Goal: Task Accomplishment & Management: Use online tool/utility

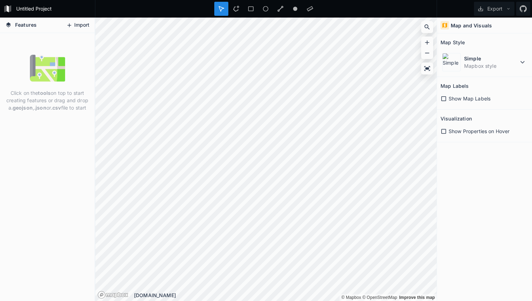
click at [78, 23] on button "Import" at bounding box center [78, 25] width 30 height 11
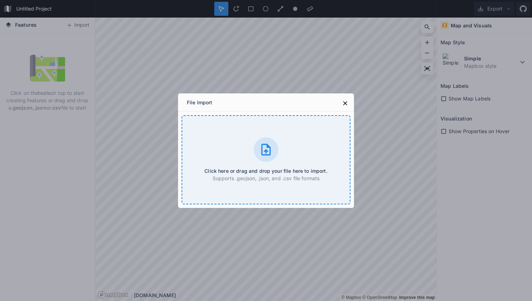
click at [270, 151] on icon at bounding box center [265, 150] width 9 height 12
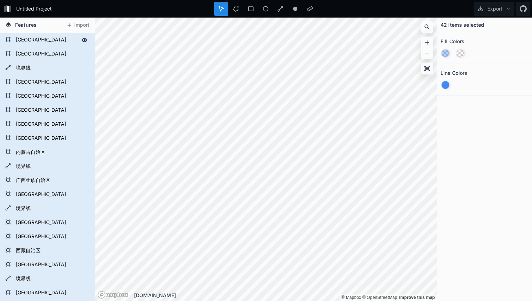
click at [17, 42] on form "[GEOGRAPHIC_DATA]" at bounding box center [47, 40] width 66 height 11
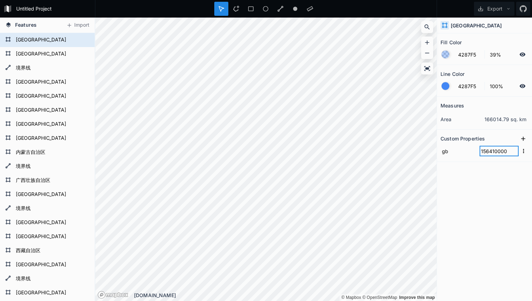
click at [484, 147] on input "156410000" at bounding box center [498, 151] width 39 height 11
drag, startPoint x: 475, startPoint y: 150, endPoint x: 497, endPoint y: 153, distance: 22.3
click at [475, 150] on input "gb" at bounding box center [458, 151] width 36 height 11
click at [497, 153] on input "156410000" at bounding box center [498, 151] width 39 height 11
click at [459, 151] on input "gb" at bounding box center [458, 151] width 36 height 11
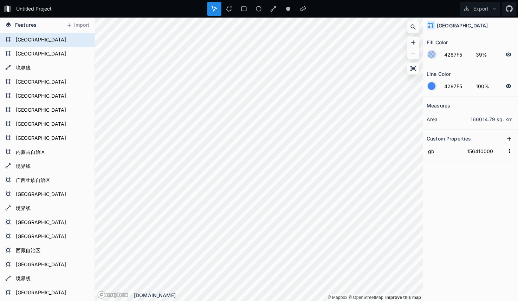
click at [506, 139] on icon at bounding box center [509, 138] width 7 height 7
click at [446, 153] on input "property 1" at bounding box center [445, 151] width 36 height 11
type input "code"
click at [474, 152] on input "text" at bounding box center [485, 151] width 39 height 11
type input "410000"
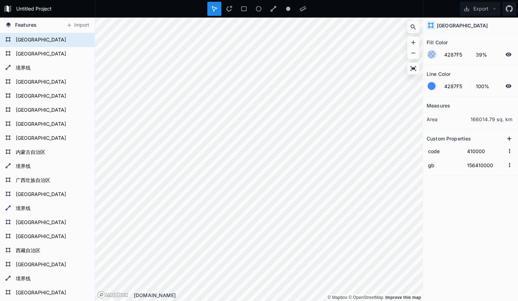
click at [472, 209] on div "Measures area 166014.79 sq. km Custom Properties code 410000 gb 156410000" at bounding box center [470, 181] width 95 height 169
click at [24, 57] on form "[GEOGRAPHIC_DATA]" at bounding box center [47, 54] width 66 height 11
type input "156330000"
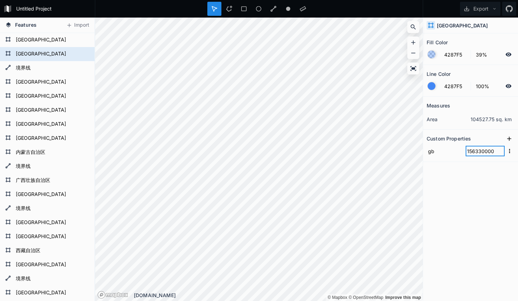
click at [483, 152] on input "156330000" at bounding box center [485, 151] width 39 height 11
click at [479, 155] on input "156330000" at bounding box center [485, 151] width 39 height 11
drag, startPoint x: 477, startPoint y: 152, endPoint x: 506, endPoint y: 151, distance: 28.8
click at [506, 151] on form "gb 156330000" at bounding box center [471, 151] width 88 height 14
click at [476, 153] on input "156330000" at bounding box center [485, 151] width 39 height 11
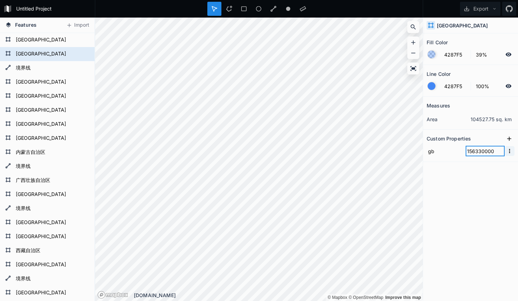
drag, startPoint x: 476, startPoint y: 151, endPoint x: 507, endPoint y: 149, distance: 31.4
click at [507, 149] on form "gb 156330000" at bounding box center [471, 151] width 88 height 14
click at [509, 139] on icon at bounding box center [509, 139] width 4 height 4
click at [449, 152] on input "property 1" at bounding box center [445, 151] width 36 height 11
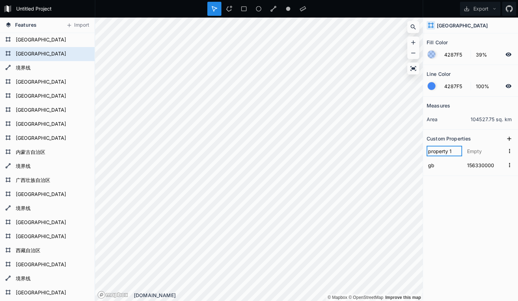
click at [449, 152] on input "property 1" at bounding box center [445, 151] width 36 height 11
type input "code"
click at [487, 152] on input "text" at bounding box center [485, 151] width 39 height 11
paste input "330000"
type input "330000"
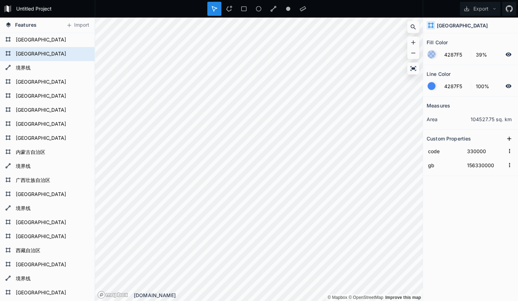
click at [446, 233] on div "Measures area 104527.75 sq. km Custom Properties code 330000 gb 156330000" at bounding box center [470, 181] width 95 height 169
click at [32, 69] on form "境界线" at bounding box center [47, 68] width 66 height 11
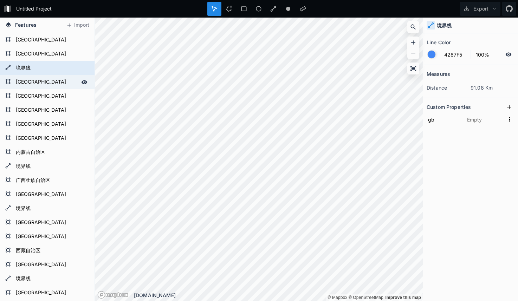
click at [29, 78] on form "[GEOGRAPHIC_DATA]" at bounding box center [47, 82] width 66 height 11
type input "156460000"
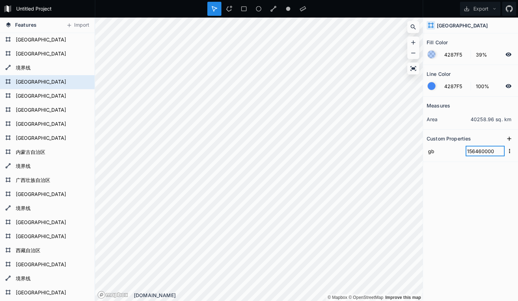
click at [480, 152] on input "156460000" at bounding box center [485, 151] width 39 height 11
drag, startPoint x: 476, startPoint y: 152, endPoint x: 505, endPoint y: 152, distance: 28.5
click at [505, 152] on form "gb 156460000" at bounding box center [471, 151] width 88 height 14
click at [507, 139] on icon at bounding box center [509, 138] width 7 height 7
click at [447, 152] on input "property 1" at bounding box center [445, 151] width 36 height 11
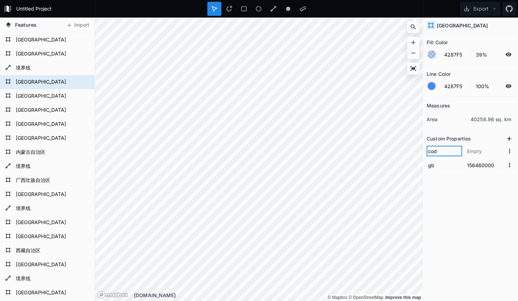
type input "code"
click at [487, 153] on input "text" at bounding box center [485, 151] width 39 height 11
paste input "460000"
type input "460000"
click at [479, 210] on div "Measures area 40258.96 sq. km Custom Properties code 460000 gb 156460000" at bounding box center [470, 181] width 95 height 169
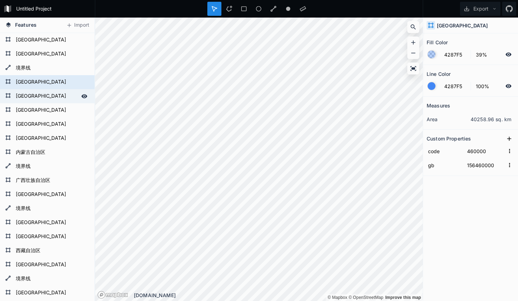
click at [31, 96] on form "[GEOGRAPHIC_DATA]" at bounding box center [47, 96] width 66 height 11
type input "156710000"
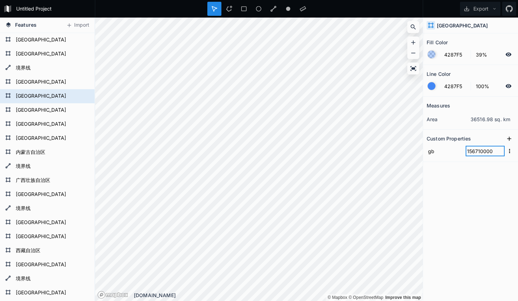
click at [473, 151] on input "156710000" at bounding box center [485, 151] width 39 height 11
drag, startPoint x: 475, startPoint y: 152, endPoint x: 499, endPoint y: 152, distance: 24.6
click at [499, 152] on input "156710000" at bounding box center [485, 151] width 39 height 11
click at [485, 154] on input "156710000" at bounding box center [485, 151] width 39 height 11
drag, startPoint x: 476, startPoint y: 151, endPoint x: 505, endPoint y: 151, distance: 29.5
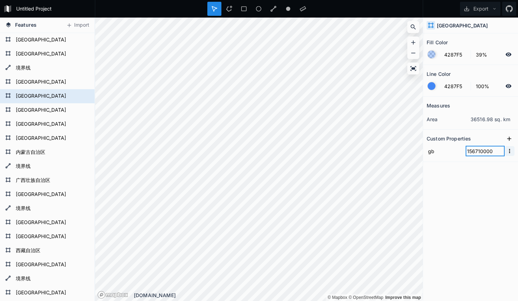
click at [505, 151] on form "gb 156710000" at bounding box center [471, 151] width 88 height 14
click at [508, 142] on icon at bounding box center [509, 138] width 7 height 7
click at [450, 152] on input "property 1" at bounding box center [445, 151] width 36 height 11
type input "code"
click at [479, 152] on input "text" at bounding box center [485, 151] width 39 height 11
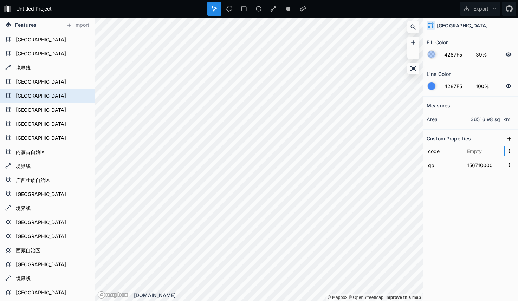
paste input "710000"
type input "710000"
click at [481, 202] on div "Measures area 36516.98 sq. km Custom Properties code 710000 gb 156710000" at bounding box center [470, 181] width 95 height 169
click at [24, 100] on form "[GEOGRAPHIC_DATA]" at bounding box center [47, 96] width 66 height 11
click at [25, 105] on form "[GEOGRAPHIC_DATA]" at bounding box center [47, 110] width 66 height 11
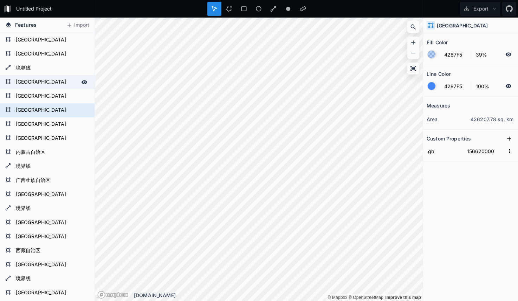
click at [29, 86] on form "[GEOGRAPHIC_DATA]" at bounding box center [47, 82] width 66 height 11
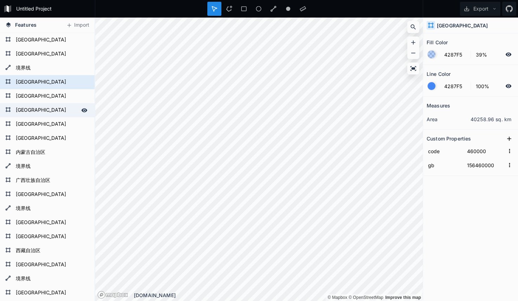
click at [28, 110] on form "[GEOGRAPHIC_DATA]" at bounding box center [47, 110] width 66 height 11
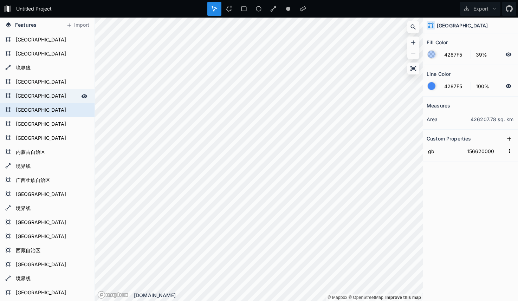
click at [32, 100] on form "[GEOGRAPHIC_DATA]" at bounding box center [47, 96] width 66 height 11
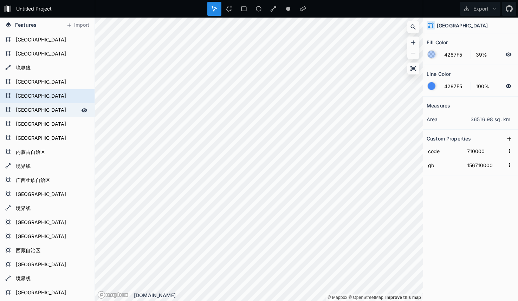
click at [30, 112] on form "[GEOGRAPHIC_DATA]" at bounding box center [47, 110] width 66 height 11
type input "156620000"
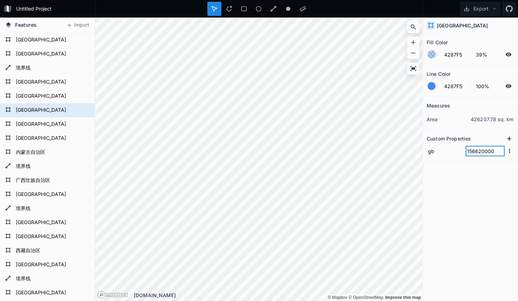
click at [478, 152] on input "156620000" at bounding box center [485, 151] width 39 height 11
drag, startPoint x: 478, startPoint y: 152, endPoint x: 492, endPoint y: 152, distance: 13.7
click at [492, 152] on input "156620000" at bounding box center [485, 151] width 39 height 11
click at [473, 154] on input "156620000" at bounding box center [485, 151] width 39 height 11
drag, startPoint x: 476, startPoint y: 153, endPoint x: 498, endPoint y: 152, distance: 22.2
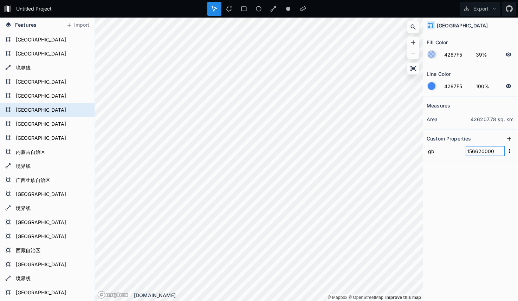
click at [498, 152] on input "156620000" at bounding box center [485, 151] width 39 height 11
click at [506, 142] on button at bounding box center [509, 139] width 11 height 11
click at [451, 151] on input "property 1" at bounding box center [445, 151] width 36 height 11
type input "code"
click at [476, 150] on input "text" at bounding box center [485, 151] width 39 height 11
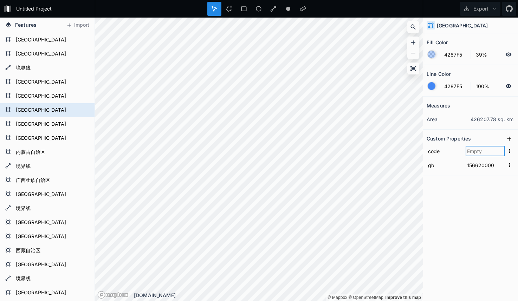
paste input "620000"
type input "620000"
click at [473, 202] on div "Measures area 426207.78 sq. km Custom Properties code 620000 gb 156620000" at bounding box center [470, 181] width 95 height 169
click at [34, 123] on form "[GEOGRAPHIC_DATA]" at bounding box center [47, 124] width 66 height 11
type input "156420000"
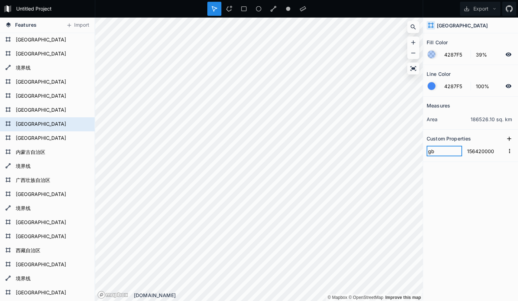
click at [445, 152] on input "gb" at bounding box center [445, 151] width 36 height 11
click at [477, 151] on input "156420000" at bounding box center [485, 151] width 39 height 11
drag, startPoint x: 475, startPoint y: 151, endPoint x: 502, endPoint y: 151, distance: 26.4
click at [502, 151] on input "156420000" at bounding box center [485, 151] width 39 height 11
click at [507, 141] on icon at bounding box center [509, 138] width 7 height 7
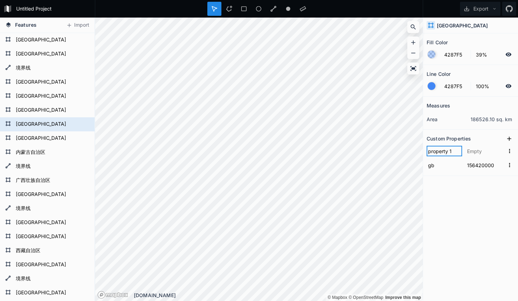
click at [449, 153] on input "property 1" at bounding box center [445, 151] width 36 height 11
click at [399, 151] on div "Features Import [GEOGRAPHIC_DATA] [GEOGRAPHIC_DATA] [GEOGRAPHIC_DATA] 境界线 [GEOG…" at bounding box center [259, 160] width 518 height 284
type input "code"
click at [475, 150] on input "text" at bounding box center [485, 151] width 39 height 11
paste input "420000"
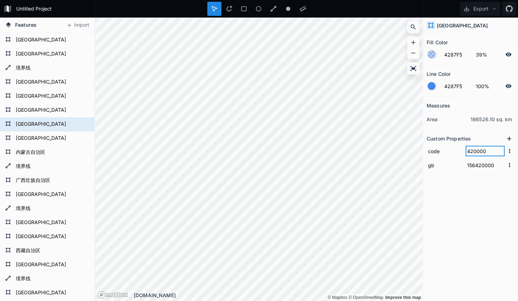
type input "420000"
click at [464, 220] on div "Measures area 186526.10 sq. km Custom Properties code 420000 gb 156420000" at bounding box center [470, 181] width 95 height 169
click at [48, 137] on form "[GEOGRAPHIC_DATA]" at bounding box center [47, 138] width 66 height 11
type input "156120000"
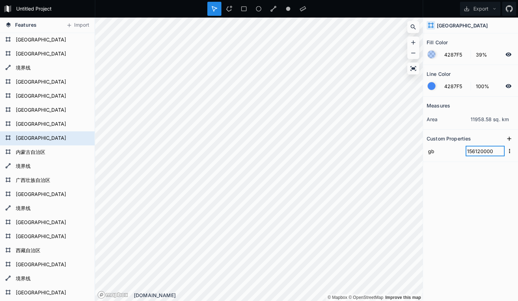
click at [480, 153] on input "156120000" at bounding box center [485, 151] width 39 height 11
drag, startPoint x: 473, startPoint y: 151, endPoint x: 503, endPoint y: 153, distance: 30.3
click at [503, 153] on input "156120000" at bounding box center [485, 151] width 39 height 11
click at [481, 154] on input "156120000" at bounding box center [485, 151] width 39 height 11
drag, startPoint x: 477, startPoint y: 152, endPoint x: 508, endPoint y: 152, distance: 30.9
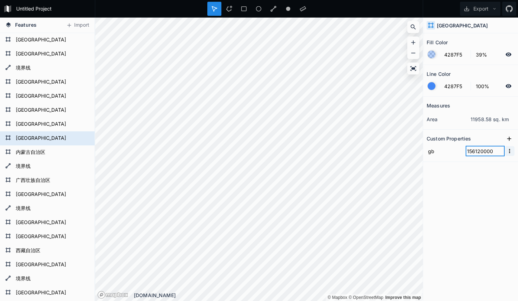
click at [508, 152] on form "gb 156120000" at bounding box center [471, 151] width 88 height 14
click at [479, 157] on form "gb 156120000" at bounding box center [471, 151] width 88 height 14
drag, startPoint x: 475, startPoint y: 150, endPoint x: 510, endPoint y: 152, distance: 34.9
click at [510, 152] on form "gb 156120000" at bounding box center [471, 151] width 88 height 14
click at [509, 142] on button at bounding box center [509, 139] width 11 height 11
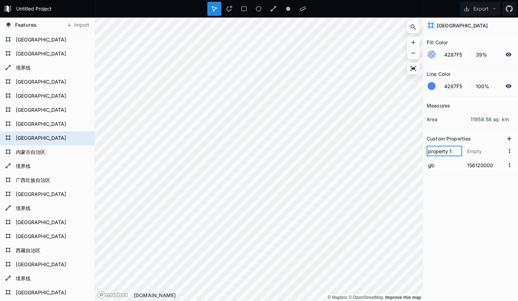
click at [451, 154] on input "property 1" at bounding box center [445, 151] width 36 height 11
click at [407, 153] on div "Features Import [GEOGRAPHIC_DATA] [GEOGRAPHIC_DATA] [GEOGRAPHIC_DATA] 境界线 [GEOG…" at bounding box center [259, 160] width 518 height 284
type input "code"
click at [481, 152] on input "text" at bounding box center [485, 151] width 39 height 11
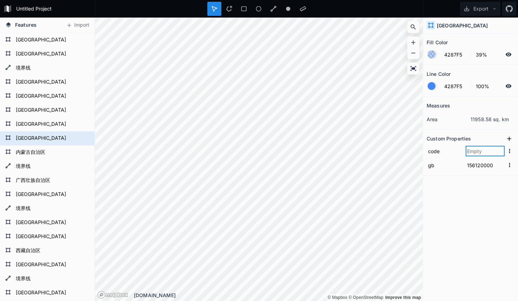
paste input "120000"
type input "120000"
click at [464, 202] on div "Measures area 11958.58 sq. km Custom Properties code 120000 gb 156120000" at bounding box center [470, 181] width 95 height 169
drag, startPoint x: 39, startPoint y: 150, endPoint x: 77, endPoint y: 157, distance: 38.6
click at [39, 150] on form "内蒙古自治区" at bounding box center [47, 152] width 66 height 11
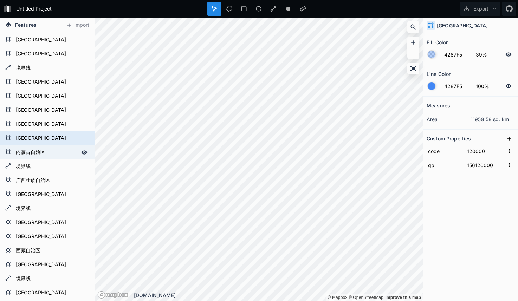
type input "156150000"
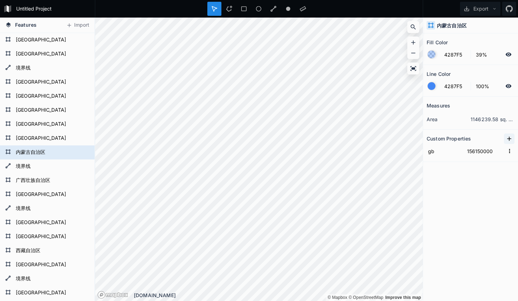
click at [505, 141] on button at bounding box center [509, 139] width 11 height 11
click at [449, 153] on input "property 1" at bounding box center [445, 151] width 36 height 11
type input "code"
click at [481, 170] on input "156150000" at bounding box center [485, 165] width 39 height 11
drag, startPoint x: 476, startPoint y: 166, endPoint x: 499, endPoint y: 166, distance: 22.9
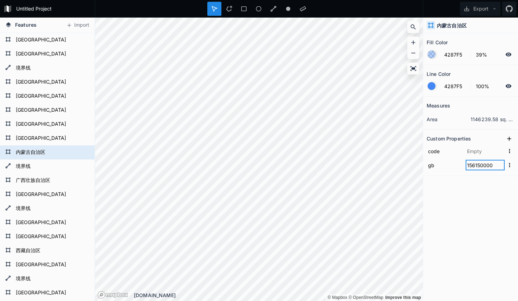
click at [499, 166] on input "156150000" at bounding box center [485, 165] width 39 height 11
click at [475, 166] on input "156150000" at bounding box center [485, 165] width 39 height 11
drag, startPoint x: 475, startPoint y: 166, endPoint x: 502, endPoint y: 165, distance: 26.7
click at [502, 165] on input "156150000" at bounding box center [485, 165] width 39 height 11
click at [482, 165] on input "156150000" at bounding box center [485, 165] width 39 height 11
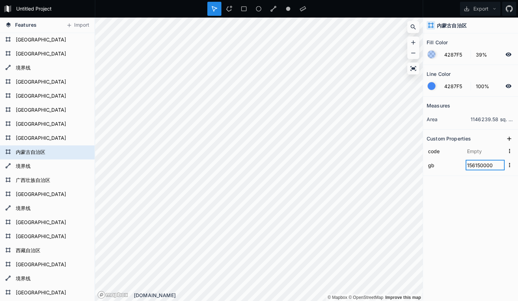
drag, startPoint x: 475, startPoint y: 165, endPoint x: 515, endPoint y: 164, distance: 39.7
click at [515, 164] on section "Custom Properties code gb 156150000" at bounding box center [470, 153] width 95 height 46
click at [476, 155] on input "text" at bounding box center [485, 151] width 39 height 11
paste input "150000"
type input "150000"
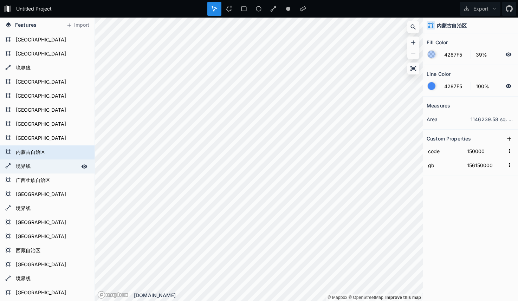
click at [33, 168] on form "境界线" at bounding box center [47, 166] width 66 height 11
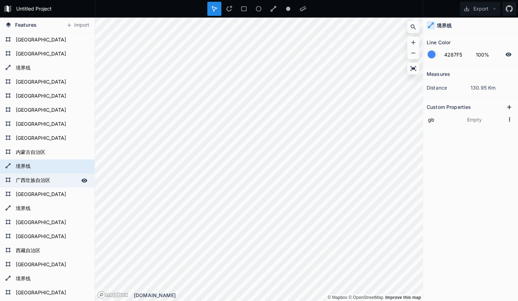
click at [33, 174] on div "广西壮族自治区" at bounding box center [47, 181] width 95 height 14
type input "156450000"
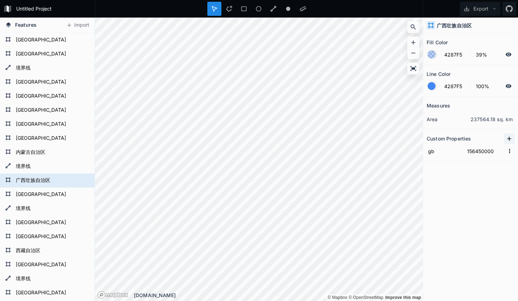
click at [508, 142] on icon at bounding box center [509, 138] width 7 height 7
click at [476, 157] on form "property 1" at bounding box center [471, 151] width 88 height 14
drag, startPoint x: 477, startPoint y: 165, endPoint x: 497, endPoint y: 165, distance: 20.7
click at [497, 165] on input "156450000" at bounding box center [485, 165] width 39 height 11
click at [475, 166] on input "156450000" at bounding box center [485, 165] width 39 height 11
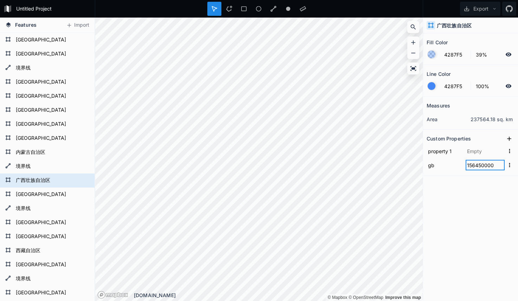
drag, startPoint x: 475, startPoint y: 166, endPoint x: 502, endPoint y: 165, distance: 26.4
click at [502, 165] on input "156450000" at bounding box center [485, 165] width 39 height 11
click at [478, 165] on input "156450000" at bounding box center [485, 165] width 39 height 11
drag, startPoint x: 477, startPoint y: 165, endPoint x: 503, endPoint y: 165, distance: 26.7
click at [503, 165] on input "156450000" at bounding box center [485, 165] width 39 height 11
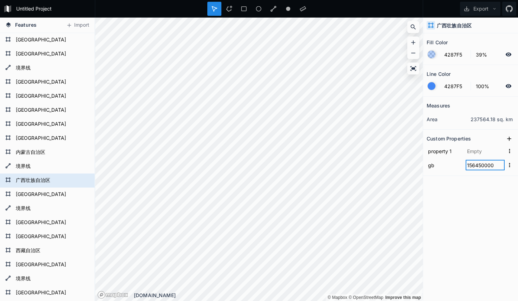
click at [476, 168] on input "156450000" at bounding box center [485, 165] width 39 height 11
drag, startPoint x: 476, startPoint y: 167, endPoint x: 506, endPoint y: 166, distance: 29.9
click at [506, 166] on form "gb 156450000" at bounding box center [471, 165] width 88 height 14
click at [472, 154] on input "text" at bounding box center [485, 151] width 39 height 11
paste input "450000"
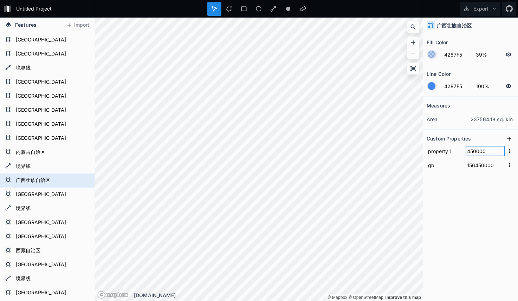
type input "450000"
click at [444, 153] on input "property 1" at bounding box center [445, 151] width 36 height 11
type input "code"
click at [42, 197] on form "[GEOGRAPHIC_DATA]" at bounding box center [47, 194] width 66 height 11
type input "156320000"
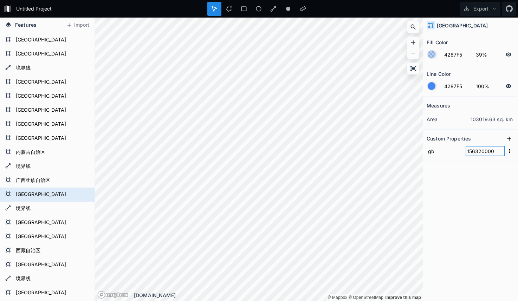
click at [481, 151] on input "156320000" at bounding box center [485, 151] width 39 height 11
drag, startPoint x: 477, startPoint y: 151, endPoint x: 501, endPoint y: 152, distance: 23.9
click at [501, 152] on input "156320000" at bounding box center [485, 151] width 39 height 11
click at [478, 153] on input "156320000" at bounding box center [485, 151] width 39 height 11
drag, startPoint x: 475, startPoint y: 152, endPoint x: 499, endPoint y: 152, distance: 23.6
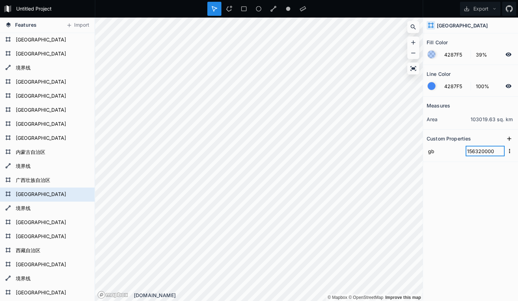
click at [499, 152] on input "156320000" at bounding box center [485, 151] width 39 height 11
click at [511, 138] on icon at bounding box center [509, 138] width 7 height 7
click at [442, 153] on input "property 1" at bounding box center [445, 151] width 36 height 11
type input "code"
type input "320000"
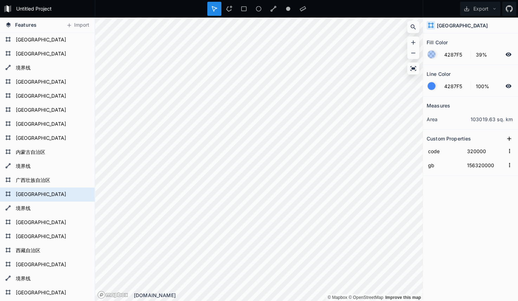
click at [480, 209] on div "Measures area 103019.63 sq. km Custom Properties code 320000 gb 156320000" at bounding box center [470, 181] width 95 height 169
click at [26, 216] on div "[GEOGRAPHIC_DATA]" at bounding box center [47, 223] width 95 height 14
type input "156370000"
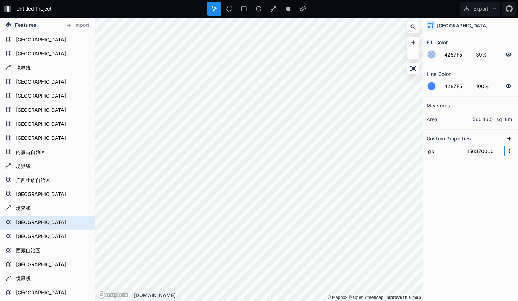
click at [480, 153] on input "156370000" at bounding box center [485, 151] width 39 height 11
drag, startPoint x: 475, startPoint y: 152, endPoint x: 501, endPoint y: 152, distance: 25.7
click at [501, 152] on input "156370000" at bounding box center [485, 151] width 39 height 11
click at [507, 140] on icon at bounding box center [509, 138] width 7 height 7
click at [446, 150] on input "property 1" at bounding box center [445, 151] width 36 height 11
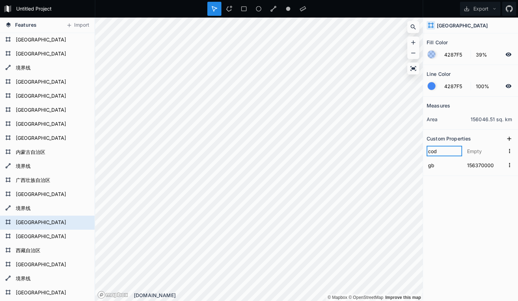
type input "code"
click at [474, 152] on input "text" at bounding box center [485, 151] width 39 height 11
paste input "370000"
type input "370000"
click at [472, 195] on div "Measures area 156046.51 sq. km Custom Properties code 370000 gb 156370000" at bounding box center [470, 181] width 95 height 169
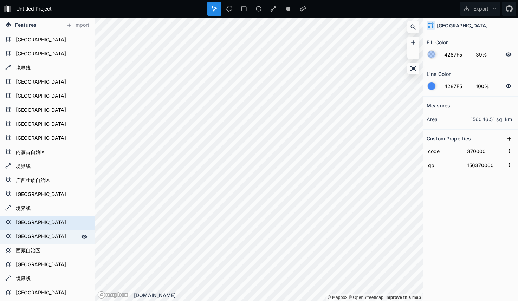
click at [44, 238] on form "[GEOGRAPHIC_DATA]" at bounding box center [47, 237] width 66 height 11
type input "156110000"
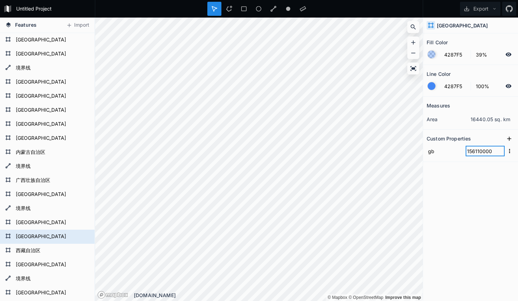
click at [480, 150] on input "156110000" at bounding box center [485, 151] width 39 height 11
drag, startPoint x: 475, startPoint y: 151, endPoint x: 499, endPoint y: 151, distance: 23.9
click at [499, 151] on input "156110000" at bounding box center [485, 151] width 39 height 11
click at [509, 141] on icon at bounding box center [509, 138] width 7 height 7
click at [444, 154] on input "property 1" at bounding box center [445, 151] width 36 height 11
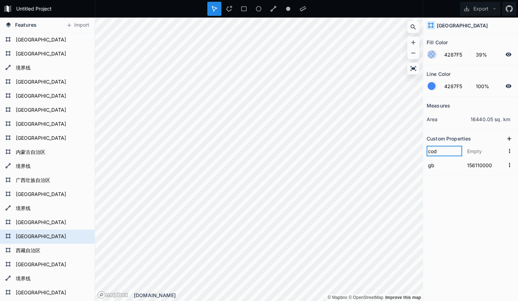
type input "code"
click at [478, 152] on input "text" at bounding box center [485, 151] width 39 height 11
paste input "110000"
type input "110000"
click at [30, 253] on form "西藏自治区" at bounding box center [47, 251] width 66 height 11
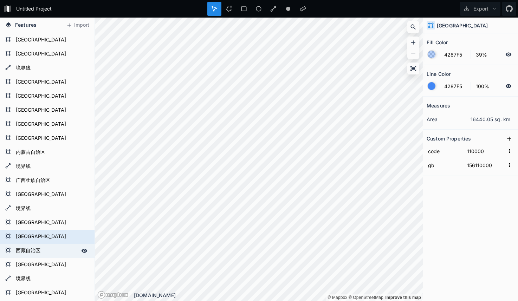
type input "156540000"
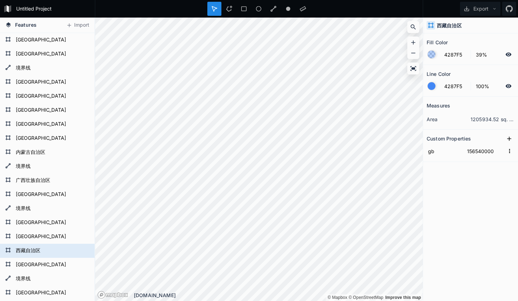
click at [475, 162] on div "Measures area 1205934.52 sq. km Custom Properties gb 156540000" at bounding box center [470, 181] width 95 height 169
click at [477, 154] on input "156540000" at bounding box center [485, 151] width 39 height 11
drag, startPoint x: 476, startPoint y: 152, endPoint x: 496, endPoint y: 153, distance: 19.7
click at [496, 153] on input "156540000" at bounding box center [485, 151] width 39 height 11
click at [508, 139] on icon at bounding box center [509, 138] width 7 height 7
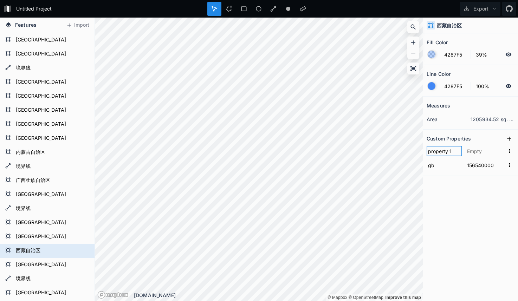
click at [439, 153] on input "property 1" at bounding box center [445, 151] width 36 height 11
type input "code"
click at [478, 150] on input "text" at bounding box center [485, 151] width 39 height 11
paste input "540000"
type input "540000"
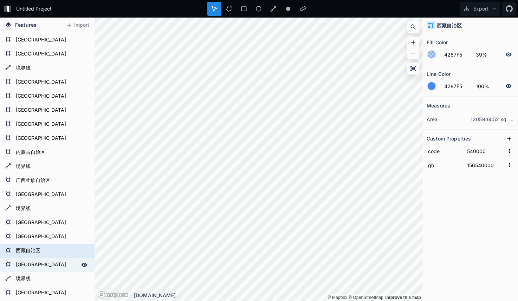
click at [30, 264] on form "[GEOGRAPHIC_DATA]" at bounding box center [47, 265] width 66 height 11
type input "156630000"
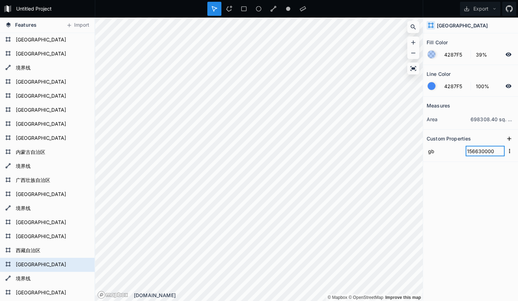
click at [480, 152] on input "156630000" at bounding box center [485, 151] width 39 height 11
drag, startPoint x: 476, startPoint y: 151, endPoint x: 505, endPoint y: 152, distance: 28.5
click at [505, 152] on form "gb 156630000" at bounding box center [471, 151] width 88 height 14
click at [507, 140] on icon at bounding box center [509, 138] width 7 height 7
click at [444, 153] on input "property 1" at bounding box center [445, 151] width 36 height 11
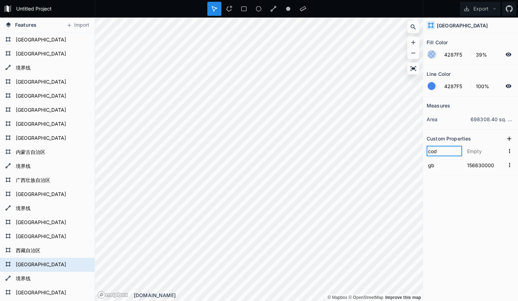
type input "code"
click at [480, 152] on input "text" at bounding box center [485, 151] width 39 height 11
paste input "630000"
type input "630000"
click at [471, 216] on div "Measures area 698308.40 sq. km Custom Properties code 630000 gb 156630000" at bounding box center [470, 181] width 95 height 169
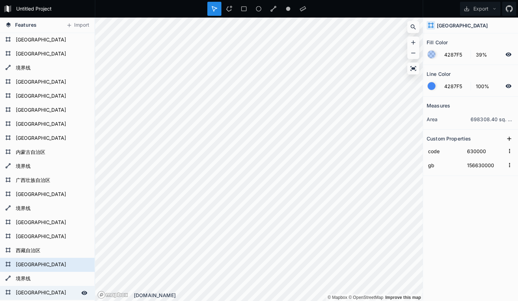
click at [27, 290] on form "[GEOGRAPHIC_DATA]" at bounding box center [47, 293] width 66 height 11
type input "156500000"
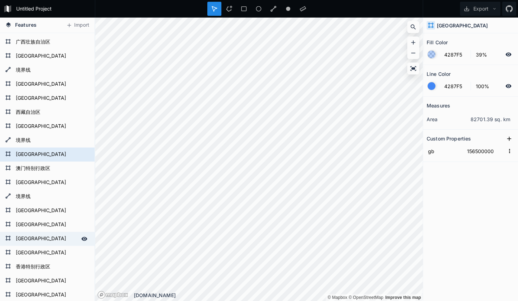
scroll to position [159, 0]
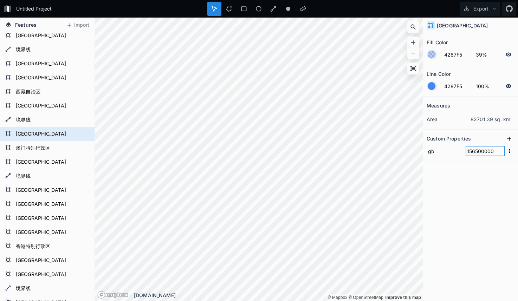
click at [483, 152] on input "156500000" at bounding box center [485, 151] width 39 height 11
drag, startPoint x: 472, startPoint y: 151, endPoint x: 499, endPoint y: 152, distance: 27.4
click at [499, 152] on input "156500000" at bounding box center [485, 151] width 39 height 11
click at [482, 152] on input "156500000" at bounding box center [485, 151] width 39 height 11
drag, startPoint x: 477, startPoint y: 152, endPoint x: 502, endPoint y: 152, distance: 25.7
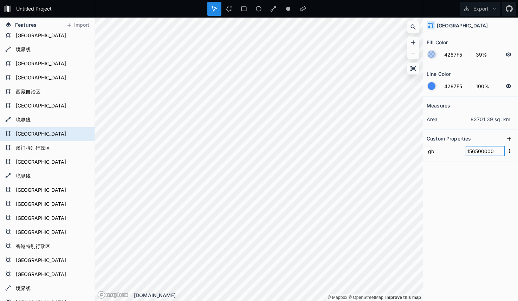
click at [502, 152] on input "156500000" at bounding box center [485, 151] width 39 height 11
click at [477, 152] on input "156500000" at bounding box center [485, 151] width 39 height 11
drag, startPoint x: 476, startPoint y: 151, endPoint x: 502, endPoint y: 152, distance: 26.0
click at [502, 152] on input "156500000" at bounding box center [485, 151] width 39 height 11
click at [508, 141] on icon at bounding box center [509, 138] width 7 height 7
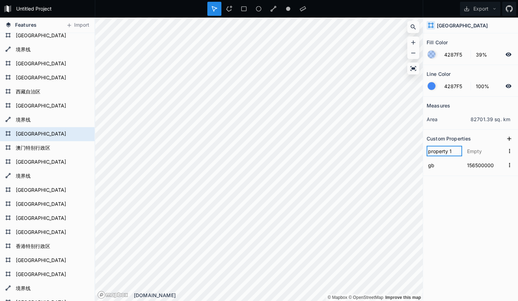
click at [451, 154] on input "property 1" at bounding box center [445, 151] width 36 height 11
type input "code"
click at [488, 152] on input "text" at bounding box center [485, 151] width 39 height 11
paste input "500000"
type input "500000"
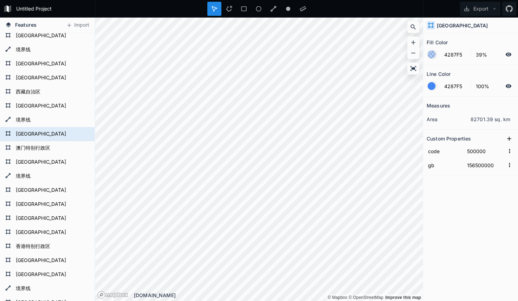
click at [476, 202] on div "Measures area 82701.39 sq. km Custom Properties code 500000 gb 156500000" at bounding box center [470, 181] width 95 height 169
click at [37, 151] on form "澳门特别行政区" at bounding box center [47, 148] width 66 height 11
type input "156820000"
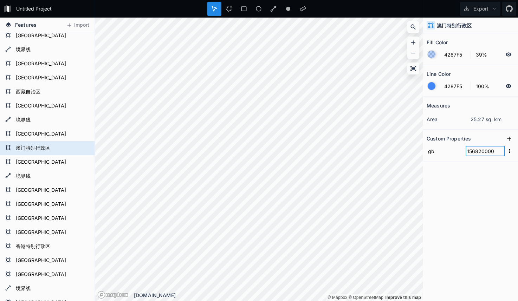
click at [485, 156] on input "156820000" at bounding box center [485, 151] width 39 height 11
click at [481, 151] on input "156820000" at bounding box center [485, 151] width 39 height 11
drag, startPoint x: 476, startPoint y: 151, endPoint x: 503, endPoint y: 152, distance: 26.4
click at [503, 152] on input "156820000" at bounding box center [485, 151] width 39 height 11
click at [508, 142] on icon at bounding box center [509, 138] width 7 height 7
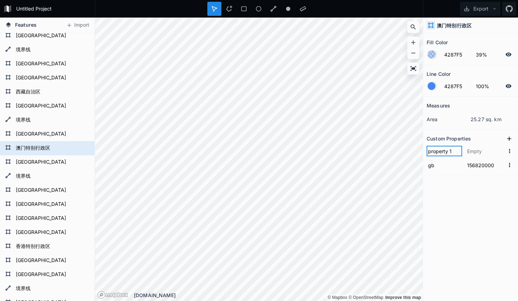
click at [456, 152] on input "property 1" at bounding box center [445, 151] width 36 height 11
type input "code"
click at [480, 151] on input "text" at bounding box center [485, 151] width 39 height 11
click at [479, 151] on input "text" at bounding box center [485, 151] width 39 height 11
paste input "820000"
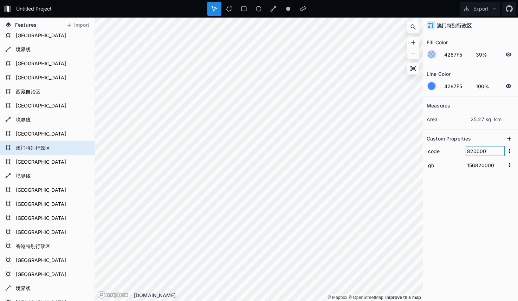
type input "820000"
click at [470, 204] on div "Measures area 25.27 sq. km Custom Properties code 820000 gb 156820000" at bounding box center [470, 181] width 95 height 169
click at [30, 163] on form "[GEOGRAPHIC_DATA]" at bounding box center [47, 162] width 66 height 11
type input "156220000"
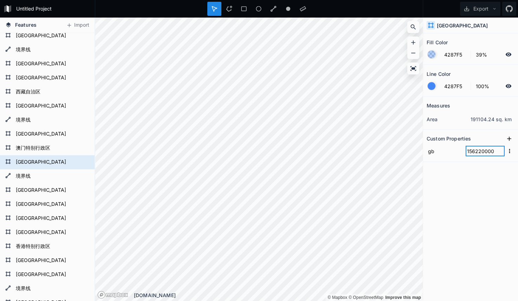
click at [474, 154] on input "156220000" at bounding box center [485, 151] width 39 height 11
drag, startPoint x: 475, startPoint y: 152, endPoint x: 503, endPoint y: 153, distance: 28.5
click at [503, 153] on input "156220000" at bounding box center [485, 151] width 39 height 11
click at [507, 141] on icon at bounding box center [509, 138] width 7 height 7
click at [452, 154] on input "property 1" at bounding box center [445, 151] width 36 height 11
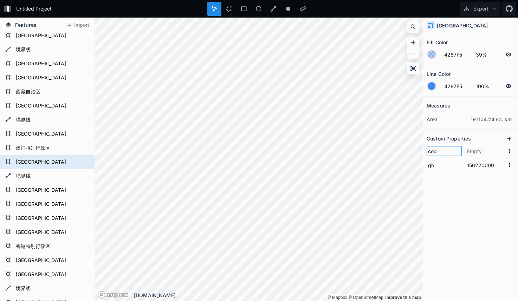
type input "code"
click at [475, 149] on input "text" at bounding box center [485, 151] width 39 height 11
paste input "220000"
type input "220000"
click at [25, 174] on form "境界线" at bounding box center [47, 176] width 66 height 11
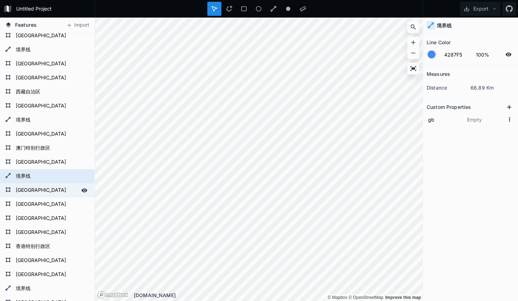
click at [49, 188] on form "[GEOGRAPHIC_DATA]" at bounding box center [47, 190] width 66 height 11
type input "156350000"
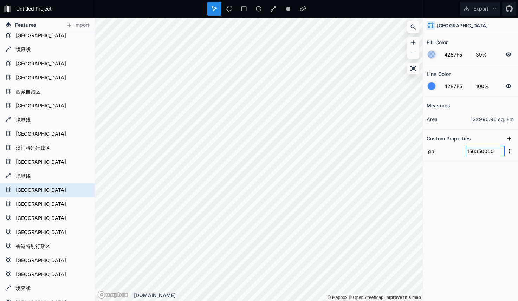
click at [474, 152] on input "156350000" at bounding box center [485, 151] width 39 height 11
drag, startPoint x: 476, startPoint y: 151, endPoint x: 497, endPoint y: 151, distance: 20.7
click at [497, 151] on input "156350000" at bounding box center [485, 151] width 39 height 11
click at [507, 141] on icon at bounding box center [509, 138] width 7 height 7
click at [446, 153] on input "property 1" at bounding box center [445, 151] width 36 height 11
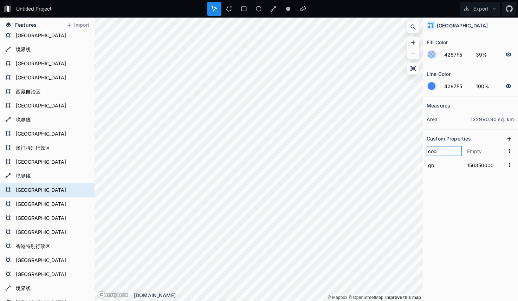
type input "code"
click at [489, 149] on input "text" at bounding box center [485, 151] width 39 height 11
paste input "350000"
type input "350000"
click at [28, 202] on form "[GEOGRAPHIC_DATA]" at bounding box center [47, 204] width 66 height 11
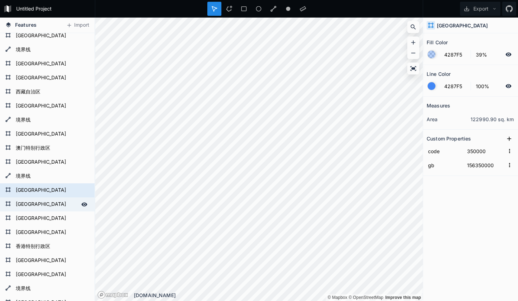
type input "156440000"
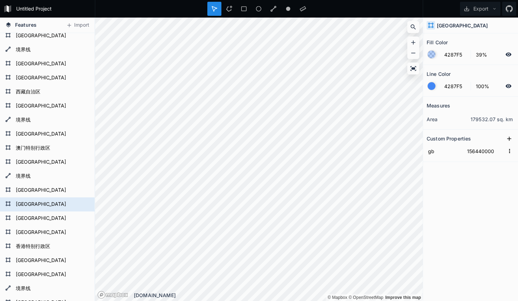
click at [470, 160] on section "Custom Properties gb 156440000" at bounding box center [470, 146] width 95 height 32
drag, startPoint x: 475, startPoint y: 153, endPoint x: 500, endPoint y: 152, distance: 24.6
click at [500, 152] on input "156440000" at bounding box center [485, 151] width 39 height 11
click at [507, 139] on icon at bounding box center [509, 138] width 7 height 7
click at [448, 150] on input "property 1" at bounding box center [445, 151] width 36 height 11
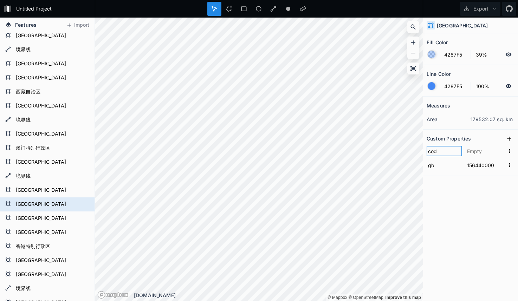
type input "code"
click at [479, 151] on input "text" at bounding box center [485, 151] width 39 height 11
paste input "440000"
type input "440000"
click at [43, 216] on form "[GEOGRAPHIC_DATA]" at bounding box center [47, 218] width 66 height 11
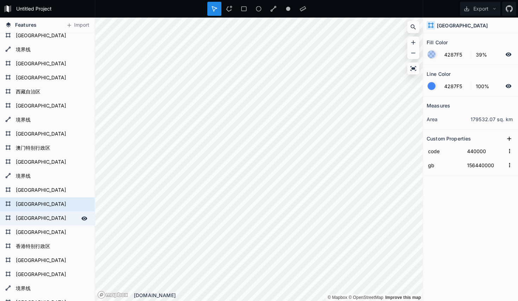
type input "156310000"
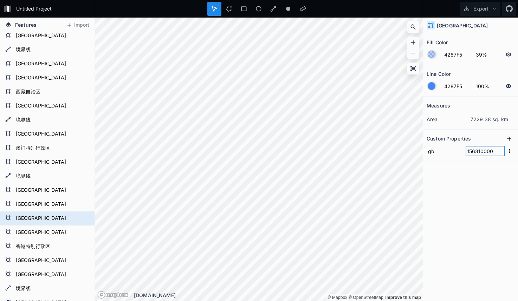
click at [476, 151] on input "156310000" at bounding box center [485, 151] width 39 height 11
drag, startPoint x: 477, startPoint y: 151, endPoint x: 501, endPoint y: 151, distance: 23.9
click at [501, 151] on input "156310000" at bounding box center [485, 151] width 39 height 11
click at [479, 154] on input "156310000" at bounding box center [485, 151] width 39 height 11
drag, startPoint x: 477, startPoint y: 152, endPoint x: 496, endPoint y: 152, distance: 19.0
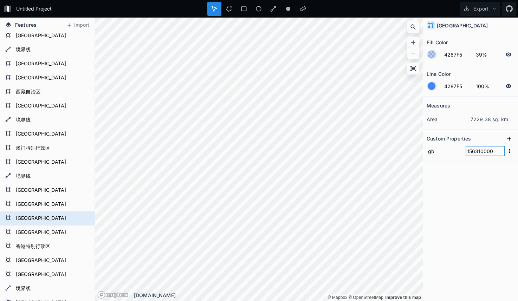
click at [496, 152] on input "156310000" at bounding box center [485, 151] width 39 height 11
click at [476, 150] on input "156310000" at bounding box center [485, 151] width 39 height 11
drag, startPoint x: 475, startPoint y: 151, endPoint x: 500, endPoint y: 151, distance: 25.0
click at [500, 151] on input "156310000" at bounding box center [485, 151] width 39 height 11
click at [507, 140] on icon at bounding box center [509, 138] width 7 height 7
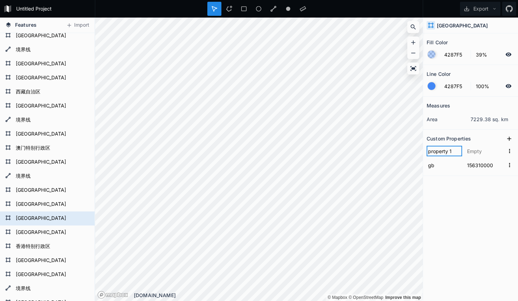
click at [446, 154] on input "property 1" at bounding box center [445, 151] width 36 height 11
type input "code"
click at [480, 151] on input "text" at bounding box center [485, 151] width 39 height 11
paste input "310000"
type input "310000"
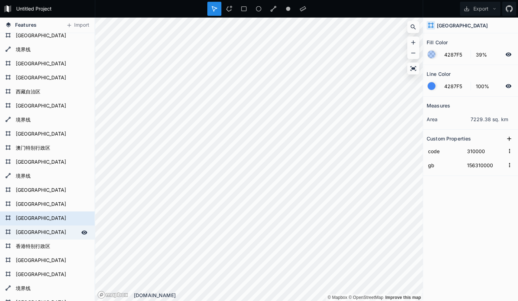
click at [32, 235] on form "[GEOGRAPHIC_DATA]" at bounding box center [47, 232] width 66 height 11
type input "156360000"
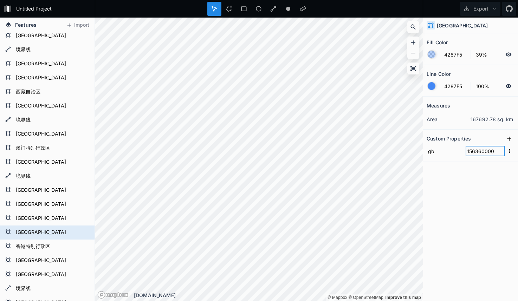
drag, startPoint x: 476, startPoint y: 152, endPoint x: 500, endPoint y: 151, distance: 23.9
click at [500, 151] on input "156360000" at bounding box center [485, 151] width 39 height 11
click at [507, 141] on icon at bounding box center [509, 138] width 7 height 7
click at [447, 152] on input "property 1" at bounding box center [445, 151] width 36 height 11
type input "code"
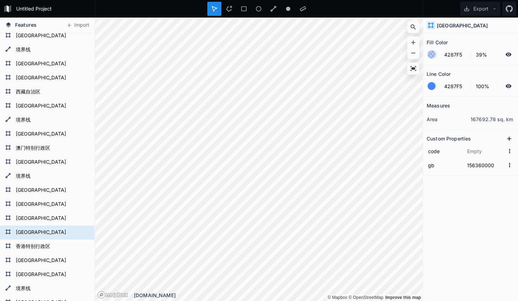
type input "360000"
click at [36, 243] on form "香港特别行政区" at bounding box center [47, 247] width 66 height 11
type input "156810000"
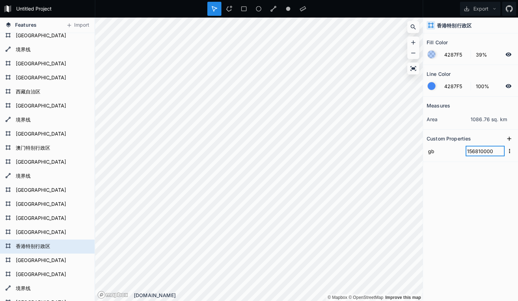
drag, startPoint x: 475, startPoint y: 151, endPoint x: 494, endPoint y: 150, distance: 19.0
click at [494, 151] on input "156810000" at bounding box center [485, 151] width 39 height 11
click at [507, 140] on icon at bounding box center [509, 138] width 7 height 7
click at [444, 155] on input "property 1" at bounding box center [445, 151] width 36 height 11
type input "code"
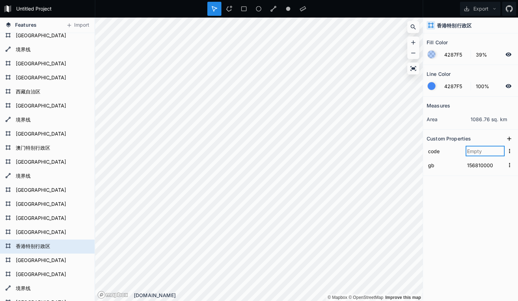
click at [482, 152] on input "text" at bounding box center [485, 151] width 39 height 11
paste input "810000"
type input "810000"
click at [23, 260] on form "[GEOGRAPHIC_DATA]" at bounding box center [47, 261] width 66 height 11
type input "156230000"
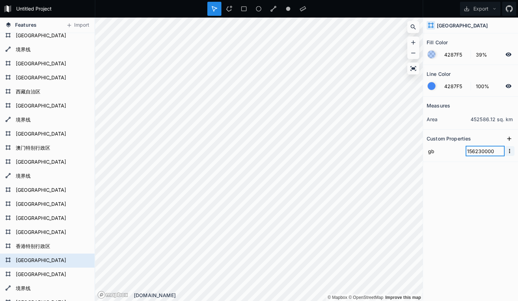
drag, startPoint x: 477, startPoint y: 153, endPoint x: 507, endPoint y: 152, distance: 30.3
click at [507, 152] on form "gb 156230000" at bounding box center [471, 151] width 88 height 14
click at [508, 140] on icon at bounding box center [509, 138] width 7 height 7
click at [444, 154] on input "property 1" at bounding box center [445, 151] width 36 height 11
type input "code"
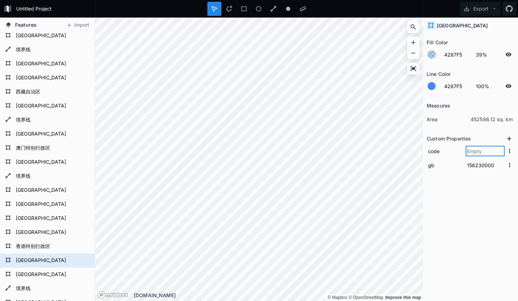
click at [475, 152] on input "text" at bounding box center [485, 151] width 39 height 11
paste input "230000"
type input "230000"
click at [38, 273] on form "[GEOGRAPHIC_DATA]" at bounding box center [47, 275] width 66 height 11
type input "156140000"
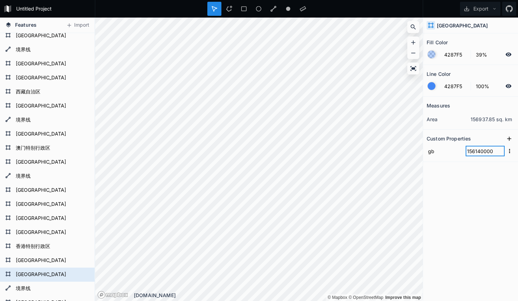
click at [481, 153] on input "156140000" at bounding box center [485, 151] width 39 height 11
drag, startPoint x: 477, startPoint y: 152, endPoint x: 503, endPoint y: 151, distance: 26.4
click at [503, 151] on input "156140000" at bounding box center [485, 151] width 39 height 11
click at [483, 153] on input "156140000" at bounding box center [485, 151] width 39 height 11
drag, startPoint x: 476, startPoint y: 152, endPoint x: 506, endPoint y: 152, distance: 29.2
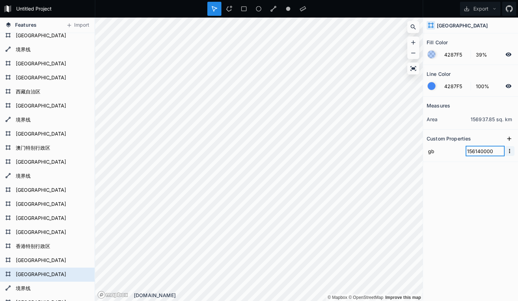
click at [506, 152] on form "gb 156140000" at bounding box center [471, 151] width 88 height 14
click at [477, 153] on input "156140000" at bounding box center [485, 151] width 39 height 11
drag, startPoint x: 476, startPoint y: 152, endPoint x: 495, endPoint y: 152, distance: 19.3
click at [495, 152] on input "156140000" at bounding box center [485, 151] width 39 height 11
click at [476, 152] on input "156140000" at bounding box center [485, 151] width 39 height 11
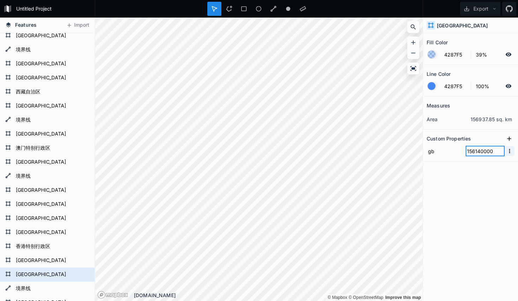
drag, startPoint x: 476, startPoint y: 152, endPoint x: 505, endPoint y: 151, distance: 29.2
click at [505, 151] on form "gb 156140000" at bounding box center [471, 151] width 88 height 14
click at [508, 142] on icon at bounding box center [509, 138] width 7 height 7
click at [445, 153] on input "property 1" at bounding box center [445, 151] width 36 height 11
type input "code"
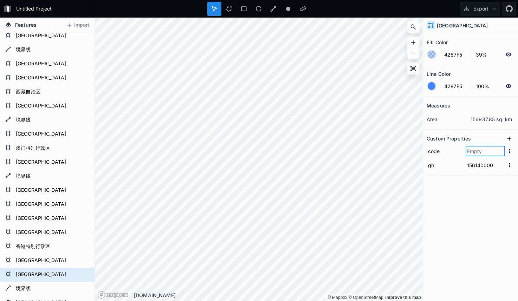
click at [482, 153] on input "text" at bounding box center [485, 151] width 39 height 11
paste input "140000"
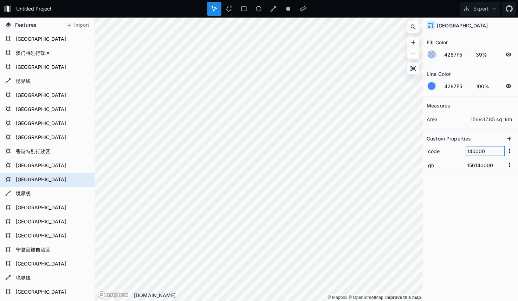
scroll to position [318, 0]
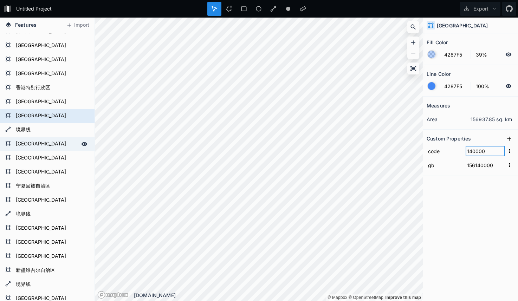
type input "140000"
click at [54, 147] on form "[GEOGRAPHIC_DATA]" at bounding box center [47, 144] width 66 height 11
type input "156530000"
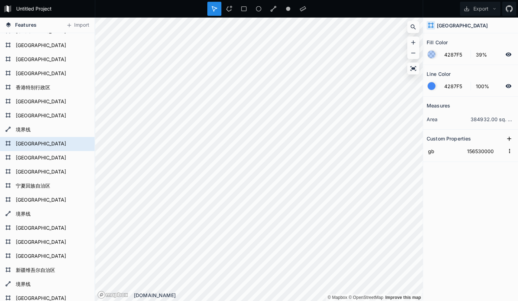
click at [465, 150] on form "gb 156530000" at bounding box center [471, 151] width 88 height 14
click at [475, 151] on input "156530000" at bounding box center [485, 151] width 39 height 11
drag, startPoint x: 476, startPoint y: 151, endPoint x: 499, endPoint y: 152, distance: 23.2
click at [499, 152] on input "156530000" at bounding box center [485, 151] width 39 height 11
click at [508, 139] on icon at bounding box center [509, 138] width 7 height 7
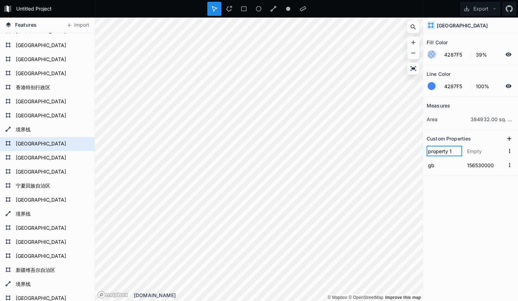
click at [450, 154] on input "property 1" at bounding box center [445, 151] width 36 height 11
type input "code"
click at [478, 150] on input "text" at bounding box center [485, 151] width 39 height 11
paste input "530000"
type input "530000"
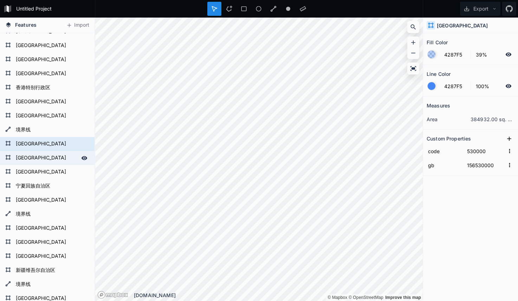
click at [18, 159] on form "[GEOGRAPHIC_DATA]" at bounding box center [47, 158] width 66 height 11
type input "156510000"
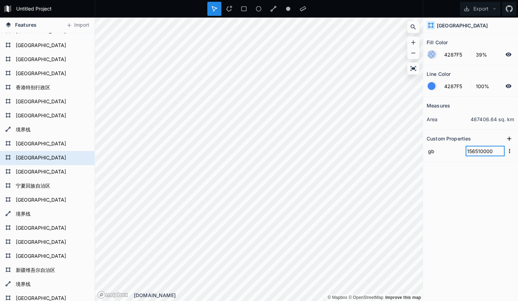
drag, startPoint x: 472, startPoint y: 151, endPoint x: 503, endPoint y: 152, distance: 30.6
click at [503, 152] on input "156510000" at bounding box center [485, 151] width 39 height 11
click at [506, 140] on icon at bounding box center [509, 138] width 7 height 7
click at [450, 151] on input "property 1" at bounding box center [445, 151] width 36 height 11
type input "code"
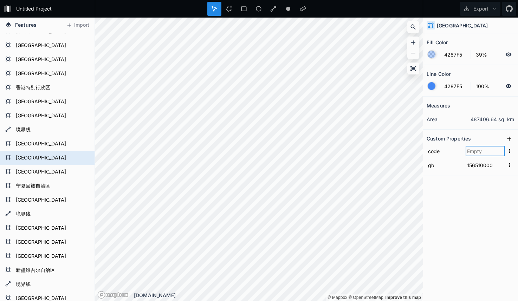
click at [480, 154] on input "text" at bounding box center [485, 151] width 39 height 11
paste input "6510000"
type input "510000"
click at [460, 204] on div "Measures area 487406.64 sq. km Custom Properties code 510000 gb 156510000" at bounding box center [470, 181] width 95 height 169
click at [42, 173] on form "[GEOGRAPHIC_DATA]" at bounding box center [47, 172] width 66 height 11
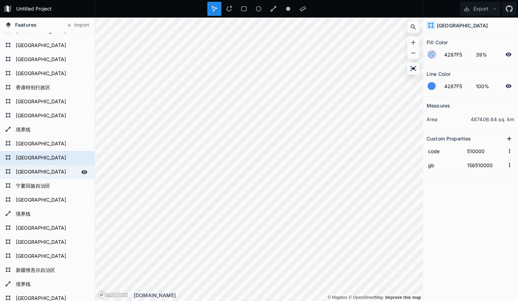
type input "156340000"
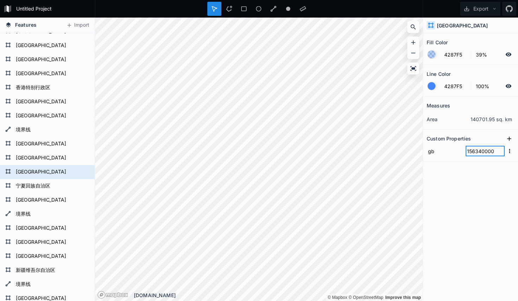
click at [472, 154] on input "156340000" at bounding box center [485, 151] width 39 height 11
drag, startPoint x: 475, startPoint y: 152, endPoint x: 501, endPoint y: 152, distance: 26.0
click at [501, 152] on input "156340000" at bounding box center [485, 151] width 39 height 11
click at [506, 143] on button at bounding box center [509, 139] width 11 height 11
click at [451, 154] on input "property 1" at bounding box center [445, 151] width 36 height 11
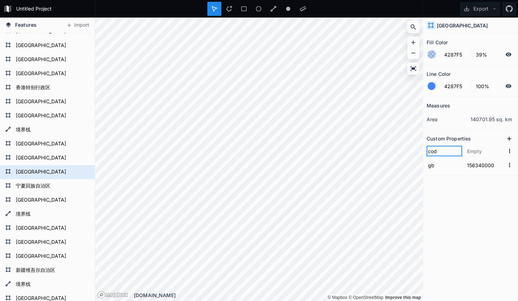
type input "code"
click at [475, 152] on input "text" at bounding box center [485, 151] width 39 height 11
paste input "340000"
type input "340000"
click at [41, 183] on form "宁夏回族自治区" at bounding box center [47, 186] width 66 height 11
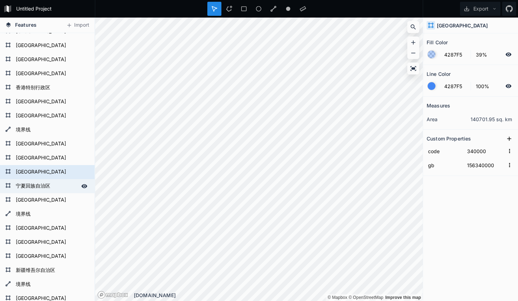
type input "156640000"
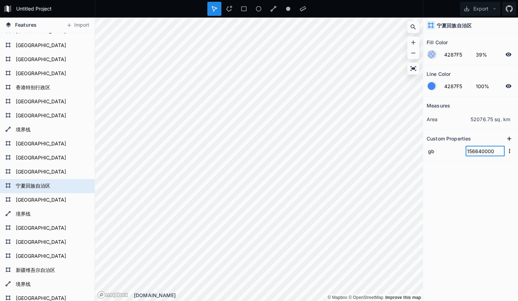
click at [473, 153] on input "156640000" at bounding box center [485, 151] width 39 height 11
drag, startPoint x: 476, startPoint y: 152, endPoint x: 496, endPoint y: 152, distance: 19.3
click at [496, 152] on input "156640000" at bounding box center [485, 151] width 39 height 11
click at [512, 140] on icon at bounding box center [509, 138] width 7 height 7
drag, startPoint x: 449, startPoint y: 157, endPoint x: 455, endPoint y: 152, distance: 8.5
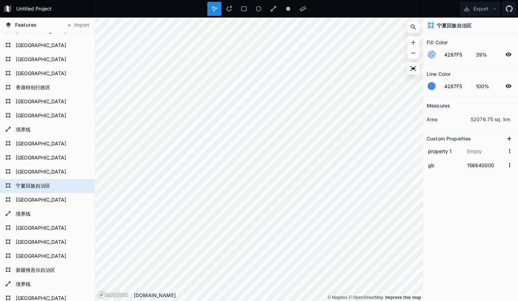
click at [449, 157] on form "property 1" at bounding box center [471, 151] width 88 height 14
click at [455, 151] on input "property 1" at bounding box center [445, 151] width 36 height 11
type input "code"
type input "640000"
click at [36, 204] on form "[GEOGRAPHIC_DATA]" at bounding box center [47, 200] width 66 height 11
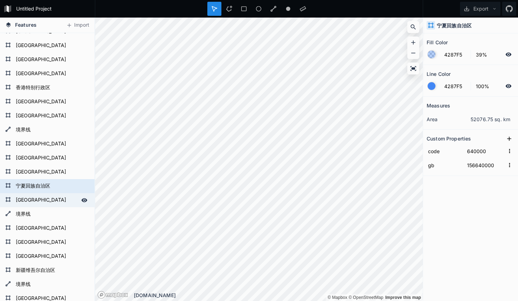
type input "156210000"
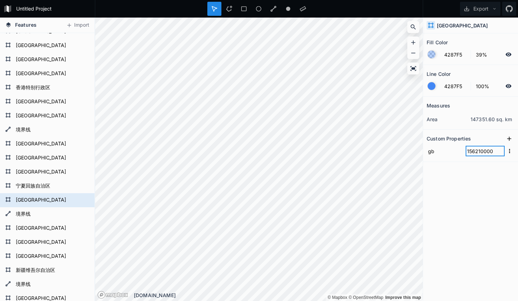
drag, startPoint x: 474, startPoint y: 151, endPoint x: 503, endPoint y: 151, distance: 28.5
click at [503, 151] on input "156210000" at bounding box center [485, 151] width 39 height 11
click at [506, 140] on icon at bounding box center [509, 138] width 7 height 7
click at [442, 153] on input "property 1" at bounding box center [445, 151] width 36 height 11
type input "code"
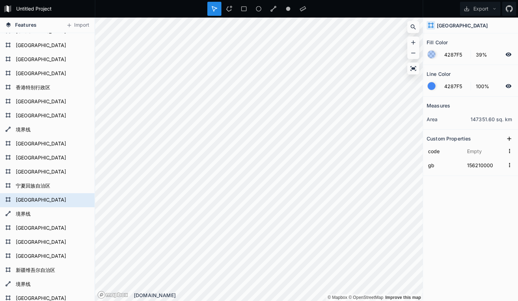
type input "210000"
click at [35, 231] on form "[GEOGRAPHIC_DATA]" at bounding box center [47, 228] width 66 height 11
type input "156430000"
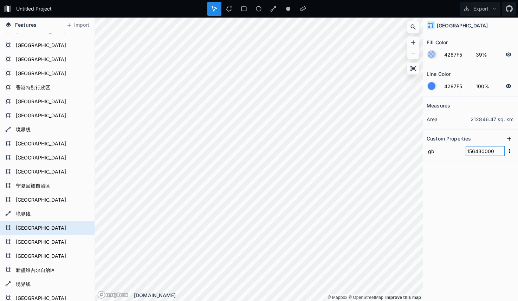
drag, startPoint x: 480, startPoint y: 150, endPoint x: 502, endPoint y: 150, distance: 22.1
click at [502, 150] on input "156430000" at bounding box center [485, 151] width 39 height 11
click at [509, 141] on icon at bounding box center [509, 138] width 7 height 7
click at [445, 153] on input "property 1" at bounding box center [445, 151] width 36 height 11
type input "code"
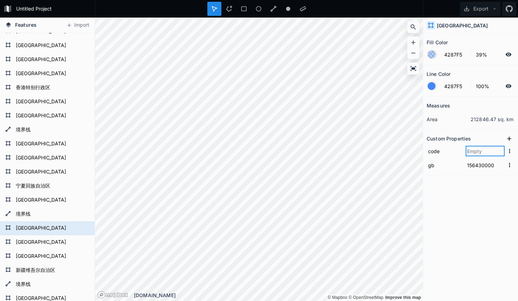
click at [481, 146] on input "text" at bounding box center [485, 151] width 39 height 11
paste input "30000"
type input "430000"
click at [463, 202] on div "Measures area 212846.47 sq. km Custom Properties code 430000 gb 156430000" at bounding box center [470, 181] width 95 height 169
click at [39, 244] on form "[GEOGRAPHIC_DATA]" at bounding box center [47, 242] width 66 height 11
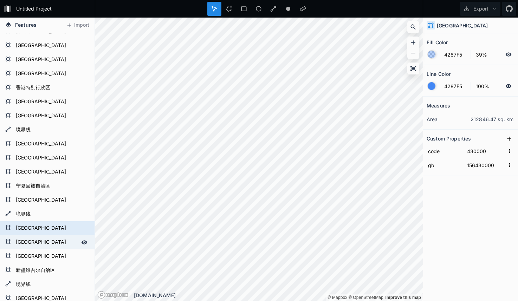
type input "156610000"
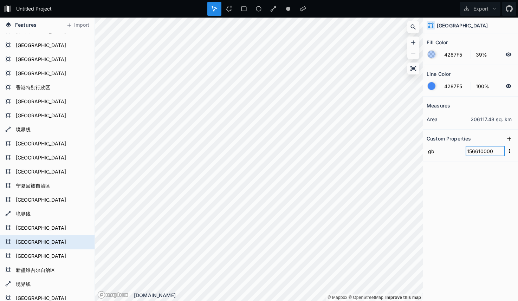
click at [482, 150] on input "156610000" at bounding box center [485, 151] width 39 height 11
drag, startPoint x: 475, startPoint y: 152, endPoint x: 500, endPoint y: 151, distance: 24.6
click at [500, 151] on input "156610000" at bounding box center [485, 151] width 39 height 11
click at [508, 141] on icon at bounding box center [509, 138] width 7 height 7
click at [445, 153] on input "property 1" at bounding box center [445, 151] width 36 height 11
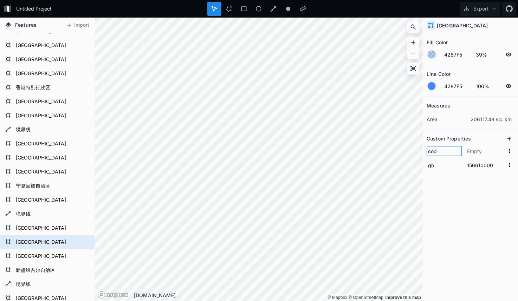
type input "code"
click at [474, 151] on input "text" at bounding box center [485, 151] width 39 height 11
paste input "610000"
type input "610000"
click at [30, 258] on form "[GEOGRAPHIC_DATA]" at bounding box center [47, 256] width 66 height 11
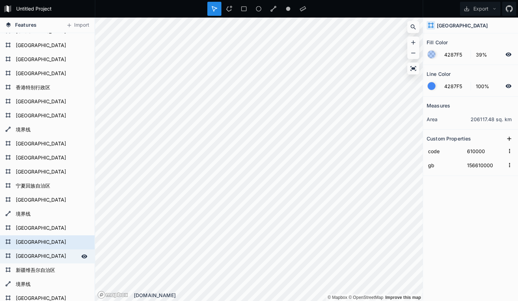
type input "156130000"
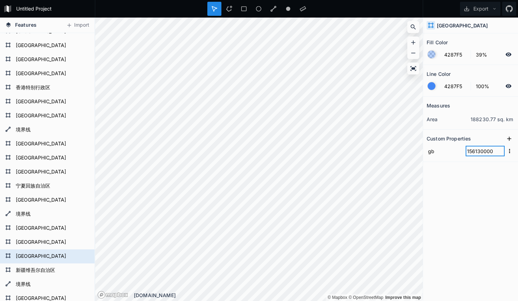
drag, startPoint x: 476, startPoint y: 152, endPoint x: 501, endPoint y: 151, distance: 25.7
click at [501, 151] on input "156130000" at bounding box center [485, 151] width 39 height 11
click at [508, 141] on icon at bounding box center [509, 138] width 7 height 7
click at [446, 154] on input "property 1" at bounding box center [445, 151] width 36 height 11
type input "code"
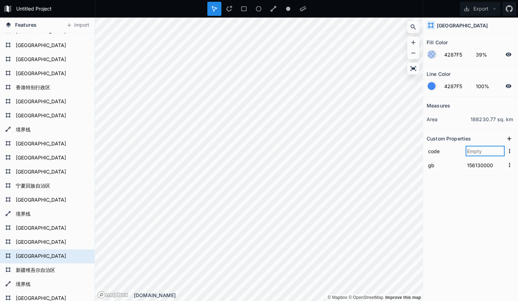
click at [481, 150] on input "text" at bounding box center [485, 151] width 39 height 11
paste input "130000"
type input "130000"
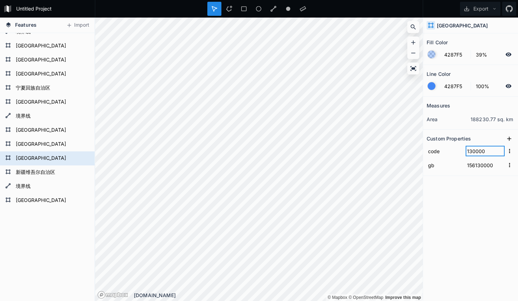
scroll to position [419, 0]
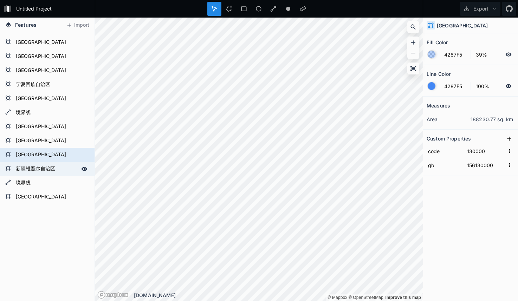
click at [38, 171] on form "新疆维吾尔自治区" at bounding box center [47, 169] width 66 height 11
type input "156650000"
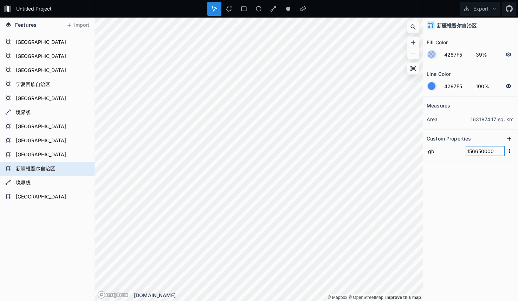
click at [475, 152] on input "156650000" at bounding box center [485, 151] width 39 height 11
drag, startPoint x: 477, startPoint y: 151, endPoint x: 499, endPoint y: 151, distance: 22.1
click at [499, 151] on input "156650000" at bounding box center [485, 151] width 39 height 11
click at [477, 152] on input "156650000" at bounding box center [485, 151] width 39 height 11
drag, startPoint x: 474, startPoint y: 151, endPoint x: 499, endPoint y: 151, distance: 24.6
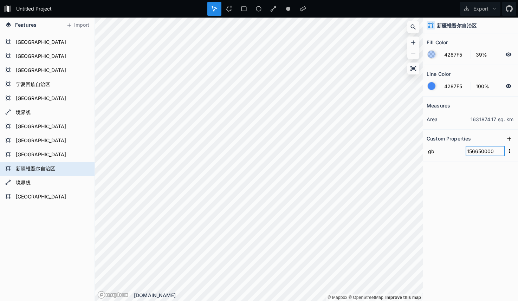
click at [499, 151] on input "156650000" at bounding box center [485, 151] width 39 height 11
click at [509, 136] on icon at bounding box center [509, 138] width 7 height 7
click at [448, 153] on input "property 1" at bounding box center [445, 151] width 36 height 11
type input "code"
click at [468, 156] on input "text" at bounding box center [485, 151] width 39 height 11
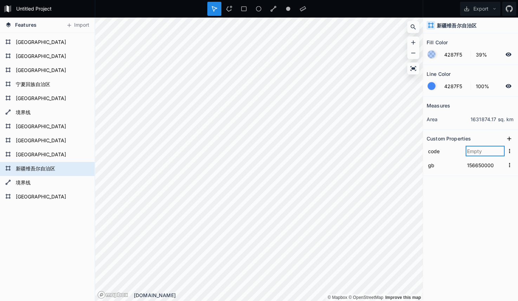
paste input "650000"
type input "650000"
click at [26, 194] on form "[GEOGRAPHIC_DATA]" at bounding box center [47, 197] width 66 height 11
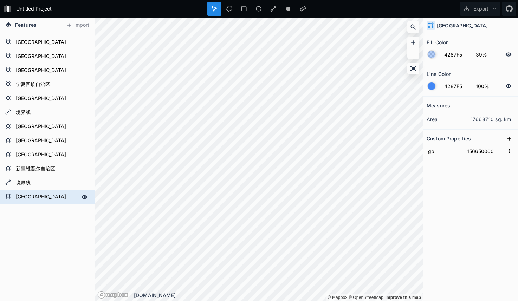
type input "156520000"
click at [464, 161] on section "Custom Properties gb 156520000" at bounding box center [470, 146] width 95 height 32
drag, startPoint x: 476, startPoint y: 152, endPoint x: 497, endPoint y: 152, distance: 21.8
click at [497, 152] on input "156520000" at bounding box center [485, 151] width 39 height 11
click at [506, 142] on button at bounding box center [509, 139] width 11 height 11
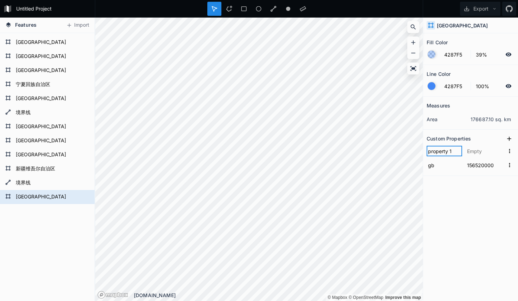
click at [446, 154] on input "property 1" at bounding box center [445, 151] width 36 height 11
type input "code"
click at [480, 152] on input "text" at bounding box center [485, 151] width 39 height 11
type input "520000"
click at [475, 208] on div "Measures area 176687.10 sq. km Custom Properties code 520000 gb 156520000" at bounding box center [470, 181] width 95 height 169
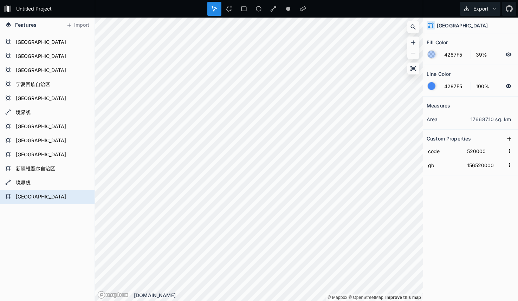
click at [474, 6] on button "Export" at bounding box center [480, 9] width 40 height 14
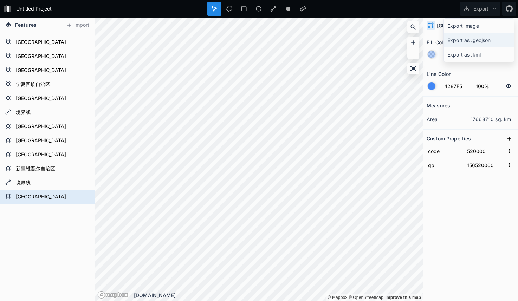
click at [475, 36] on div "Export as .geojson" at bounding box center [479, 40] width 70 height 14
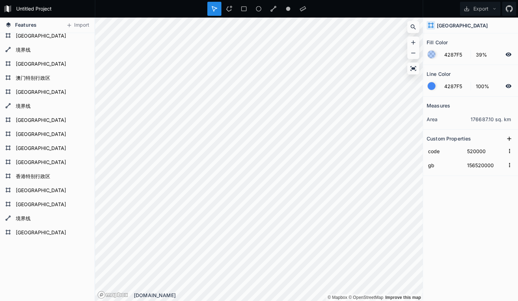
scroll to position [0, 0]
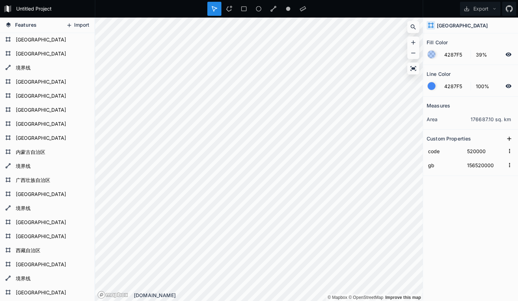
click at [66, 24] on icon at bounding box center [69, 25] width 6 height 6
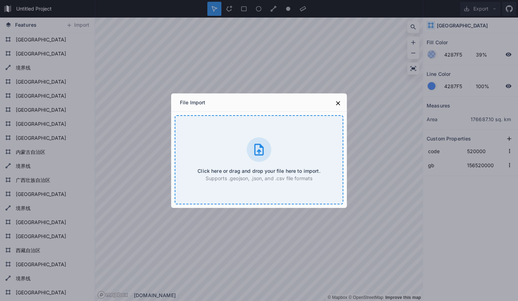
click at [249, 143] on div at bounding box center [259, 149] width 25 height 25
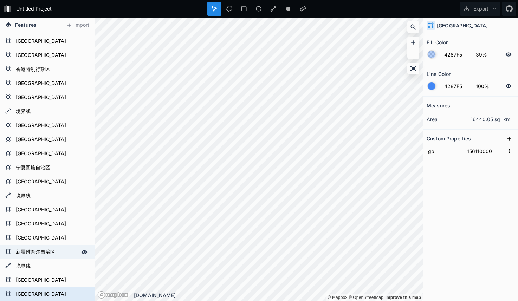
scroll to position [442, 0]
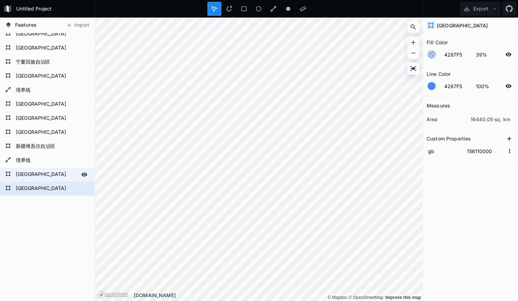
click at [30, 178] on form "[GEOGRAPHIC_DATA]" at bounding box center [47, 174] width 66 height 11
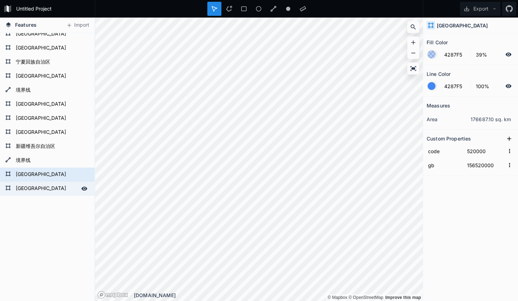
click at [32, 189] on form "[GEOGRAPHIC_DATA]" at bounding box center [47, 189] width 66 height 11
type input "156110000"
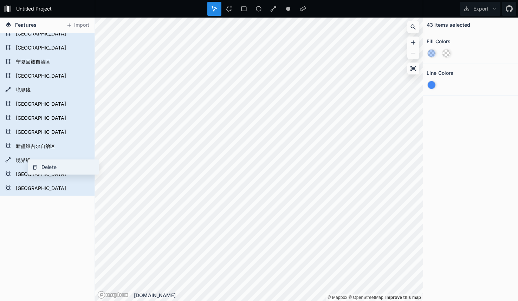
click at [36, 165] on icon at bounding box center [35, 167] width 4 height 5
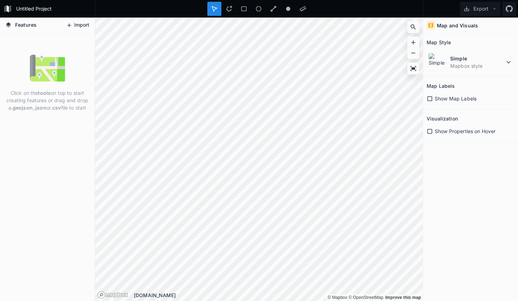
click at [71, 23] on icon at bounding box center [69, 25] width 6 height 6
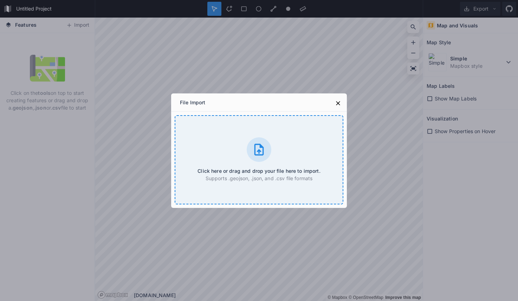
click at [236, 142] on div "Click here or drag and drop your file here to import. Supports .geojson, .json,…" at bounding box center [259, 159] width 169 height 89
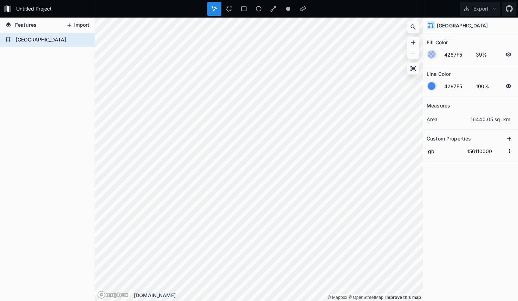
click at [73, 22] on button "Import" at bounding box center [78, 25] width 30 height 11
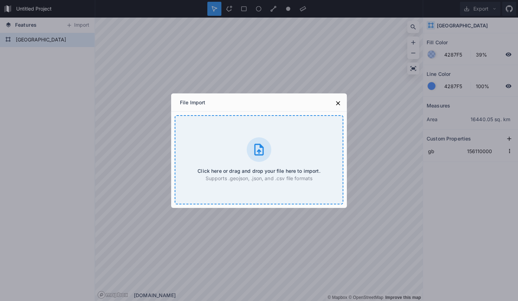
click at [255, 149] on icon at bounding box center [259, 150] width 9 height 12
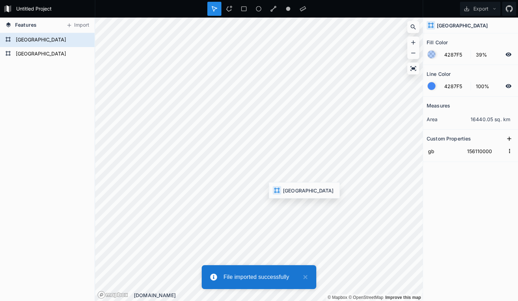
type input "156430000"
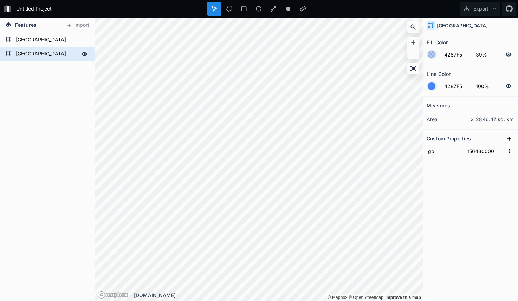
click at [47, 52] on form "[GEOGRAPHIC_DATA]" at bounding box center [47, 54] width 66 height 11
click at [77, 67] on div "Delete" at bounding box center [89, 66] width 70 height 14
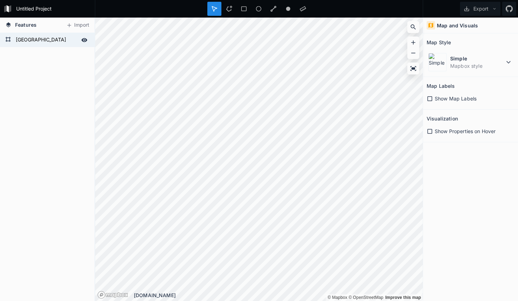
click at [35, 40] on form "[GEOGRAPHIC_DATA]" at bounding box center [47, 40] width 66 height 11
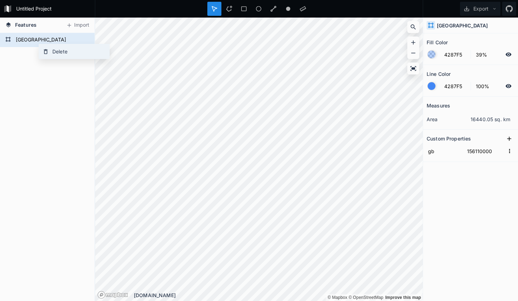
click at [64, 51] on div "Delete" at bounding box center [74, 51] width 70 height 14
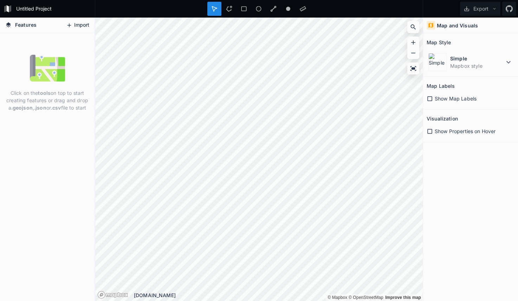
click at [77, 24] on button "Import" at bounding box center [78, 25] width 30 height 11
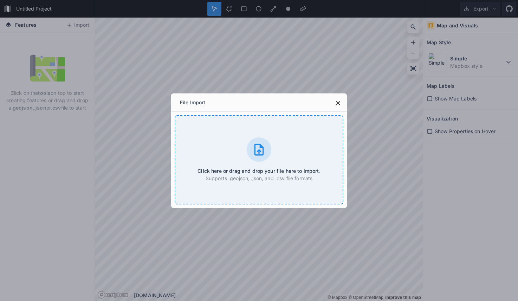
click at [266, 154] on div at bounding box center [259, 149] width 25 height 25
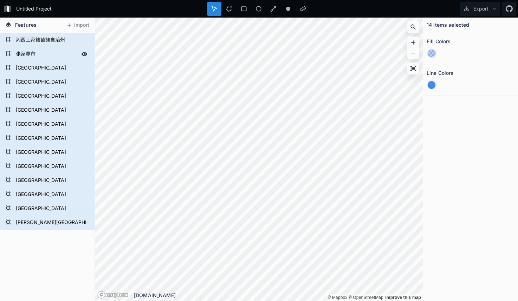
click at [32, 54] on form "张家界市" at bounding box center [47, 54] width 66 height 11
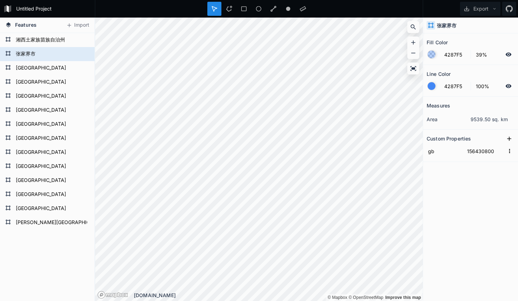
click at [21, 255] on div "[PERSON_NAME][GEOGRAPHIC_DATA] [GEOGRAPHIC_DATA] [GEOGRAPHIC_DATA] [GEOGRAPHIC_…" at bounding box center [47, 184] width 95 height 302
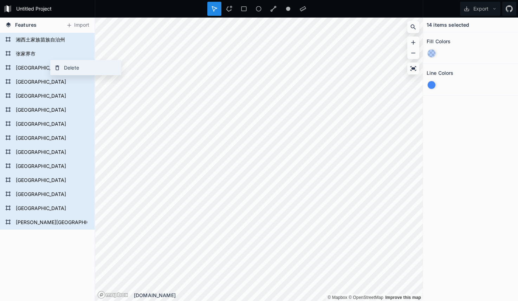
click at [62, 69] on div "Delete" at bounding box center [86, 67] width 70 height 14
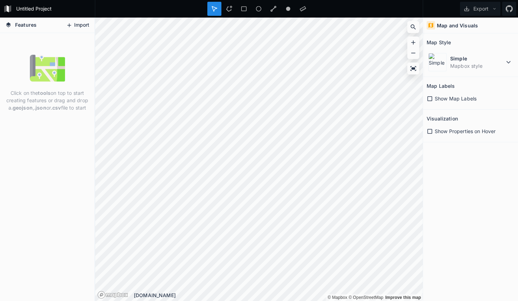
click at [75, 30] on button "Import" at bounding box center [78, 25] width 30 height 11
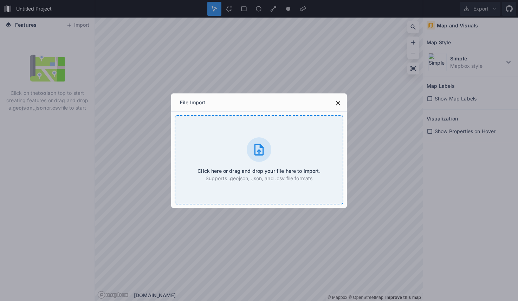
click at [249, 145] on div at bounding box center [259, 149] width 25 height 25
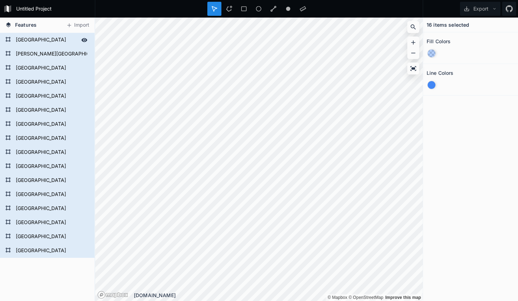
click at [35, 43] on form "[GEOGRAPHIC_DATA]" at bounding box center [47, 40] width 66 height 11
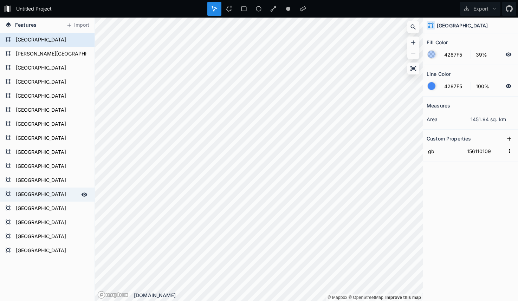
click at [32, 192] on form "[GEOGRAPHIC_DATA]" at bounding box center [47, 194] width 66 height 11
type input "156110101"
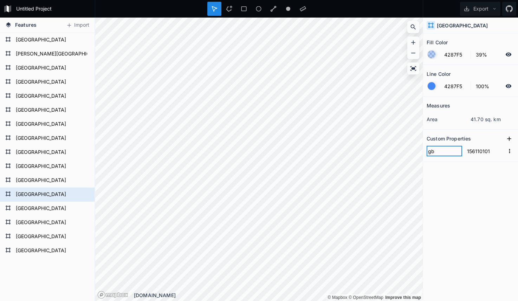
click at [441, 152] on input "gb" at bounding box center [445, 151] width 36 height 11
click at [472, 173] on div "Measures area 41.70 sq. km Custom Properties gb 156110101" at bounding box center [470, 181] width 95 height 169
click at [507, 139] on icon at bounding box center [509, 138] width 7 height 7
click at [476, 153] on input "text" at bounding box center [485, 151] width 39 height 11
click at [441, 154] on input "property 1" at bounding box center [445, 151] width 36 height 11
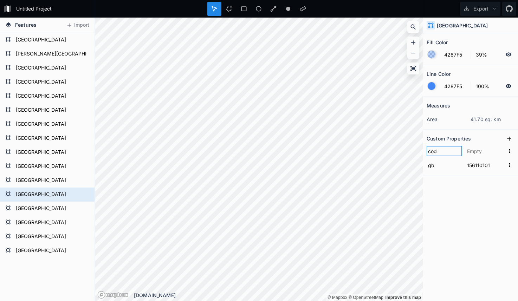
type input "code"
click at [475, 152] on input "text" at bounding box center [485, 151] width 39 height 11
type input "110101"
drag, startPoint x: 475, startPoint y: 164, endPoint x: 497, endPoint y: 165, distance: 22.5
click at [497, 165] on input "156110101" at bounding box center [485, 165] width 39 height 11
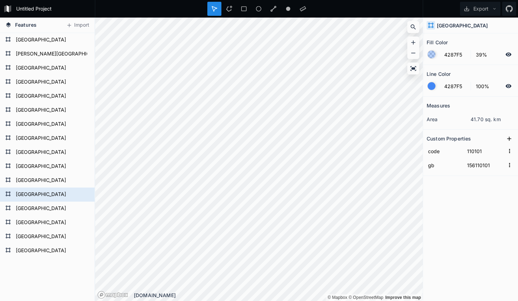
click at [470, 188] on div "Measures area 41.70 sq. km Custom Properties code 110101 gb 156110101" at bounding box center [470, 181] width 95 height 169
click at [55, 47] on div "[PERSON_NAME][GEOGRAPHIC_DATA]" at bounding box center [47, 54] width 95 height 14
type input "156110107"
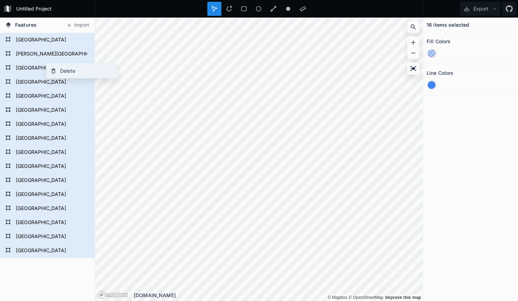
click at [71, 70] on div "Delete" at bounding box center [82, 71] width 70 height 14
click at [31, 237] on form "[GEOGRAPHIC_DATA]" at bounding box center [47, 237] width 66 height 11
click at [49, 192] on div "Delete" at bounding box center [70, 194] width 70 height 14
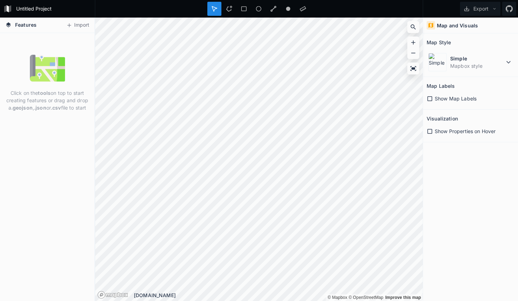
click at [41, 196] on div "Click on the tools on top to start creating features or drag and drop a .geojso…" at bounding box center [47, 167] width 95 height 268
click at [83, 23] on button "Import" at bounding box center [78, 25] width 30 height 11
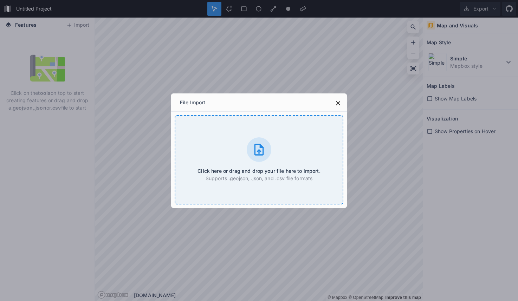
click at [262, 144] on icon at bounding box center [259, 150] width 14 height 14
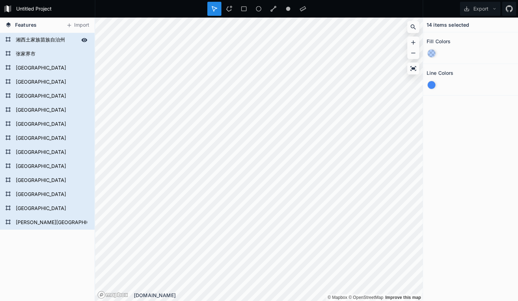
click at [31, 40] on form "湘西土家族苗族自治州" at bounding box center [47, 40] width 66 height 11
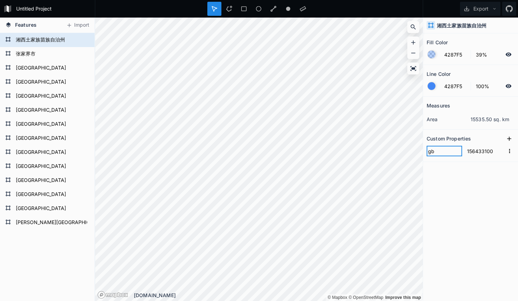
click at [414, 149] on div "Features Import [PERSON_NAME][GEOGRAPHIC_DATA] [GEOGRAPHIC_DATA] [GEOGRAPHIC_DA…" at bounding box center [259, 160] width 518 height 284
click at [482, 184] on div "Measures area 15535.50 sq. km Custom Properties gb 156433100" at bounding box center [470, 181] width 95 height 169
click at [507, 139] on icon at bounding box center [509, 138] width 7 height 7
click at [445, 150] on input "property 1" at bounding box center [445, 151] width 36 height 11
type input "code"
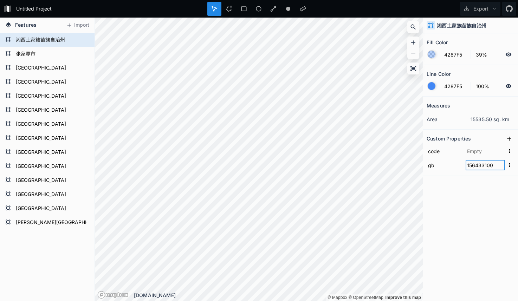
drag, startPoint x: 476, startPoint y: 166, endPoint x: 499, endPoint y: 166, distance: 22.5
click at [499, 166] on input "156433100" at bounding box center [485, 165] width 39 height 11
click at [477, 154] on input "text" at bounding box center [485, 151] width 39 height 11
paste input "433100"
type input "433100"
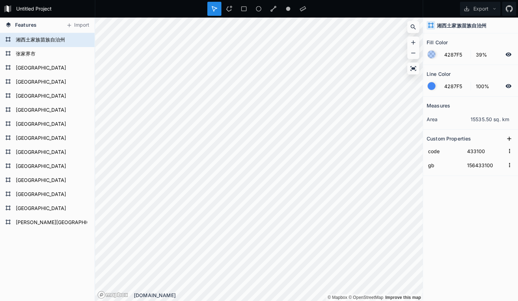
click at [481, 207] on div "Measures area 15535.50 sq. km Custom Properties code 433100 gb 156433100" at bounding box center [470, 181] width 95 height 169
click at [32, 57] on form "张家界市" at bounding box center [47, 54] width 66 height 11
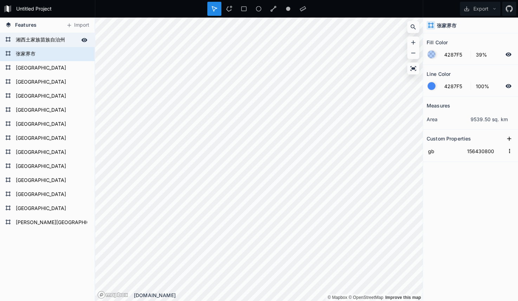
click at [34, 42] on form "湘西土家族苗族自治州" at bounding box center [47, 40] width 66 height 11
type input "156433100"
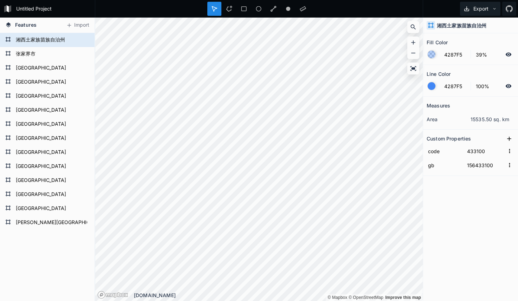
click at [481, 11] on button "Export" at bounding box center [480, 9] width 40 height 14
click at [57, 245] on div "[PERSON_NAME][GEOGRAPHIC_DATA] [GEOGRAPHIC_DATA] [GEOGRAPHIC_DATA] [GEOGRAPHIC_…" at bounding box center [47, 184] width 95 height 302
click at [487, 9] on button "Export" at bounding box center [480, 9] width 40 height 14
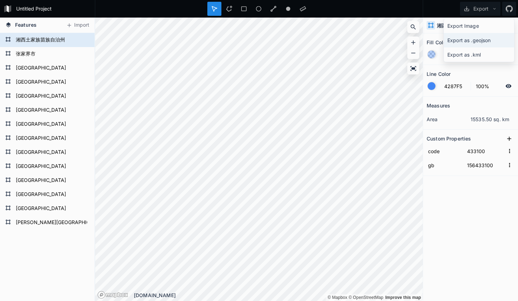
click at [476, 39] on div "Export as .geojson" at bounding box center [479, 40] width 70 height 14
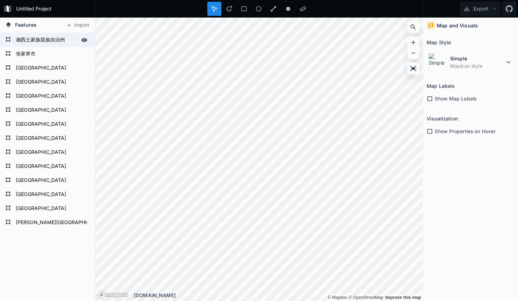
click at [41, 40] on form "湘西土家族苗族自治州" at bounding box center [47, 40] width 66 height 11
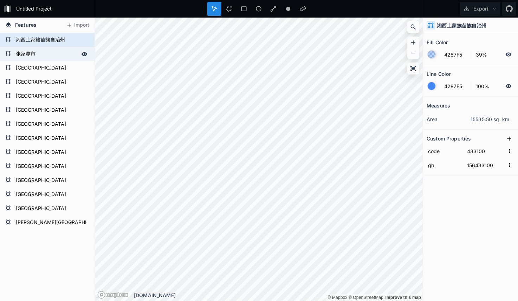
click at [43, 55] on form "张家界市" at bounding box center [47, 54] width 66 height 11
type input "156430800"
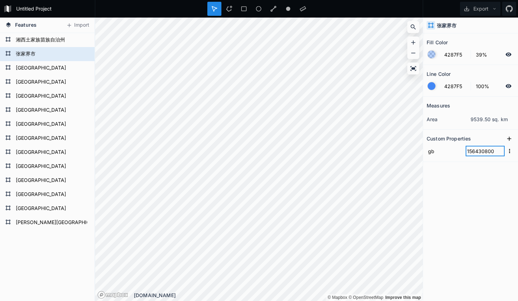
click at [479, 155] on input "156430800" at bounding box center [485, 151] width 39 height 11
drag, startPoint x: 477, startPoint y: 151, endPoint x: 505, endPoint y: 152, distance: 28.1
click at [505, 152] on form "gb 156430800" at bounding box center [471, 151] width 88 height 14
click at [507, 141] on icon at bounding box center [509, 138] width 7 height 7
click at [444, 151] on input "property 1" at bounding box center [445, 151] width 36 height 11
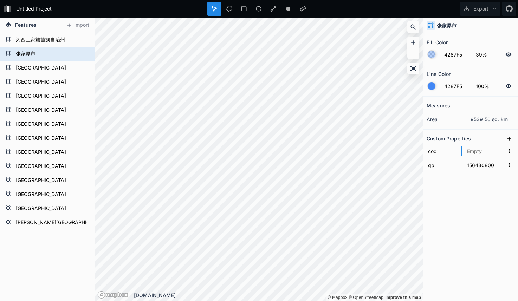
type input "code"
click at [478, 151] on input "text" at bounding box center [485, 151] width 39 height 11
paste input "430800"
type input "430800"
click at [475, 202] on div "Measures area 9539.50 sq. km Custom Properties code 430800 gb 156430800" at bounding box center [470, 181] width 95 height 169
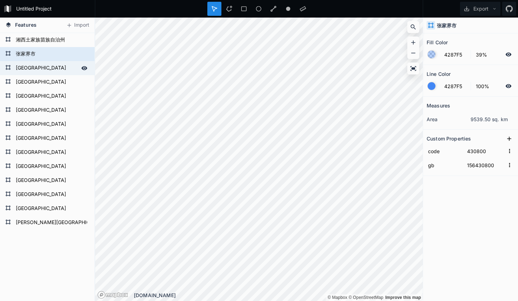
click at [23, 71] on form "[GEOGRAPHIC_DATA]" at bounding box center [47, 68] width 66 height 11
type input "156430700"
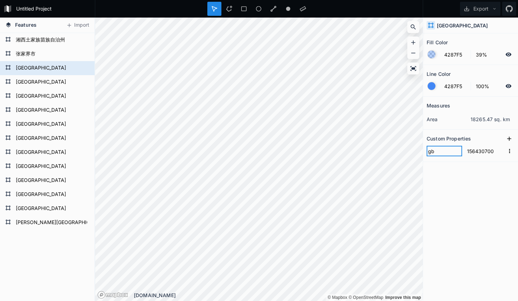
click at [436, 151] on input "gb" at bounding box center [445, 151] width 36 height 11
click at [453, 195] on div "Measures area 18265.47 sq. km Custom Properties gb 156430700" at bounding box center [470, 181] width 95 height 169
click at [509, 141] on icon at bounding box center [509, 138] width 7 height 7
click at [446, 151] on input "property 1" at bounding box center [445, 151] width 36 height 11
type input "code"
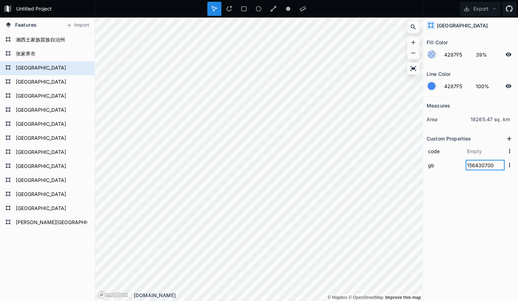
drag, startPoint x: 476, startPoint y: 164, endPoint x: 496, endPoint y: 164, distance: 19.7
click at [496, 164] on input "156430700" at bounding box center [485, 165] width 39 height 11
click at [474, 153] on input "text" at bounding box center [485, 151] width 39 height 11
paste input "430700"
type input "430700"
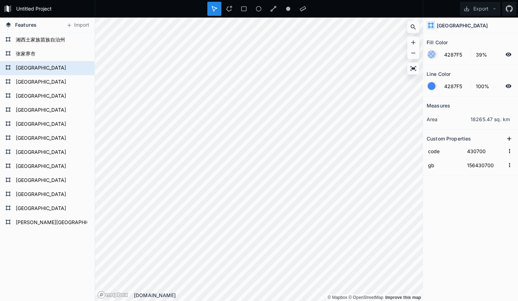
click at [456, 221] on div "Measures area 18265.47 sq. km Custom Properties code 430700 gb 156430700" at bounding box center [470, 181] width 95 height 169
click at [32, 53] on form "张家界市" at bounding box center [47, 54] width 66 height 11
type input "156430800"
type input "430800"
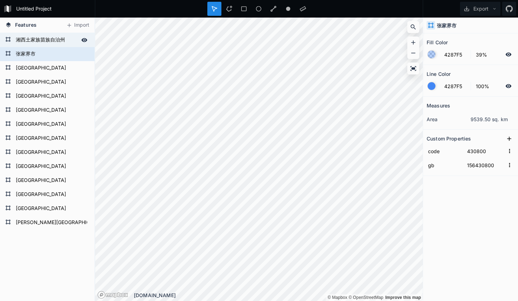
click at [41, 39] on form "湘西土家族苗族自治州" at bounding box center [47, 40] width 66 height 11
type input "156433100"
type input "433100"
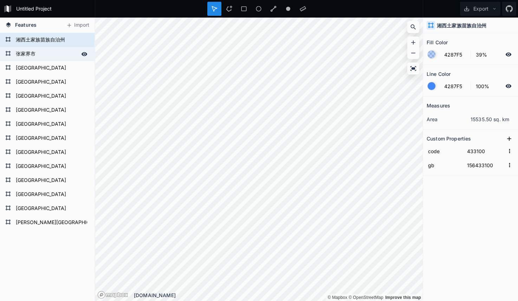
click at [30, 54] on form "张家界市" at bounding box center [47, 54] width 66 height 11
type input "156430800"
type input "430800"
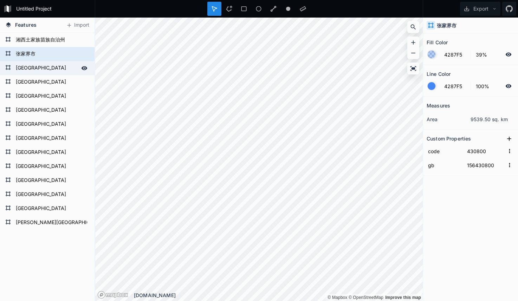
click at [29, 65] on form "[GEOGRAPHIC_DATA]" at bounding box center [47, 68] width 66 height 11
type input "156430700"
type input "430700"
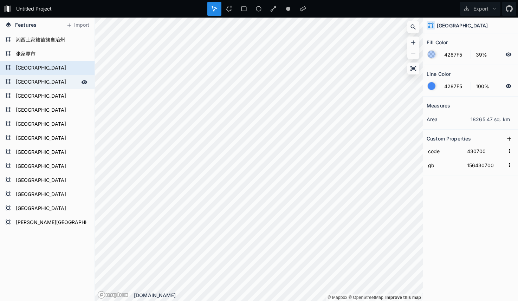
click at [26, 82] on form "[GEOGRAPHIC_DATA]" at bounding box center [47, 82] width 66 height 11
type input "156430900"
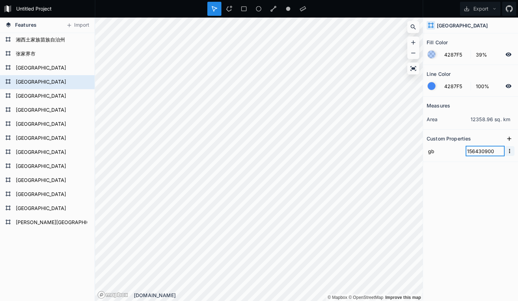
drag, startPoint x: 476, startPoint y: 152, endPoint x: 508, endPoint y: 152, distance: 32.0
click at [508, 152] on form "gb 156430900" at bounding box center [471, 151] width 88 height 14
click at [509, 140] on icon at bounding box center [509, 138] width 7 height 7
click at [456, 153] on input "property 1" at bounding box center [445, 151] width 36 height 11
type input "code"
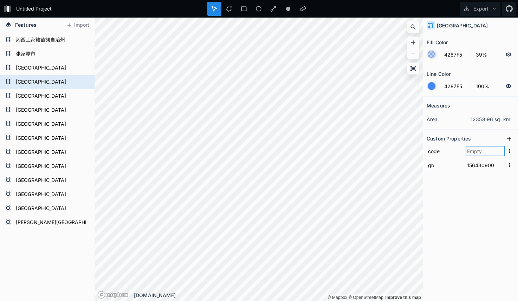
click at [479, 151] on input "text" at bounding box center [485, 151] width 39 height 11
paste input "430900"
type input "430900"
click at [472, 198] on div "Measures area 12358.96 sq. km Custom Properties code 430900 gb 156430900" at bounding box center [470, 181] width 95 height 169
click at [26, 98] on form "[GEOGRAPHIC_DATA]" at bounding box center [47, 96] width 66 height 11
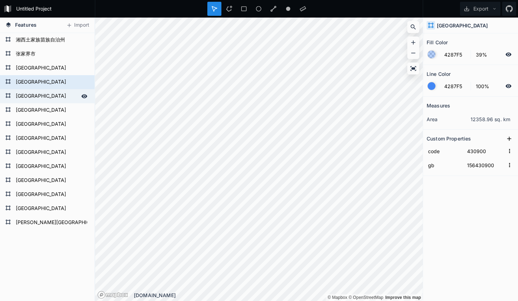
type input "156431100"
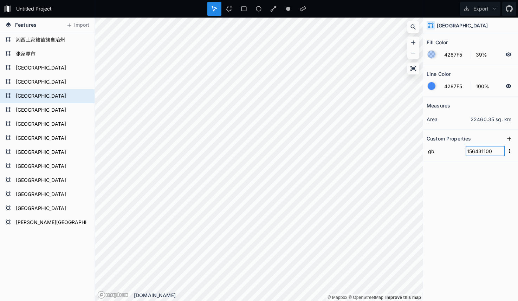
click at [475, 156] on input "156431100" at bounding box center [485, 151] width 39 height 11
drag, startPoint x: 476, startPoint y: 153, endPoint x: 500, endPoint y: 153, distance: 23.6
click at [500, 153] on input "156431100" at bounding box center [485, 151] width 39 height 11
click at [508, 141] on icon at bounding box center [509, 138] width 7 height 7
click at [471, 152] on input "text" at bounding box center [485, 151] width 39 height 11
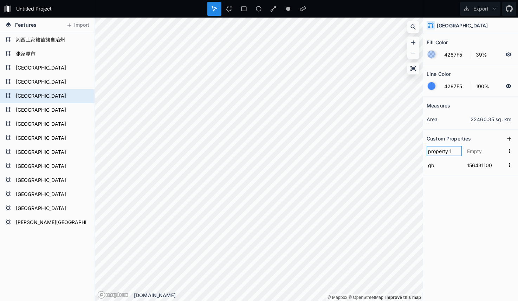
click at [443, 152] on input "property 1" at bounding box center [445, 151] width 36 height 11
type input "code"
click at [480, 152] on input "text" at bounding box center [485, 151] width 39 height 11
paste input "431100"
type input "431100"
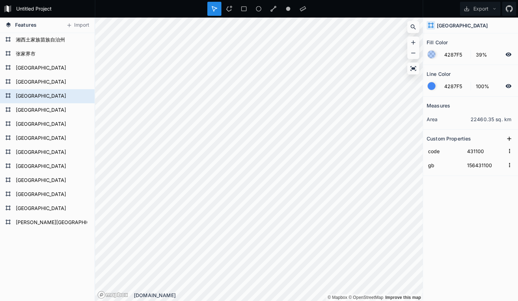
click at [482, 208] on div "Measures area 22460.35 sq. km Custom Properties code 431100 gb 156431100" at bounding box center [470, 181] width 95 height 169
click at [22, 111] on form "[GEOGRAPHIC_DATA]" at bounding box center [47, 110] width 66 height 11
type input "156431000"
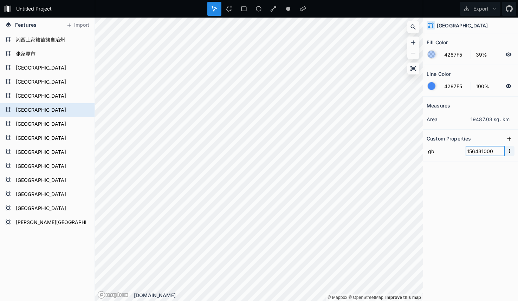
drag, startPoint x: 477, startPoint y: 150, endPoint x: 511, endPoint y: 150, distance: 34.1
click at [511, 150] on form "gb 156431000" at bounding box center [471, 151] width 88 height 14
click at [487, 153] on input "156431000" at bounding box center [485, 151] width 39 height 11
drag, startPoint x: 481, startPoint y: 152, endPoint x: 513, endPoint y: 152, distance: 32.0
click at [513, 152] on form "gb 156431000" at bounding box center [471, 151] width 88 height 14
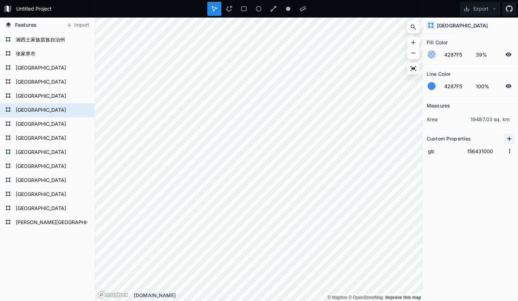
click at [512, 139] on icon at bounding box center [509, 138] width 7 height 7
click at [455, 149] on input "property 1" at bounding box center [445, 151] width 36 height 11
type input "code"
click at [473, 153] on input "text" at bounding box center [485, 151] width 39 height 11
paste input "431000"
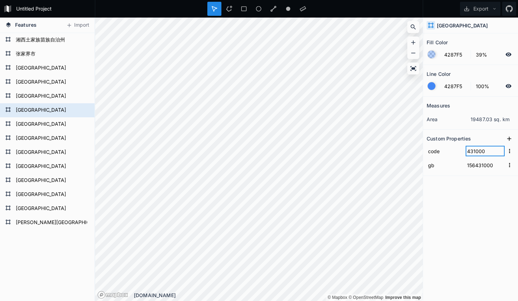
type input "431000"
click at [476, 216] on div "Measures area 19487.03 sq. km Custom Properties code 431000 gb 156431000" at bounding box center [470, 181] width 95 height 169
click at [20, 126] on form "[GEOGRAPHIC_DATA]" at bounding box center [47, 124] width 66 height 11
type input "156430200"
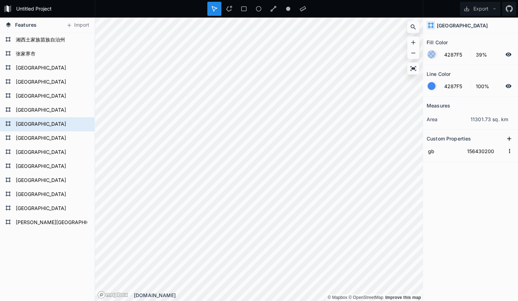
click at [475, 161] on section "Custom Properties gb 156430200" at bounding box center [470, 146] width 95 height 32
drag, startPoint x: 476, startPoint y: 152, endPoint x: 503, endPoint y: 153, distance: 27.1
click at [503, 153] on input "156430200" at bounding box center [485, 151] width 39 height 11
click at [507, 141] on icon at bounding box center [509, 138] width 7 height 7
click at [475, 148] on input "text" at bounding box center [485, 151] width 39 height 11
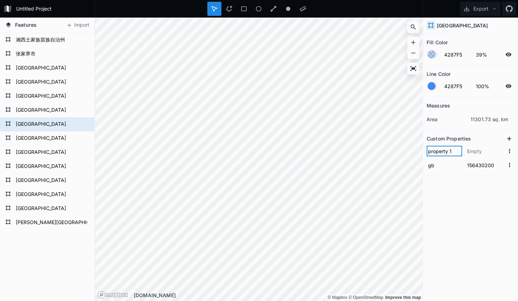
click at [448, 153] on input "property 1" at bounding box center [445, 151] width 36 height 11
type input "code"
click at [477, 152] on input "text" at bounding box center [485, 151] width 39 height 11
paste input "430200"
type input "430200"
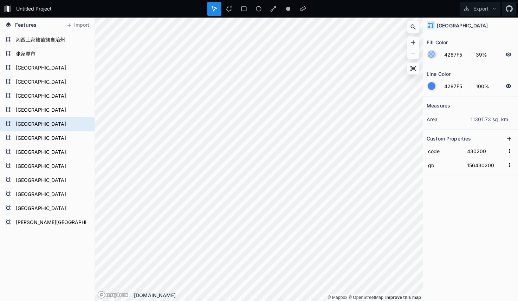
click at [472, 205] on div "Measures area 11301.73 sq. km Custom Properties code 430200 gb 156430200" at bounding box center [470, 181] width 95 height 169
click at [25, 141] on form "[GEOGRAPHIC_DATA]" at bounding box center [47, 138] width 66 height 11
type input "156431300"
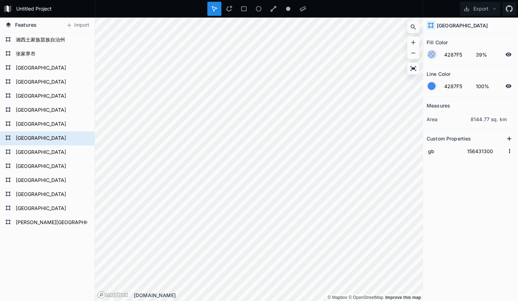
click at [446, 164] on div "Measures area 8144.77 sq. km Custom Properties gb 156431300" at bounding box center [470, 181] width 95 height 169
drag, startPoint x: 477, startPoint y: 151, endPoint x: 508, endPoint y: 152, distance: 30.9
click at [508, 152] on form "gb 156431300" at bounding box center [471, 151] width 88 height 14
click at [508, 141] on icon at bounding box center [509, 138] width 7 height 7
click at [431, 154] on input "property 1" at bounding box center [445, 151] width 36 height 11
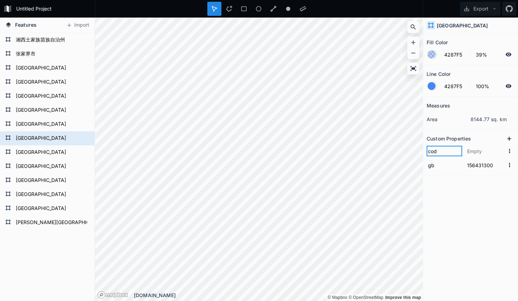
type input "code"
click at [477, 161] on input "156431300" at bounding box center [485, 165] width 39 height 11
click at [478, 155] on input "text" at bounding box center [485, 151] width 39 height 11
paste input "431300"
type input "431300"
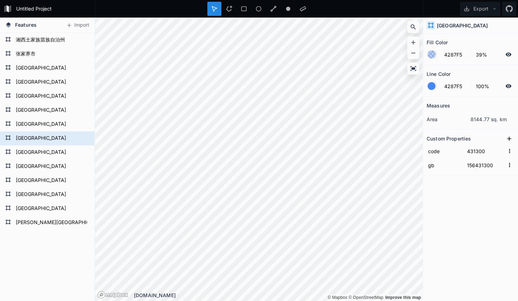
click at [476, 210] on div "Measures area 8144.77 sq. km Custom Properties code 431300 gb 156431300" at bounding box center [470, 181] width 95 height 169
click at [30, 153] on form "[GEOGRAPHIC_DATA]" at bounding box center [47, 152] width 66 height 11
type input "156430100"
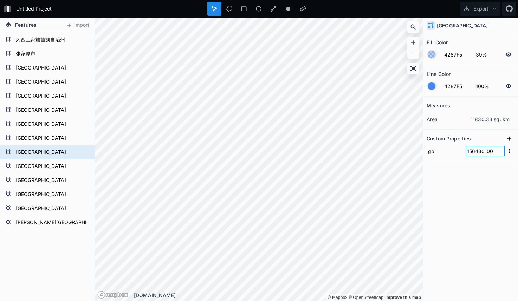
click at [471, 154] on input "156430100" at bounding box center [485, 151] width 39 height 11
drag, startPoint x: 476, startPoint y: 152, endPoint x: 512, endPoint y: 151, distance: 35.9
click at [512, 151] on form "gb 156430100" at bounding box center [471, 151] width 88 height 14
click at [507, 139] on icon at bounding box center [509, 138] width 7 height 7
click at [443, 155] on input "property 1" at bounding box center [445, 151] width 36 height 11
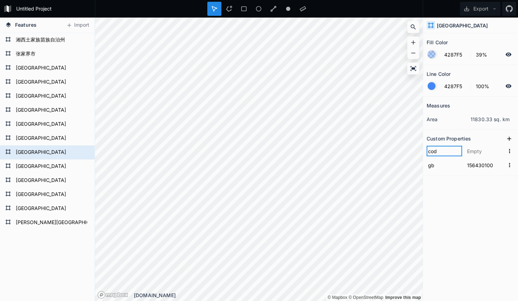
type input "code"
click at [474, 150] on input "text" at bounding box center [485, 151] width 39 height 11
paste input "430100"
type input "430100"
click at [473, 194] on div "Measures area 11830.33 sq. km Custom Properties code 430100 gb 156430100" at bounding box center [470, 181] width 95 height 169
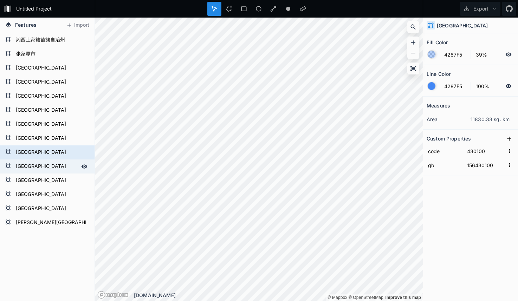
click at [28, 165] on form "[GEOGRAPHIC_DATA]" at bounding box center [47, 166] width 66 height 11
type input "156431200"
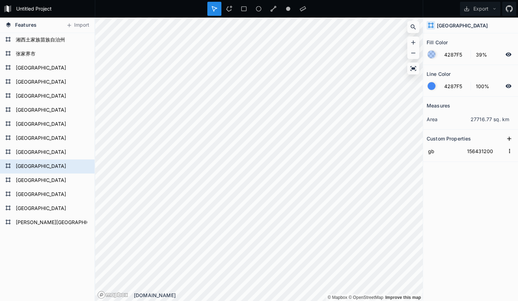
click at [450, 165] on div "Measures area 27716.77 sq. km Custom Properties gb 156431200" at bounding box center [470, 181] width 95 height 169
drag, startPoint x: 476, startPoint y: 151, endPoint x: 507, endPoint y: 151, distance: 31.3
click at [507, 151] on form "gb 156431200" at bounding box center [471, 151] width 88 height 14
click at [506, 141] on icon at bounding box center [509, 138] width 7 height 7
click at [438, 152] on input "property 1" at bounding box center [445, 151] width 36 height 11
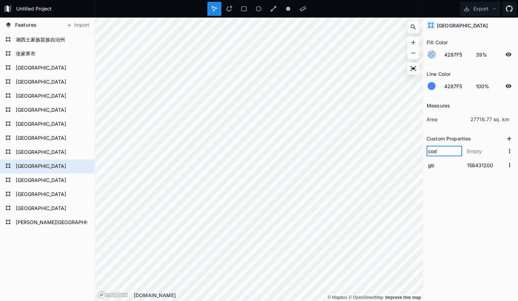
type input "code"
click at [483, 152] on input "text" at bounding box center [485, 151] width 39 height 11
paste input "431200"
type input "431200"
click at [467, 214] on div "Measures area 27716.77 sq. km Custom Properties code 431200 gb 156431200" at bounding box center [470, 181] width 95 height 169
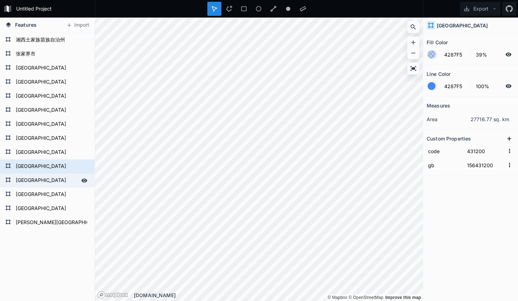
click at [31, 181] on form "[GEOGRAPHIC_DATA]" at bounding box center [47, 180] width 66 height 11
type input "156430400"
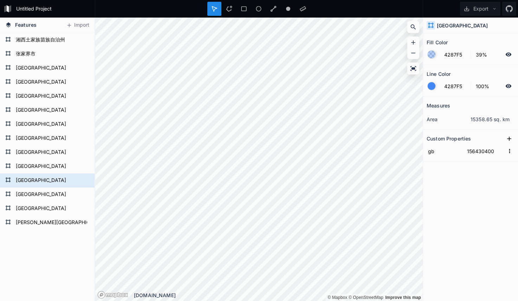
drag, startPoint x: 455, startPoint y: 173, endPoint x: 462, endPoint y: 171, distance: 7.4
click at [455, 173] on div "Measures area 15358.65 sq. km Custom Properties gb 156430400" at bounding box center [470, 181] width 95 height 169
drag, startPoint x: 475, startPoint y: 150, endPoint x: 498, endPoint y: 150, distance: 22.5
click at [498, 150] on input "156430400" at bounding box center [485, 151] width 39 height 11
click at [510, 137] on icon at bounding box center [509, 138] width 7 height 7
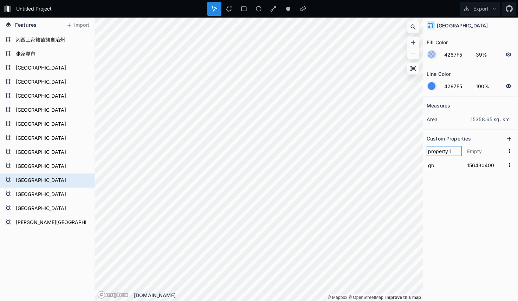
click at [448, 152] on input "property 1" at bounding box center [445, 151] width 36 height 11
type input "code"
click at [480, 149] on input "text" at bounding box center [485, 151] width 39 height 11
paste input "430400"
type input "430400"
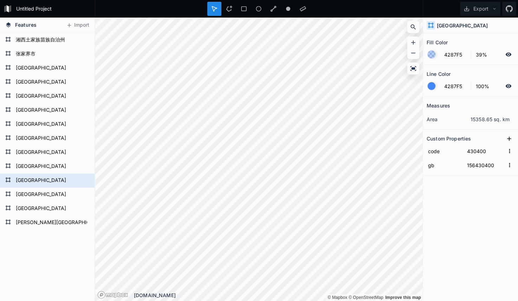
click at [474, 215] on div "Measures area 15358.65 sq. km Custom Properties code 430400 gb 156430400" at bounding box center [470, 181] width 95 height 169
click at [14, 197] on form "[GEOGRAPHIC_DATA]" at bounding box center [47, 194] width 66 height 11
type input "156430300"
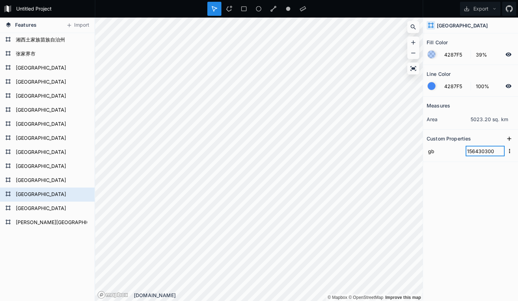
click at [466, 150] on input "156430300" at bounding box center [485, 151] width 39 height 11
drag, startPoint x: 476, startPoint y: 152, endPoint x: 503, endPoint y: 152, distance: 27.1
click at [503, 152] on input "156430300" at bounding box center [485, 151] width 39 height 11
click at [513, 138] on icon at bounding box center [509, 138] width 7 height 7
click at [441, 155] on input "property 1" at bounding box center [445, 151] width 36 height 11
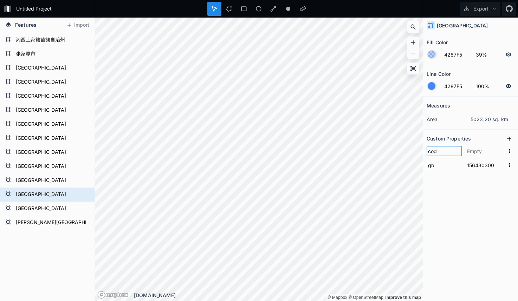
type input "code"
click at [481, 153] on input "text" at bounding box center [485, 151] width 39 height 11
type input "430300"
click at [472, 210] on div "Measures area 5023.20 sq. km Custom Properties code 430300 gb 156430300" at bounding box center [470, 181] width 95 height 169
click at [23, 208] on form "[GEOGRAPHIC_DATA]" at bounding box center [47, 209] width 66 height 11
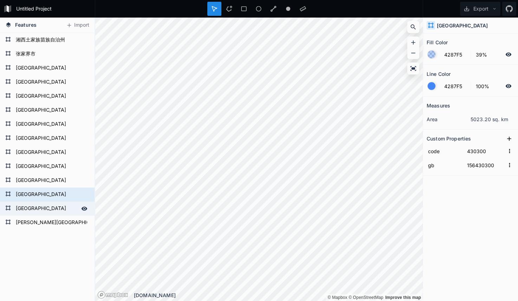
type input "156430600"
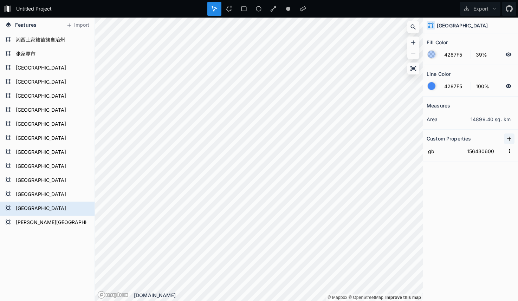
click at [507, 139] on icon at bounding box center [509, 138] width 7 height 7
click at [442, 155] on input "property 1" at bounding box center [445, 151] width 36 height 11
type input "code"
drag, startPoint x: 476, startPoint y: 166, endPoint x: 509, endPoint y: 164, distance: 32.7
click at [509, 164] on form "gb 156430600" at bounding box center [471, 165] width 88 height 14
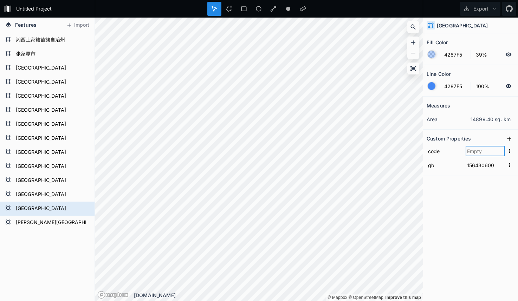
click at [489, 150] on input "text" at bounding box center [485, 151] width 39 height 11
paste input "430600"
type input "430600"
click at [482, 205] on div "Measures area 14899.40 sq. km Custom Properties code 430600 gb 156430600" at bounding box center [470, 181] width 95 height 169
click at [27, 225] on form "[PERSON_NAME][GEOGRAPHIC_DATA]" at bounding box center [47, 223] width 66 height 11
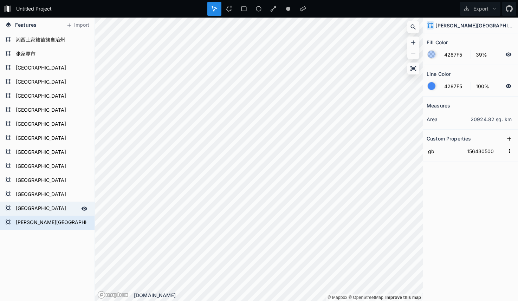
click at [30, 214] on form "[GEOGRAPHIC_DATA]" at bounding box center [47, 209] width 66 height 11
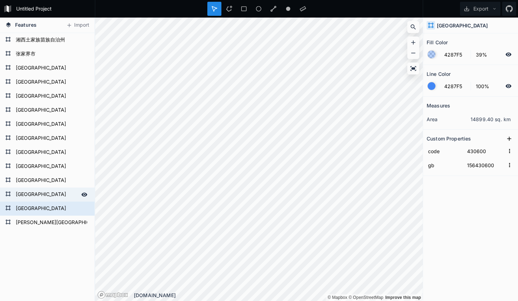
click at [33, 199] on form "[GEOGRAPHIC_DATA]" at bounding box center [47, 194] width 66 height 11
type input "156430300"
type input "430300"
click at [34, 192] on form "[GEOGRAPHIC_DATA]" at bounding box center [47, 194] width 66 height 11
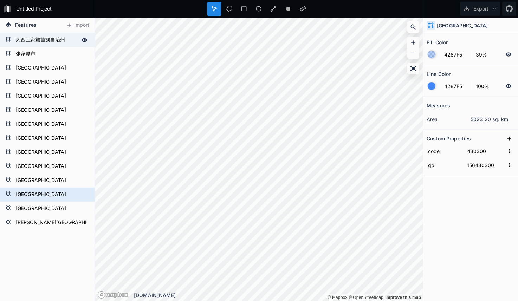
click at [31, 43] on form "湘西土家族苗族自治州" at bounding box center [47, 40] width 66 height 11
type input "156433100"
type input "433100"
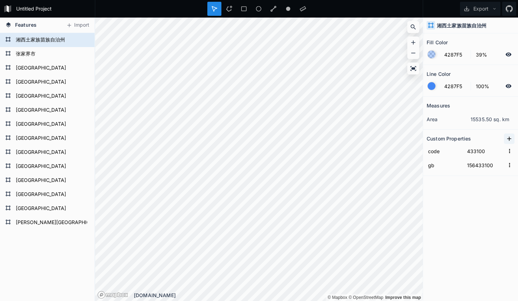
click at [506, 137] on icon at bounding box center [509, 138] width 7 height 7
click at [444, 154] on input "property 1" at bounding box center [445, 151] width 36 height 11
type input "name"
drag, startPoint x: 67, startPoint y: 39, endPoint x: 15, endPoint y: 41, distance: 52.1
click at [15, 41] on form "湘西土家族苗族自治州" at bounding box center [47, 40] width 66 height 11
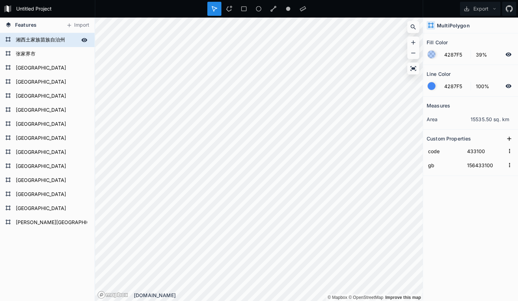
drag, startPoint x: 20, startPoint y: 41, endPoint x: 44, endPoint y: 43, distance: 23.9
click at [44, 43] on form "湘西土家族苗族自治州" at bounding box center [47, 40] width 66 height 11
click at [508, 139] on icon at bounding box center [509, 138] width 7 height 7
click at [452, 150] on input "property 1" at bounding box center [445, 151] width 36 height 11
type input "name"
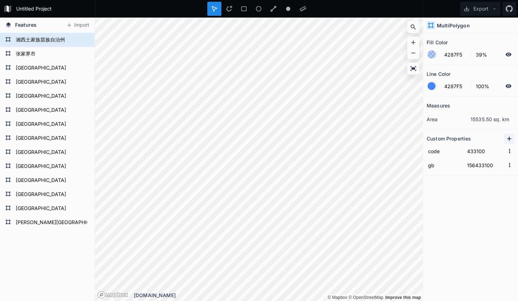
click at [507, 140] on icon at bounding box center [509, 138] width 7 height 7
click at [452, 150] on input "property 1" at bounding box center [445, 151] width 36 height 11
type input "m"
type input "name"
click at [508, 138] on icon at bounding box center [509, 138] width 7 height 7
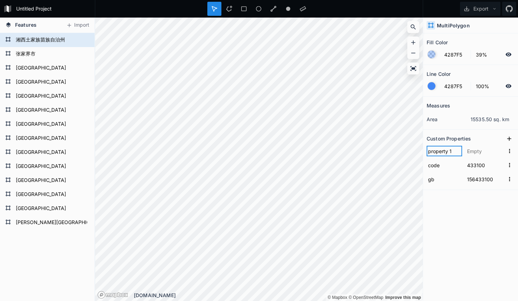
click at [450, 150] on input "property 1" at bounding box center [445, 151] width 36 height 11
type input "name"
click at [450, 200] on div "Measures area 15535.50 sq. km Custom Properties code 433100 gb 156433100" at bounding box center [470, 181] width 95 height 169
click at [508, 138] on icon at bounding box center [509, 138] width 7 height 7
click at [453, 150] on input "property 1" at bounding box center [445, 151] width 36 height 11
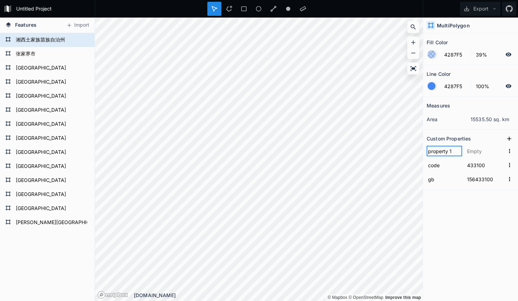
click at [397, 150] on div "Features Import [PERSON_NAME][GEOGRAPHIC_DATA] [GEOGRAPHIC_DATA] [GEOGRAPHIC_DA…" at bounding box center [259, 160] width 518 height 284
click at [46, 49] on form "张家界市" at bounding box center [47, 54] width 66 height 11
type input "156430800"
type input "430800"
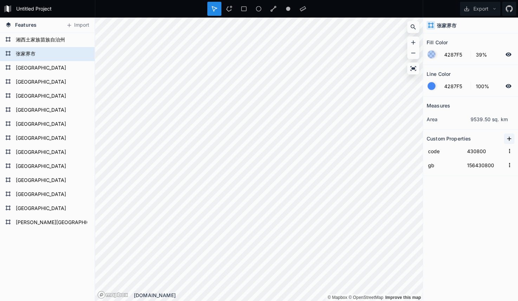
click at [507, 136] on icon at bounding box center [509, 138] width 7 height 7
click at [452, 152] on input "property 1" at bounding box center [445, 151] width 36 height 11
type input "name"
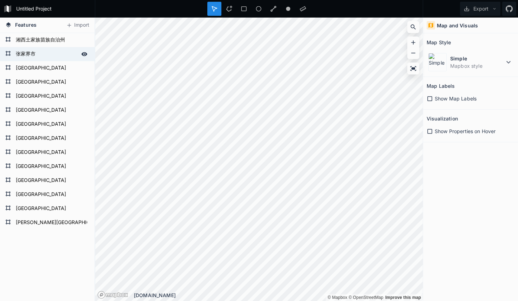
click at [37, 53] on form "张家界市" at bounding box center [47, 54] width 66 height 11
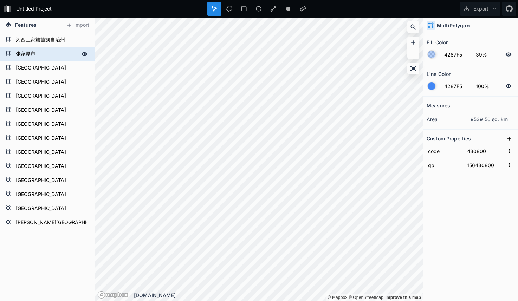
click at [39, 49] on form "张家界市" at bounding box center [47, 54] width 66 height 11
click at [510, 137] on icon at bounding box center [509, 138] width 7 height 7
click at [439, 151] on input "property 1" at bounding box center [445, 151] width 36 height 11
type input "name"
click at [479, 200] on div "Measures area 9539.50 sq. km Custom Properties code 430800 gb 156430800" at bounding box center [470, 181] width 95 height 169
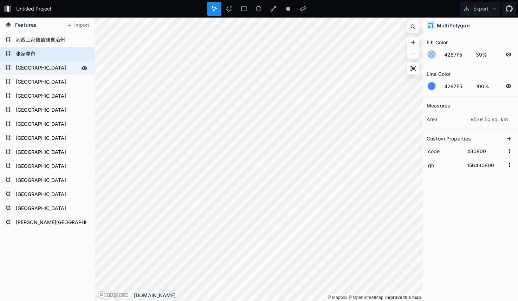
click at [27, 64] on form "[GEOGRAPHIC_DATA]" at bounding box center [47, 68] width 66 height 11
type input "430700"
type input "156430700"
click at [32, 57] on form "张家界市" at bounding box center [47, 54] width 66 height 11
type input "430800"
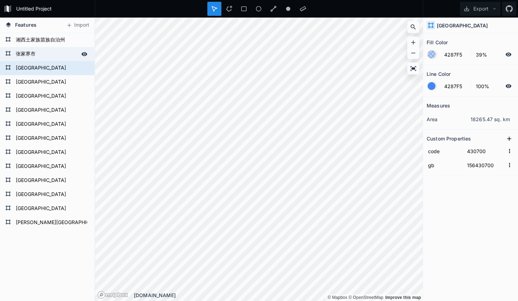
type input "156430800"
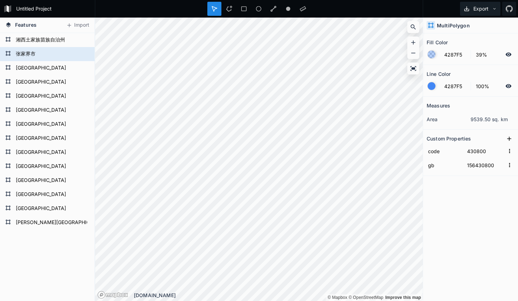
click at [477, 8] on button "Export" at bounding box center [480, 9] width 40 height 14
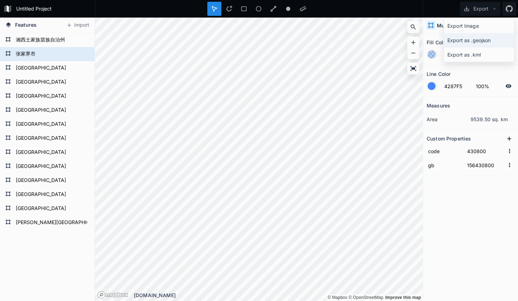
click at [471, 39] on div "Export as .geojson" at bounding box center [479, 40] width 70 height 14
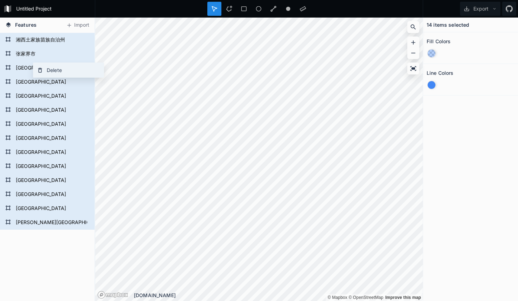
click at [57, 73] on div "Delete" at bounding box center [68, 70] width 70 height 14
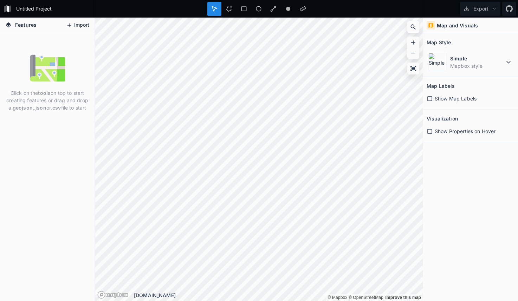
click at [75, 24] on button "Import" at bounding box center [78, 25] width 30 height 11
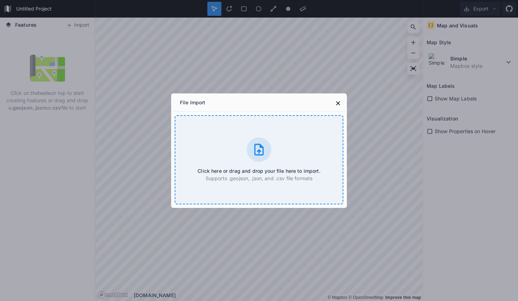
click at [255, 150] on icon at bounding box center [259, 150] width 14 height 14
click at [252, 153] on icon at bounding box center [259, 150] width 14 height 14
click at [257, 147] on icon at bounding box center [259, 150] width 14 height 14
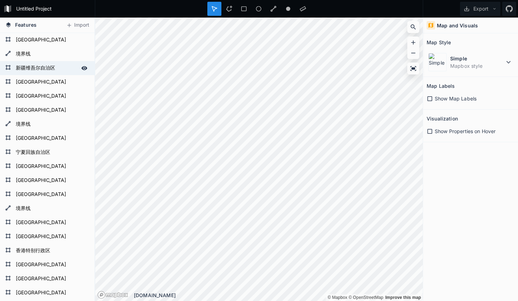
click at [31, 66] on form "新疆维吾尔自治区" at bounding box center [47, 68] width 66 height 11
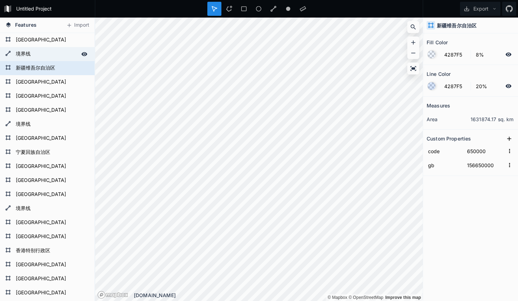
click at [36, 52] on form "境界线" at bounding box center [47, 54] width 66 height 11
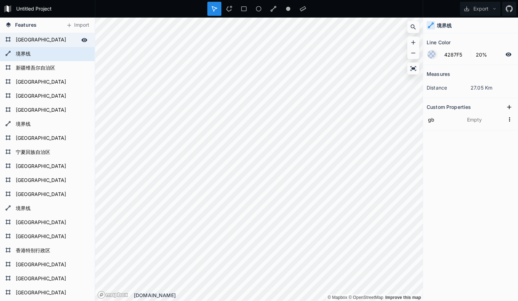
click at [30, 44] on form "[GEOGRAPHIC_DATA]" at bounding box center [47, 40] width 66 height 11
type input "100%"
type input "156520000"
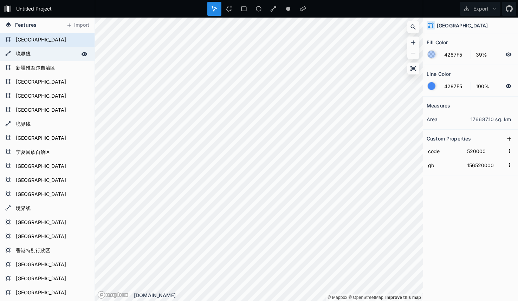
click at [29, 51] on form "境界线" at bounding box center [47, 54] width 66 height 11
type input "20%"
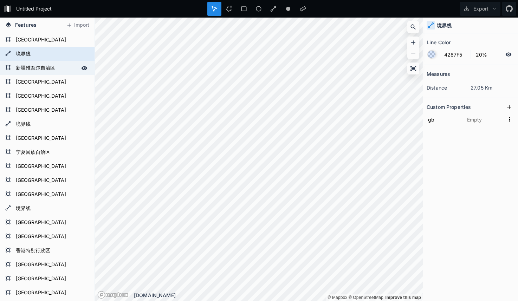
click at [28, 65] on form "新疆维吾尔自治区" at bounding box center [47, 68] width 66 height 11
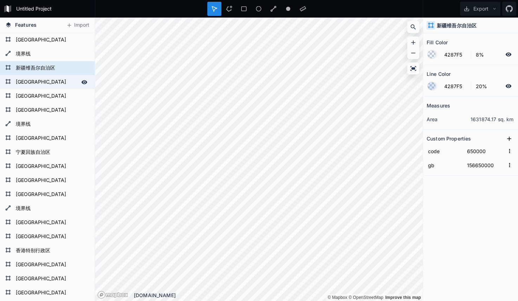
click at [27, 75] on div "[GEOGRAPHIC_DATA]" at bounding box center [47, 82] width 95 height 14
type input "156130000"
type input "130000"
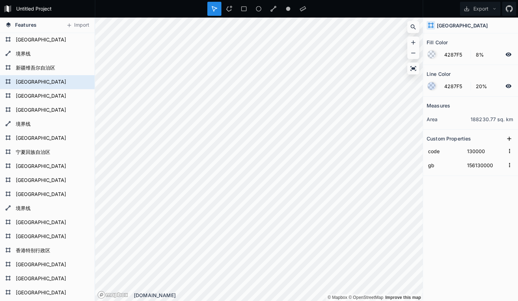
click at [442, 227] on div "Measures area 188230.77 sq. km Custom Properties code 130000 gb 156130000" at bounding box center [470, 181] width 95 height 169
click at [50, 76] on div "[GEOGRAPHIC_DATA]" at bounding box center [47, 82] width 95 height 14
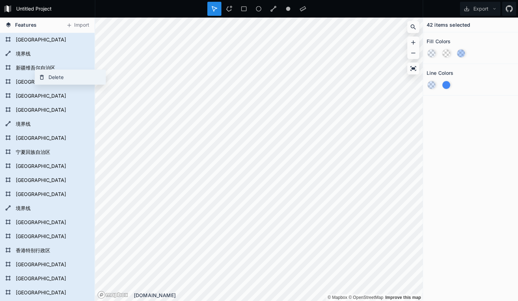
click at [57, 80] on div "Delete" at bounding box center [70, 77] width 70 height 14
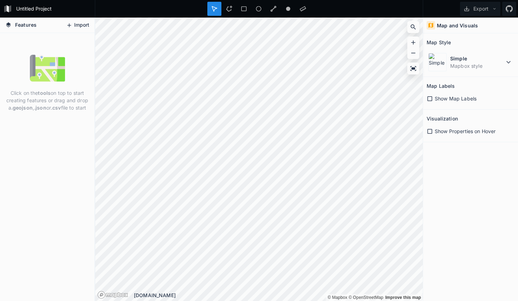
click at [74, 26] on button "Import" at bounding box center [78, 25] width 30 height 11
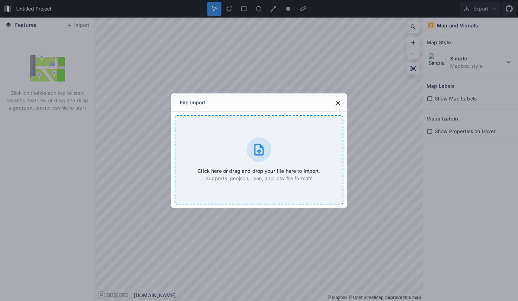
click at [266, 147] on div at bounding box center [259, 149] width 25 height 25
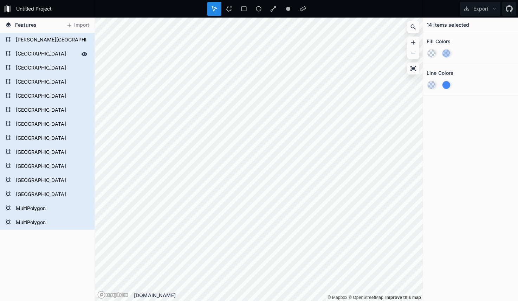
click at [26, 49] on form "[GEOGRAPHIC_DATA]" at bounding box center [47, 54] width 66 height 11
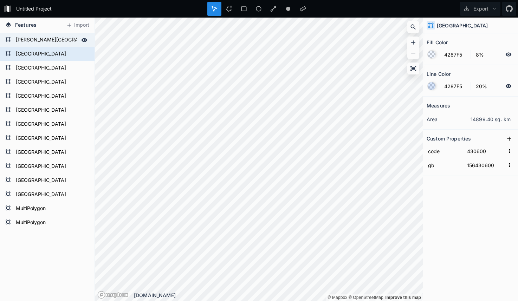
click at [24, 39] on form "[PERSON_NAME][GEOGRAPHIC_DATA]" at bounding box center [47, 40] width 66 height 11
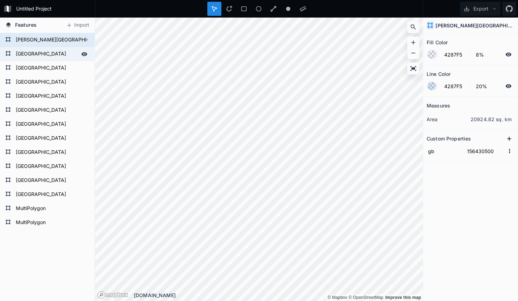
click at [22, 50] on form "[GEOGRAPHIC_DATA]" at bounding box center [47, 54] width 66 height 11
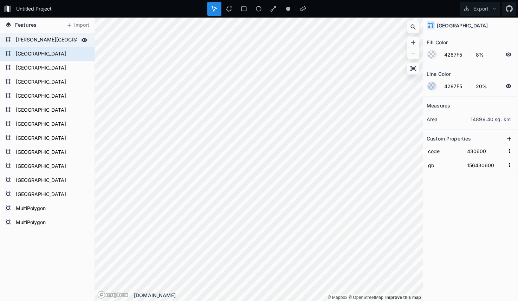
click at [26, 39] on form "[PERSON_NAME][GEOGRAPHIC_DATA]" at bounding box center [47, 40] width 66 height 11
type input "156430500"
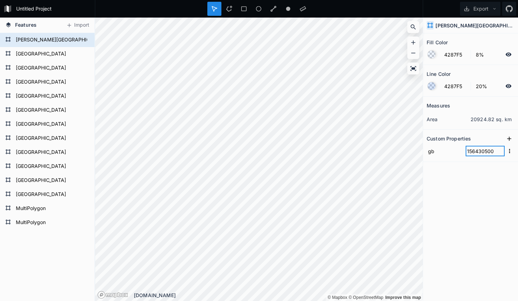
drag, startPoint x: 476, startPoint y: 151, endPoint x: 501, endPoint y: 151, distance: 24.3
click at [501, 151] on input "156430500" at bounding box center [485, 151] width 39 height 11
click at [509, 141] on icon at bounding box center [509, 138] width 7 height 7
click at [479, 150] on input "text" at bounding box center [485, 151] width 39 height 11
click at [451, 151] on input "property 1" at bounding box center [445, 151] width 36 height 11
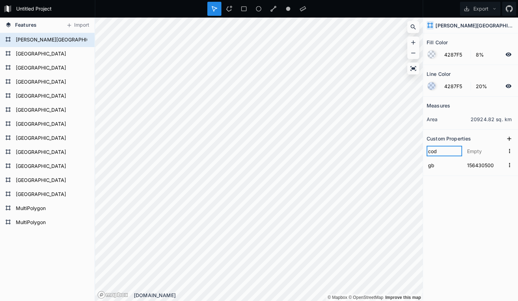
type input "code"
click at [479, 150] on input "text" at bounding box center [485, 151] width 39 height 11
paste input "430500"
type input "430500"
click at [464, 203] on div "Measures area 20924.82 sq. km Custom Properties code 430500 gb 156430500" at bounding box center [470, 181] width 95 height 169
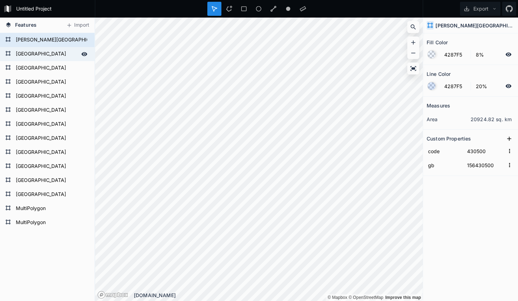
click at [48, 51] on form "[GEOGRAPHIC_DATA]" at bounding box center [47, 54] width 66 height 11
type input "156430600"
type input "430600"
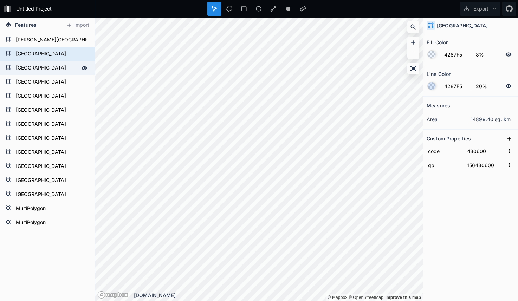
click at [29, 66] on form "[GEOGRAPHIC_DATA]" at bounding box center [47, 68] width 66 height 11
type input "156430300"
type input "430300"
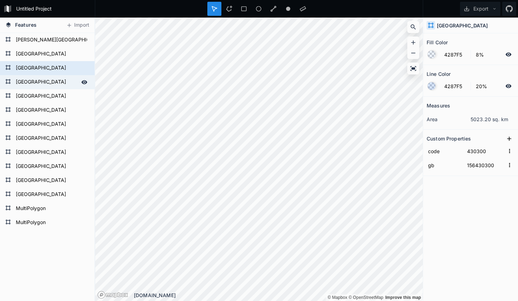
click at [27, 81] on form "[GEOGRAPHIC_DATA]" at bounding box center [47, 82] width 66 height 11
type input "156430400"
type input "430400"
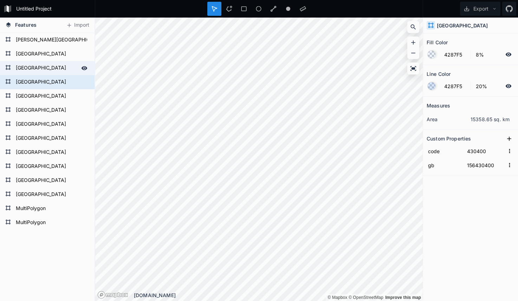
click at [28, 71] on form "[GEOGRAPHIC_DATA]" at bounding box center [47, 68] width 66 height 11
type input "156430300"
type input "430300"
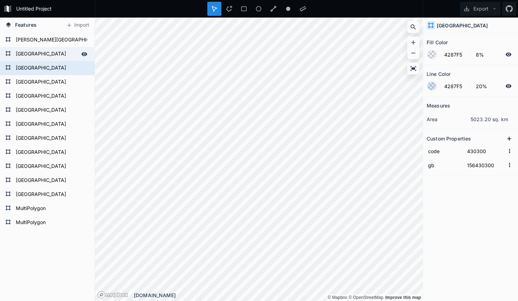
click at [31, 54] on form "[GEOGRAPHIC_DATA]" at bounding box center [47, 54] width 66 height 11
type input "156430600"
type input "430600"
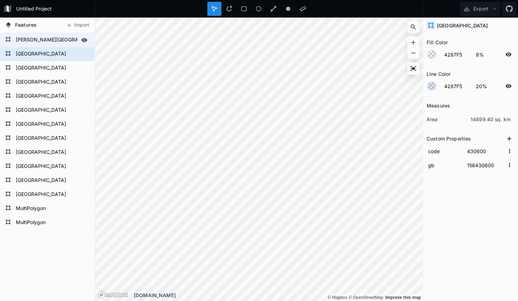
click at [34, 43] on form "[PERSON_NAME][GEOGRAPHIC_DATA]" at bounding box center [47, 40] width 66 height 11
type input "156430500"
type input "430500"
click at [33, 51] on form "[GEOGRAPHIC_DATA]" at bounding box center [47, 54] width 66 height 11
type input "156430600"
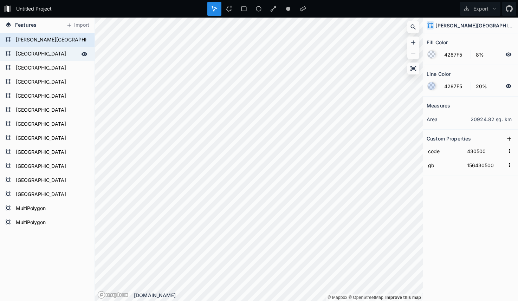
type input "430600"
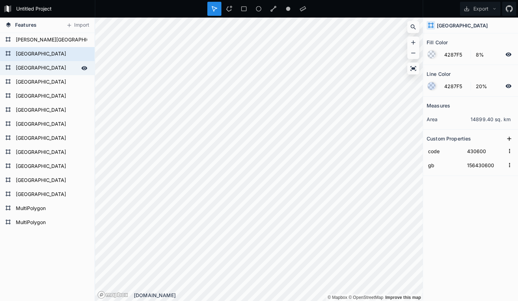
click at [33, 63] on form "[GEOGRAPHIC_DATA]" at bounding box center [47, 68] width 66 height 11
type input "156430300"
type input "430300"
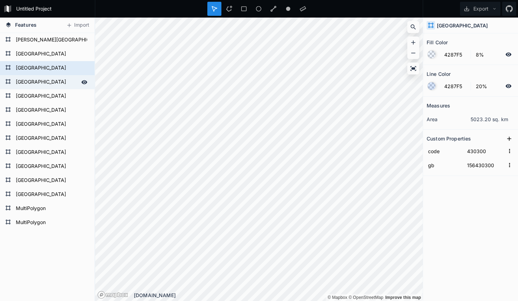
click at [35, 76] on div "[GEOGRAPHIC_DATA]" at bounding box center [47, 82] width 95 height 14
type input "156430400"
type input "430400"
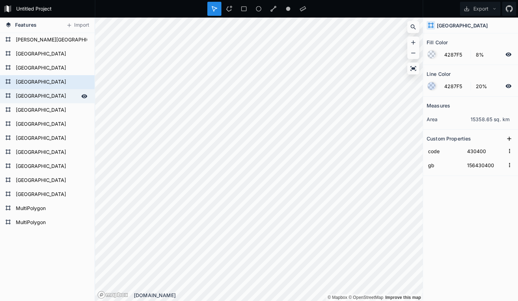
click at [27, 96] on form "[GEOGRAPHIC_DATA]" at bounding box center [47, 96] width 66 height 11
type input "156431200"
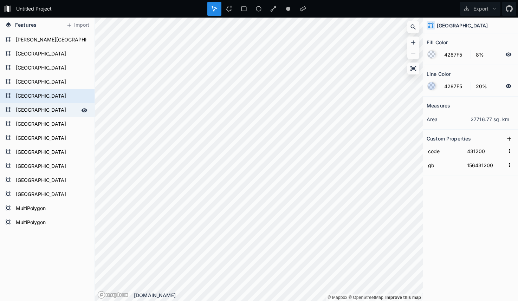
click at [28, 107] on form "[GEOGRAPHIC_DATA]" at bounding box center [47, 110] width 66 height 11
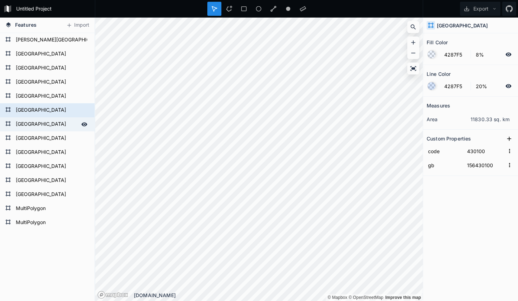
click at [28, 122] on form "[GEOGRAPHIC_DATA]" at bounding box center [47, 124] width 66 height 11
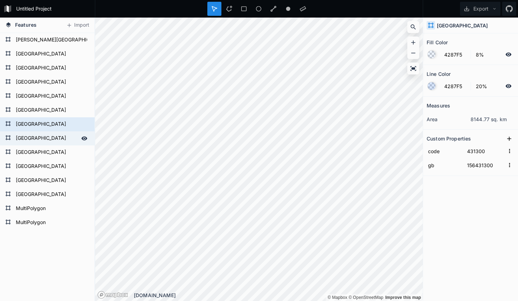
click at [27, 134] on form "[GEOGRAPHIC_DATA]" at bounding box center [47, 138] width 66 height 11
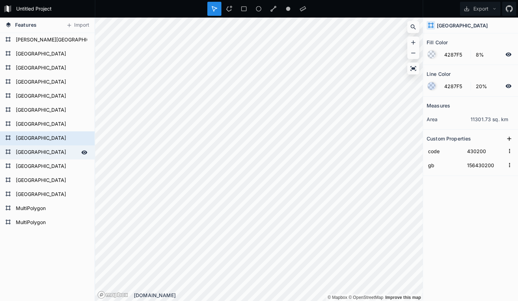
click at [29, 149] on form "[GEOGRAPHIC_DATA]" at bounding box center [47, 152] width 66 height 11
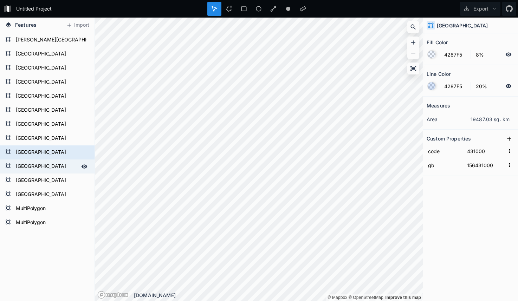
click at [33, 163] on form "[GEOGRAPHIC_DATA]" at bounding box center [47, 166] width 66 height 11
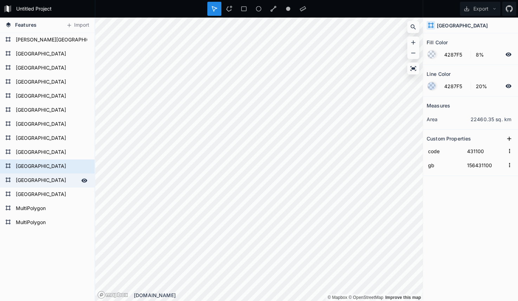
click at [34, 185] on form "[GEOGRAPHIC_DATA]" at bounding box center [47, 180] width 66 height 11
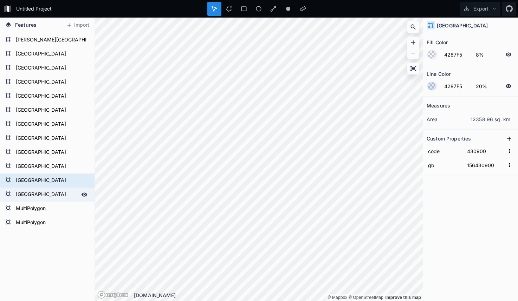
click at [32, 193] on form "[GEOGRAPHIC_DATA]" at bounding box center [47, 194] width 66 height 11
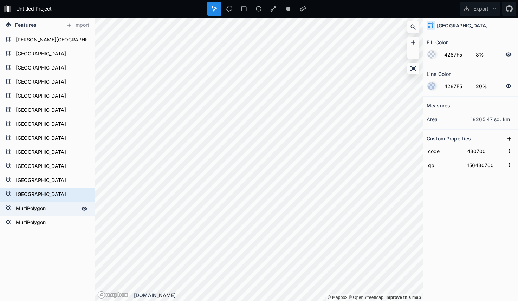
click at [31, 202] on div "MultiPolygon" at bounding box center [47, 209] width 95 height 14
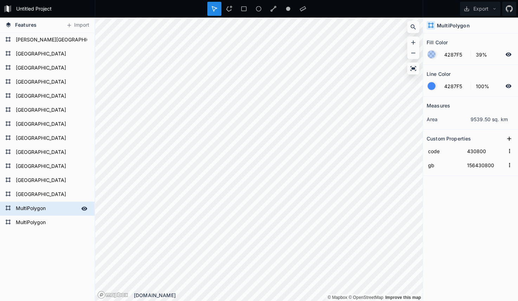
click at [28, 207] on form "MultiPolygon" at bounding box center [47, 209] width 66 height 11
click at [36, 213] on form "MultiPolygon" at bounding box center [47, 209] width 66 height 11
click at [34, 222] on form "MultiPolygon" at bounding box center [47, 223] width 66 height 11
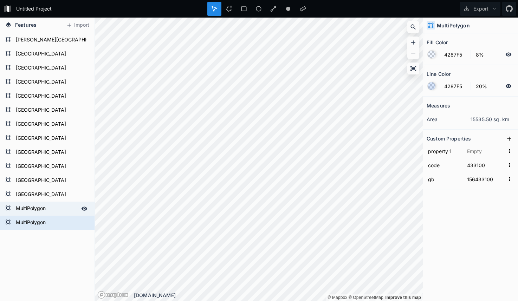
click at [34, 213] on form "MultiPolygon" at bounding box center [47, 209] width 66 height 11
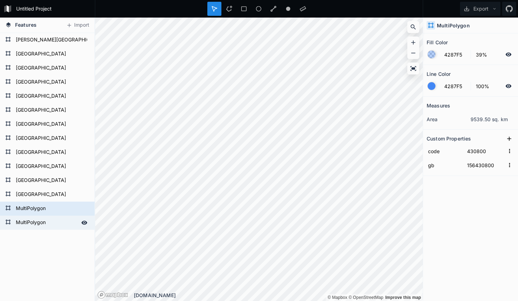
click at [31, 220] on form "MultiPolygon" at bounding box center [47, 223] width 66 height 11
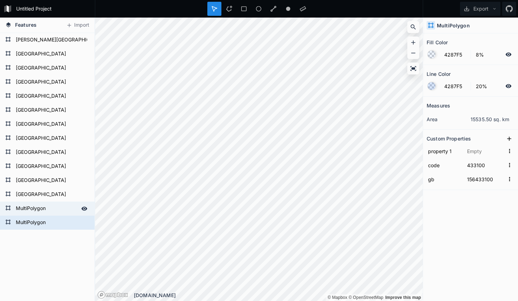
click at [37, 210] on form "MultiPolygon" at bounding box center [47, 209] width 66 height 11
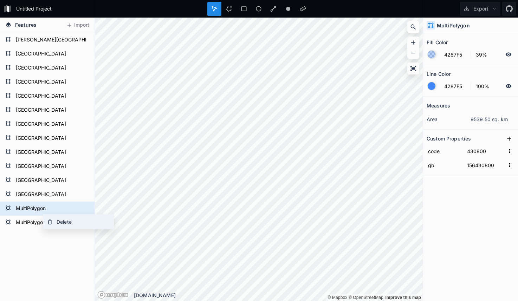
click at [50, 219] on icon at bounding box center [50, 222] width 6 height 6
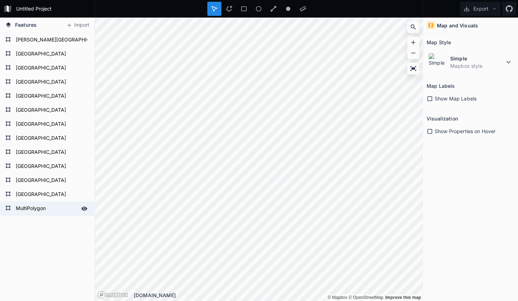
click at [36, 209] on form "MultiPolygon" at bounding box center [47, 209] width 66 height 11
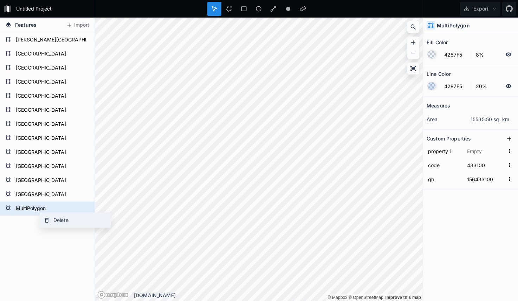
click at [56, 219] on div "Delete" at bounding box center [75, 220] width 70 height 14
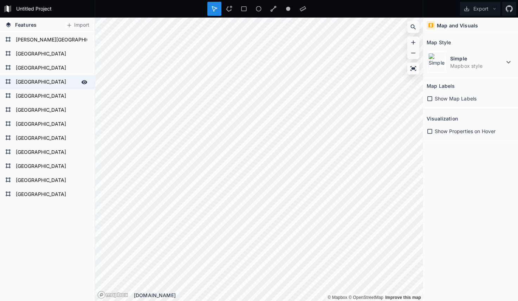
click at [50, 79] on form "[GEOGRAPHIC_DATA]" at bounding box center [47, 82] width 66 height 11
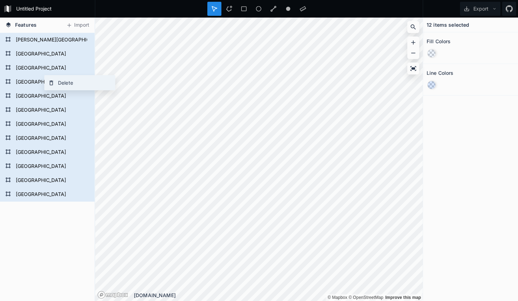
click at [59, 85] on div "Delete" at bounding box center [80, 83] width 70 height 14
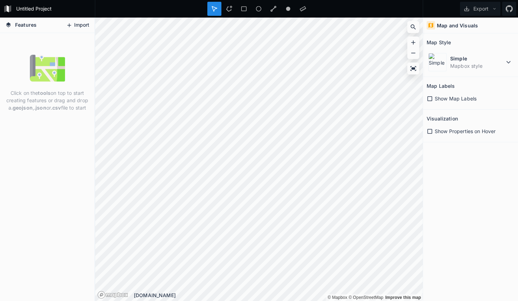
click at [79, 23] on button "Import" at bounding box center [78, 25] width 30 height 11
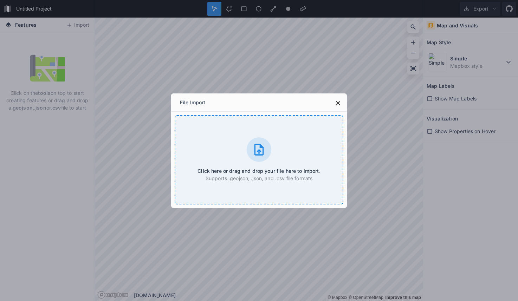
click at [274, 147] on div "Click here or drag and drop your file here to import. Supports .geojson, .json,…" at bounding box center [259, 159] width 169 height 89
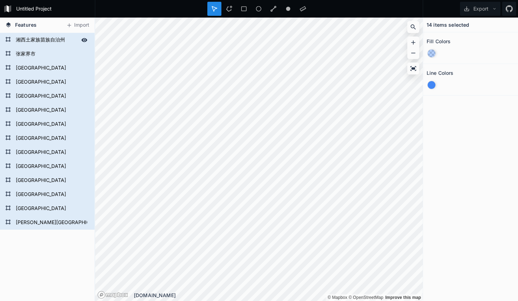
click at [50, 38] on form "湘西土家族苗族自治州" at bounding box center [47, 40] width 66 height 11
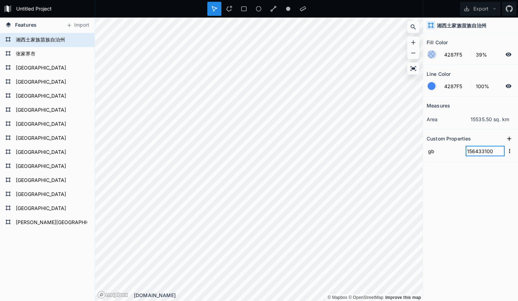
drag, startPoint x: 477, startPoint y: 150, endPoint x: 496, endPoint y: 152, distance: 19.1
click at [496, 152] on input "156433100" at bounding box center [485, 151] width 39 height 11
click at [507, 140] on icon at bounding box center [509, 138] width 7 height 7
click at [450, 151] on input "property 1" at bounding box center [445, 151] width 36 height 11
click at [478, 151] on input "text" at bounding box center [485, 151] width 39 height 11
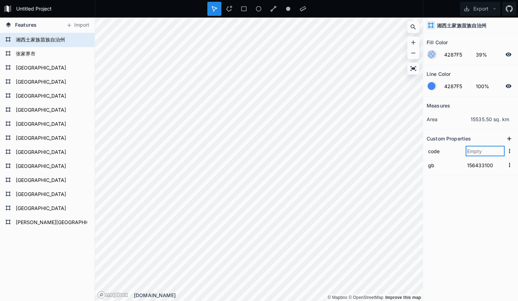
paste input "433100"
drag, startPoint x: 472, startPoint y: 203, endPoint x: 468, endPoint y: 205, distance: 4.2
click at [472, 204] on div "Measures area 15535.50 sq. km Custom Properties code 433100 gb 156433100" at bounding box center [470, 181] width 95 height 169
click at [44, 52] on form "张家界市" at bounding box center [47, 54] width 66 height 11
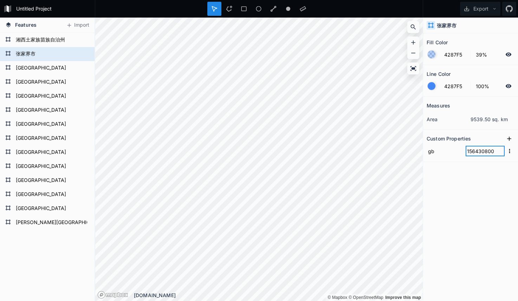
drag, startPoint x: 476, startPoint y: 152, endPoint x: 503, endPoint y: 152, distance: 27.4
click at [503, 152] on input "156430800" at bounding box center [485, 151] width 39 height 11
click at [510, 139] on icon at bounding box center [509, 139] width 4 height 4
click at [451, 153] on input "property 1" at bounding box center [445, 151] width 36 height 11
click at [478, 151] on input "text" at bounding box center [485, 151] width 39 height 11
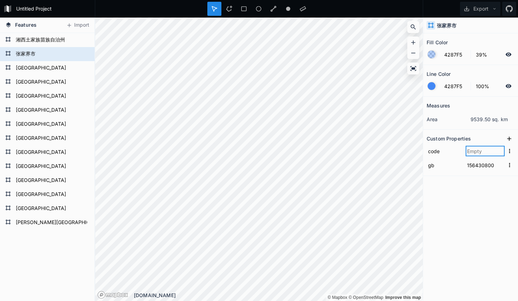
paste input "430800"
click at [467, 204] on div "Measures area 9539.50 sq. km Custom Properties code 430800 gb 156430800" at bounding box center [470, 181] width 95 height 169
click at [28, 75] on div "[GEOGRAPHIC_DATA]" at bounding box center [47, 68] width 95 height 14
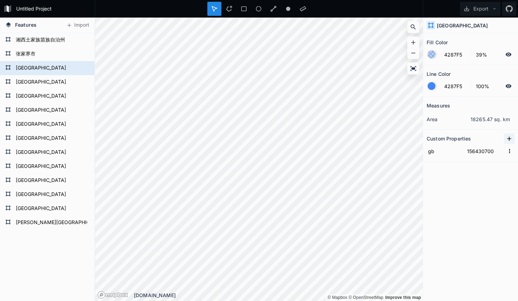
click at [507, 137] on icon at bounding box center [509, 138] width 7 height 7
click at [447, 148] on input "property 1" at bounding box center [445, 151] width 36 height 11
drag, startPoint x: 475, startPoint y: 163, endPoint x: 498, endPoint y: 165, distance: 23.2
click at [498, 165] on input "156430700" at bounding box center [485, 165] width 39 height 11
click at [469, 154] on input "text" at bounding box center [485, 151] width 39 height 11
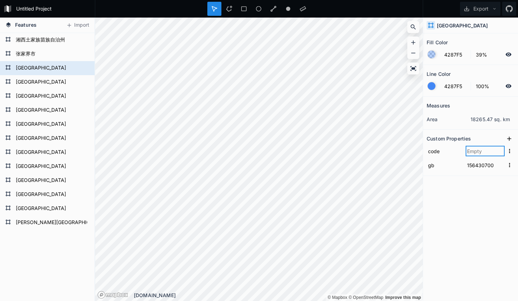
paste input "430700"
click at [467, 194] on div "Measures area 18265.47 sq. km Custom Properties code 430700 gb 156430700" at bounding box center [470, 181] width 95 height 169
click at [19, 79] on form "[GEOGRAPHIC_DATA]" at bounding box center [47, 82] width 66 height 11
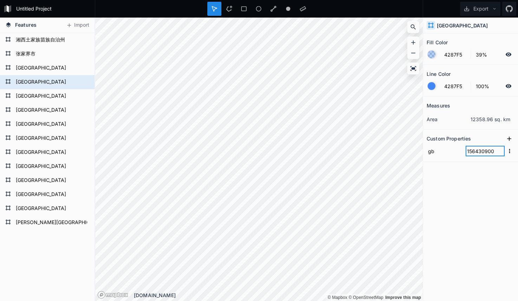
drag, startPoint x: 476, startPoint y: 152, endPoint x: 502, endPoint y: 153, distance: 26.1
click at [502, 153] on input "156430900" at bounding box center [485, 151] width 39 height 11
click at [510, 141] on icon at bounding box center [509, 138] width 7 height 7
click at [458, 155] on input "property 1" at bounding box center [445, 151] width 36 height 11
click at [474, 200] on div "Measures area 12358.96 sq. km Custom Properties code 430900 gb 156430900" at bounding box center [470, 181] width 95 height 169
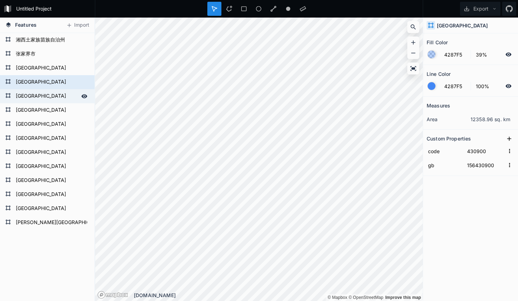
click at [33, 94] on form "[GEOGRAPHIC_DATA]" at bounding box center [47, 96] width 66 height 11
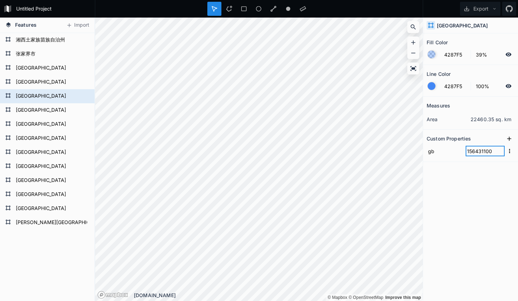
click at [480, 153] on input "156431100" at bounding box center [485, 151] width 39 height 11
drag, startPoint x: 473, startPoint y: 151, endPoint x: 491, endPoint y: 152, distance: 17.6
click at [491, 152] on input "156431100" at bounding box center [485, 151] width 39 height 11
click at [479, 156] on input "156431100" at bounding box center [485, 151] width 39 height 11
drag, startPoint x: 477, startPoint y: 153, endPoint x: 503, endPoint y: 152, distance: 25.7
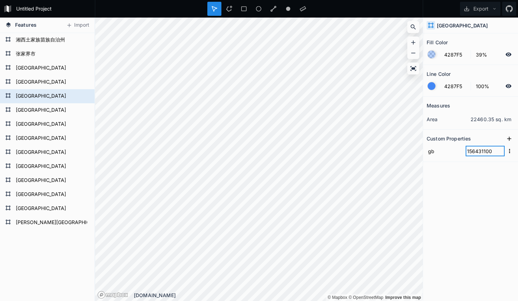
click at [503, 152] on input "156431100" at bounding box center [485, 151] width 39 height 11
click at [480, 153] on input "156431100" at bounding box center [485, 151] width 39 height 11
drag, startPoint x: 475, startPoint y: 152, endPoint x: 502, endPoint y: 151, distance: 26.7
click at [501, 151] on input "156431100" at bounding box center [485, 151] width 39 height 11
click at [508, 139] on icon at bounding box center [509, 138] width 7 height 7
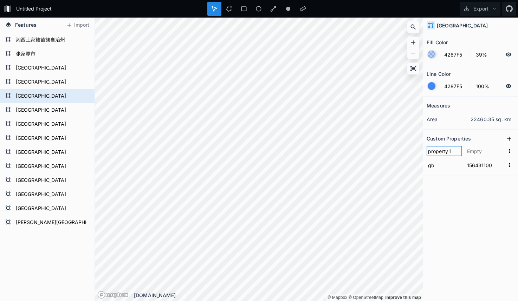
click at [455, 153] on input "property 1" at bounding box center [445, 151] width 36 height 11
click at [476, 151] on input "text" at bounding box center [485, 151] width 39 height 11
paste input "431100"
click at [466, 209] on div "Measures area 22460.35 sq. km Custom Properties code 431100 gb 156431100" at bounding box center [470, 181] width 95 height 169
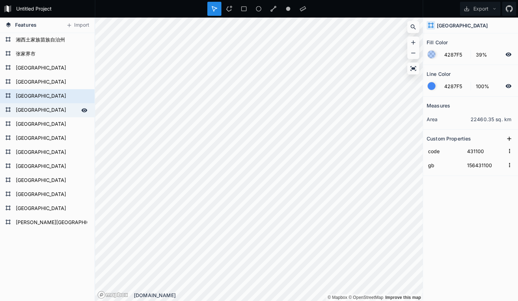
click at [25, 108] on form "[GEOGRAPHIC_DATA]" at bounding box center [47, 110] width 66 height 11
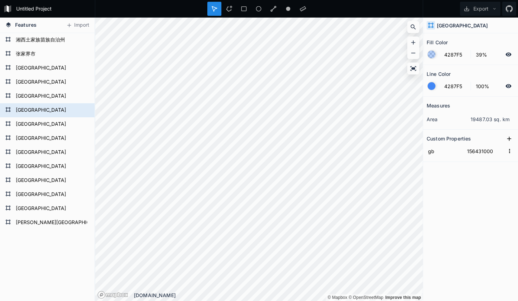
click at [478, 164] on div "Measures area 19487.03 sq. km Custom Properties gb 156431000" at bounding box center [470, 181] width 95 height 169
click at [501, 153] on input "156431000" at bounding box center [485, 151] width 39 height 11
click at [505, 143] on button at bounding box center [509, 139] width 11 height 11
click at [449, 151] on input "property 1" at bounding box center [445, 151] width 36 height 11
click at [479, 153] on input "text" at bounding box center [485, 151] width 39 height 11
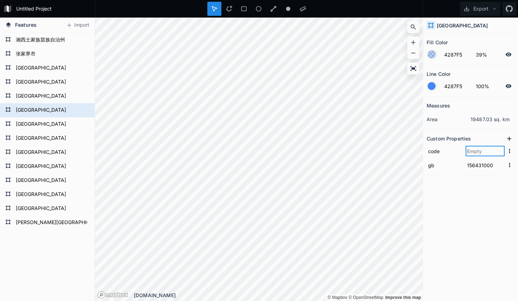
paste input "431000"
click at [20, 123] on form "[GEOGRAPHIC_DATA]" at bounding box center [47, 124] width 66 height 11
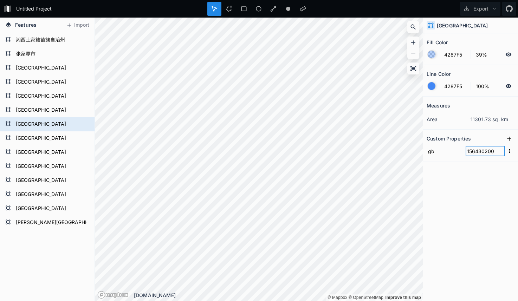
drag, startPoint x: 475, startPoint y: 153, endPoint x: 497, endPoint y: 152, distance: 21.4
click at [497, 152] on input "156430200" at bounding box center [485, 151] width 39 height 11
click at [510, 140] on icon at bounding box center [509, 138] width 7 height 7
click at [449, 155] on input "property 1" at bounding box center [445, 151] width 36 height 11
click at [473, 155] on input "text" at bounding box center [485, 151] width 39 height 11
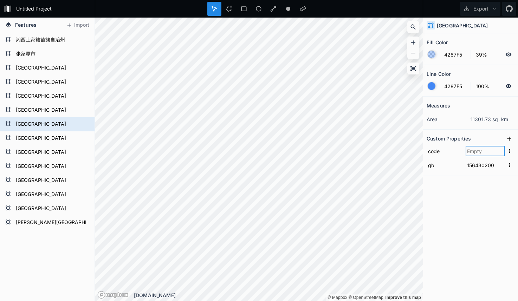
paste input "430200"
click input "submit" at bounding box center [0, 0] width 0 height 0
click at [42, 135] on form "[GEOGRAPHIC_DATA]" at bounding box center [47, 138] width 66 height 11
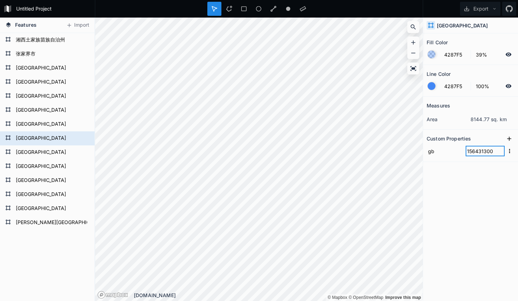
drag, startPoint x: 476, startPoint y: 150, endPoint x: 503, endPoint y: 148, distance: 26.5
click at [500, 151] on input "156431300" at bounding box center [485, 151] width 39 height 11
click at [509, 141] on icon at bounding box center [509, 138] width 7 height 7
click at [456, 152] on input "property 1" at bounding box center [445, 151] width 36 height 11
click at [485, 150] on input "text" at bounding box center [485, 151] width 39 height 11
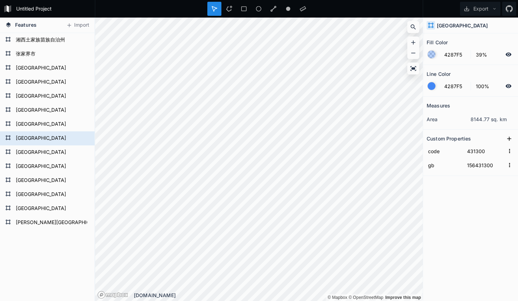
click at [467, 230] on div "Measures area 8144.77 sq. km Custom Properties code 431300 gb 156431300" at bounding box center [470, 181] width 95 height 169
click at [37, 154] on form "[GEOGRAPHIC_DATA]" at bounding box center [47, 152] width 66 height 11
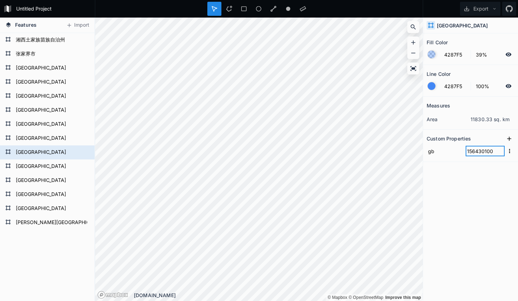
drag, startPoint x: 494, startPoint y: 156, endPoint x: 476, endPoint y: 154, distance: 18.0
click at [493, 156] on input "156430100" at bounding box center [485, 151] width 39 height 11
drag, startPoint x: 475, startPoint y: 152, endPoint x: 500, endPoint y: 153, distance: 25.0
click at [500, 153] on input "156430100" at bounding box center [485, 151] width 39 height 11
click at [508, 139] on icon at bounding box center [509, 138] width 7 height 7
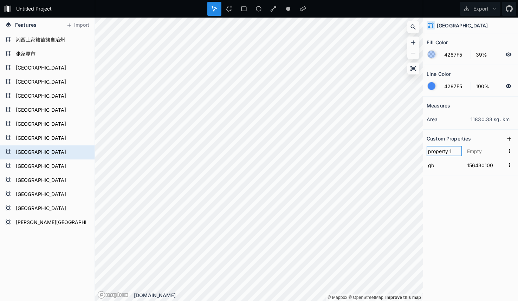
click at [444, 153] on input "property 1" at bounding box center [445, 151] width 36 height 11
click at [484, 150] on input "text" at bounding box center [485, 151] width 39 height 11
paste input "430100"
click at [464, 238] on div "Measures area 11830.33 sq. km Custom Properties code 430100 gb 156430100" at bounding box center [470, 181] width 95 height 169
click at [34, 171] on form "[GEOGRAPHIC_DATA]" at bounding box center [47, 166] width 66 height 11
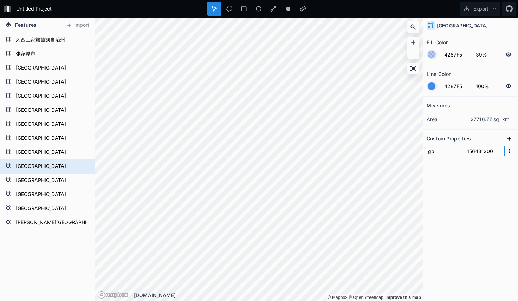
drag, startPoint x: 476, startPoint y: 151, endPoint x: 500, endPoint y: 152, distance: 23.6
click at [500, 152] on input "156431200" at bounding box center [485, 151] width 39 height 11
click at [508, 140] on icon at bounding box center [509, 138] width 7 height 7
click at [446, 151] on input "property 1" at bounding box center [445, 151] width 36 height 11
click at [483, 153] on input "text" at bounding box center [485, 151] width 39 height 11
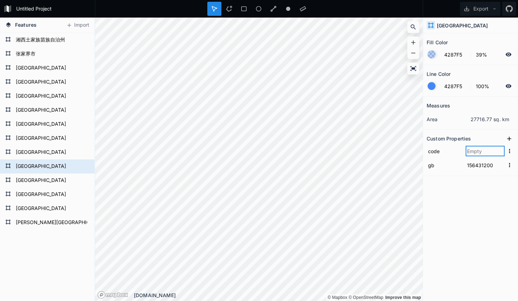
paste input "431200"
click at [466, 203] on div "Measures area 27716.77 sq. km Custom Properties code 431200 gb 156431200" at bounding box center [470, 181] width 95 height 169
click at [40, 180] on form "[GEOGRAPHIC_DATA]" at bounding box center [47, 180] width 66 height 11
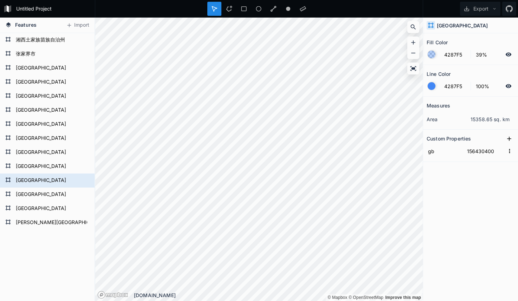
click at [489, 163] on div "Measures area 15358.65 sq. km Custom Properties gb 156430400" at bounding box center [470, 181] width 95 height 169
drag, startPoint x: 475, startPoint y: 152, endPoint x: 503, endPoint y: 152, distance: 27.8
click at [503, 152] on input "156430400" at bounding box center [485, 151] width 39 height 11
click at [510, 138] on icon at bounding box center [509, 139] width 4 height 4
click at [443, 153] on input "property 1" at bounding box center [445, 151] width 36 height 11
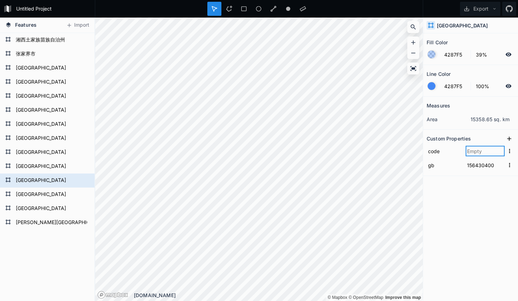
click at [479, 154] on input "text" at bounding box center [485, 151] width 39 height 11
paste input "430400"
click at [476, 202] on div "Measures area 15358.65 sq. km Custom Properties code 430400 gb 156430400" at bounding box center [470, 181] width 95 height 169
click at [14, 193] on form "[GEOGRAPHIC_DATA]" at bounding box center [47, 194] width 66 height 11
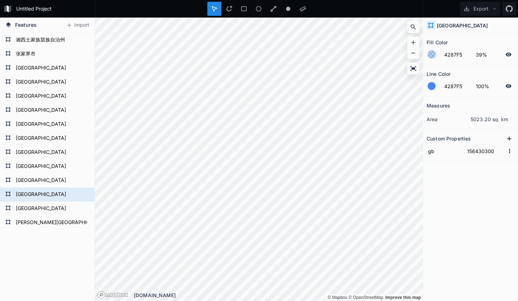
click at [438, 171] on div "Measures area 5023.20 sq. km Custom Properties gb 156430300" at bounding box center [470, 181] width 95 height 169
drag, startPoint x: 477, startPoint y: 152, endPoint x: 497, endPoint y: 152, distance: 20.7
click at [497, 152] on input "156430300" at bounding box center [485, 151] width 39 height 11
click at [480, 160] on section "Custom Properties gb 156430300" at bounding box center [470, 146] width 95 height 32
drag, startPoint x: 476, startPoint y: 153, endPoint x: 501, endPoint y: 153, distance: 24.6
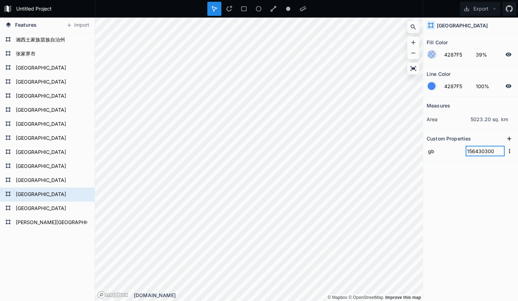
click at [501, 153] on input "156430300" at bounding box center [485, 151] width 39 height 11
click at [509, 140] on icon at bounding box center [509, 139] width 4 height 4
click at [447, 155] on input "property 1" at bounding box center [445, 151] width 36 height 11
click at [477, 153] on input "text" at bounding box center [485, 151] width 39 height 11
click at [478, 205] on div "Measures area 5023.20 sq. km Custom Properties code 430300 gb 156430300" at bounding box center [470, 181] width 95 height 169
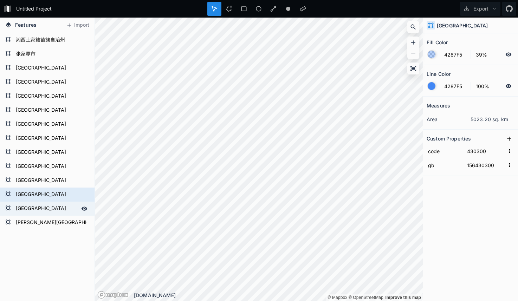
click at [28, 202] on div "[GEOGRAPHIC_DATA]" at bounding box center [47, 209] width 95 height 14
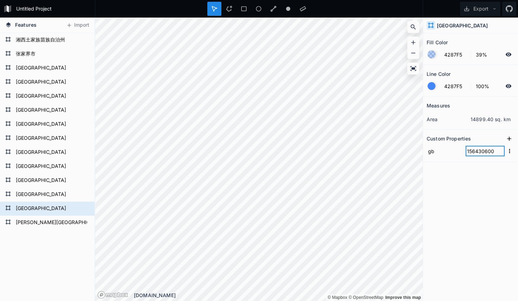
drag, startPoint x: 477, startPoint y: 151, endPoint x: 495, endPoint y: 150, distance: 18.3
click at [495, 150] on input "156430600" at bounding box center [485, 151] width 39 height 11
click at [467, 157] on form "gb 156430600" at bounding box center [471, 151] width 88 height 14
drag, startPoint x: 476, startPoint y: 151, endPoint x: 509, endPoint y: 150, distance: 33.8
click at [509, 150] on form "gb 156430600" at bounding box center [471, 151] width 88 height 14
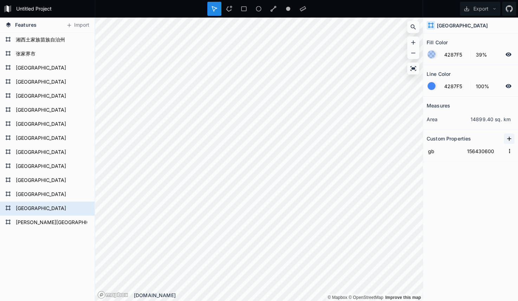
click at [509, 141] on icon at bounding box center [509, 138] width 7 height 7
click at [436, 155] on input "property 1" at bounding box center [445, 151] width 36 height 11
click at [478, 150] on input "text" at bounding box center [485, 151] width 39 height 11
drag, startPoint x: 468, startPoint y: 207, endPoint x: 429, endPoint y: 202, distance: 38.6
click at [468, 207] on div "Measures area 14899.40 sq. km Custom Properties code 430600 gb 156430600" at bounding box center [470, 181] width 95 height 169
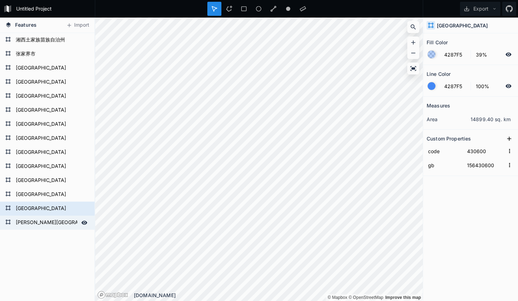
click at [27, 218] on form "[PERSON_NAME][GEOGRAPHIC_DATA]" at bounding box center [47, 223] width 66 height 11
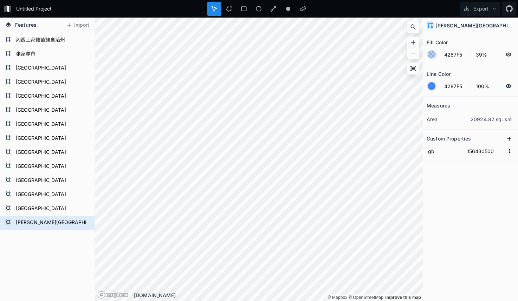
click at [472, 175] on div "Measures area 20924.82 sq. km Custom Properties gb 156430500" at bounding box center [470, 181] width 95 height 169
drag, startPoint x: 476, startPoint y: 151, endPoint x: 502, endPoint y: 152, distance: 26.0
click at [502, 152] on input "156430500" at bounding box center [485, 151] width 39 height 11
click at [507, 141] on icon at bounding box center [509, 138] width 7 height 7
click at [451, 155] on input "property 1" at bounding box center [445, 151] width 36 height 11
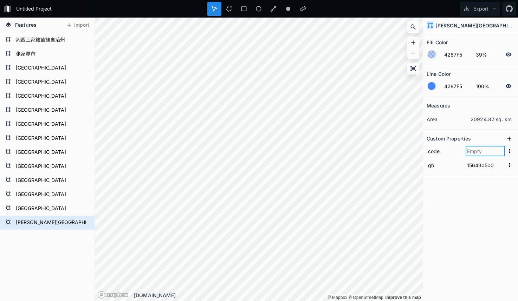
click at [476, 150] on input "text" at bounding box center [485, 151] width 39 height 11
paste input "430500"
click at [483, 204] on div "Measures area 20924.82 sq. km Custom Properties code 430500 gb 156430500" at bounding box center [470, 181] width 95 height 169
click at [482, 7] on button "Export" at bounding box center [480, 9] width 40 height 14
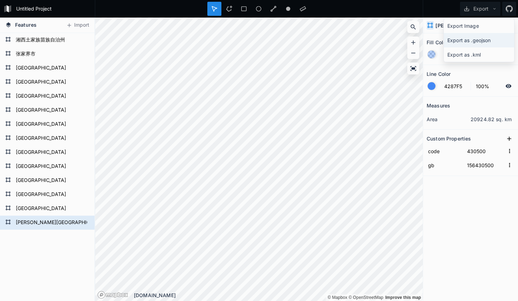
click at [471, 38] on div "Export as .geojson" at bounding box center [479, 40] width 70 height 14
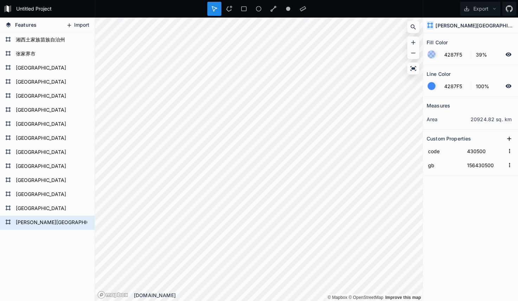
click at [74, 22] on button "Import" at bounding box center [78, 25] width 30 height 11
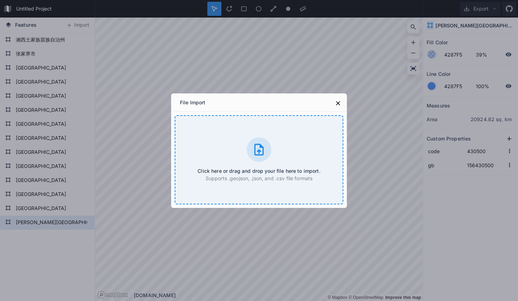
click at [258, 149] on icon at bounding box center [259, 150] width 14 height 14
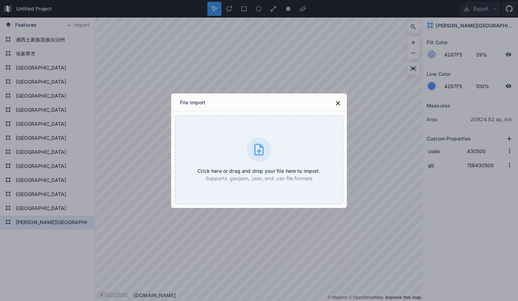
click at [22, 252] on div "File Import Click here or drag and drop your file here to import. Supports .geo…" at bounding box center [259, 150] width 518 height 301
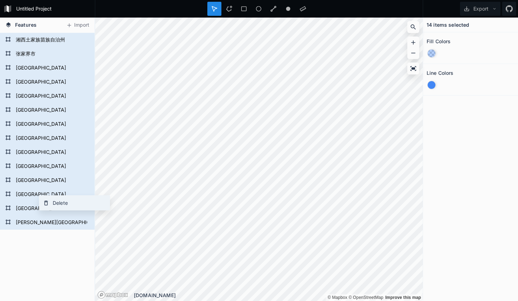
click at [53, 205] on div "Delete" at bounding box center [74, 203] width 70 height 14
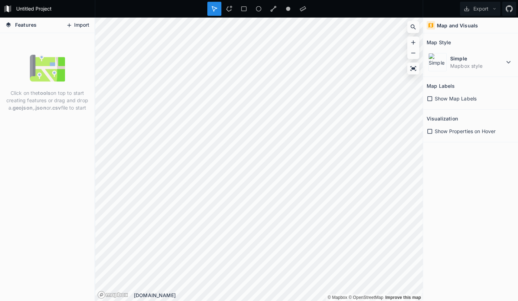
click at [72, 30] on button "Import" at bounding box center [78, 25] width 30 height 11
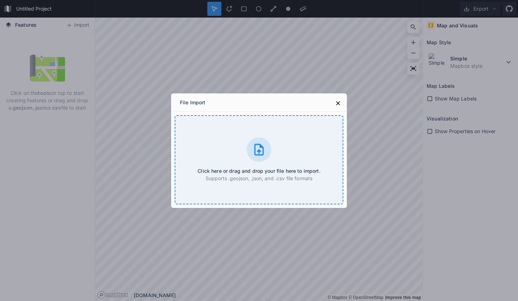
click at [282, 157] on div "Click here or drag and drop your file here to import. Supports .geojson, .json,…" at bounding box center [259, 159] width 169 height 89
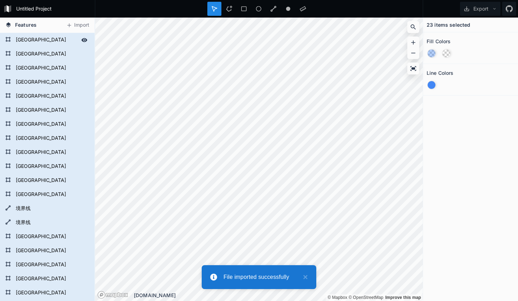
click at [30, 38] on form "[GEOGRAPHIC_DATA]" at bounding box center [47, 40] width 66 height 11
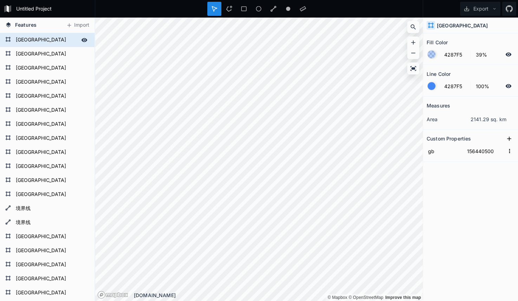
click at [28, 40] on form "[GEOGRAPHIC_DATA]" at bounding box center [47, 40] width 66 height 11
drag, startPoint x: 476, startPoint y: 153, endPoint x: 506, endPoint y: 153, distance: 29.9
click at [506, 153] on form "gb 156440500" at bounding box center [471, 151] width 88 height 14
click at [509, 140] on icon at bounding box center [509, 138] width 7 height 7
click at [451, 152] on input "property 1" at bounding box center [445, 151] width 36 height 11
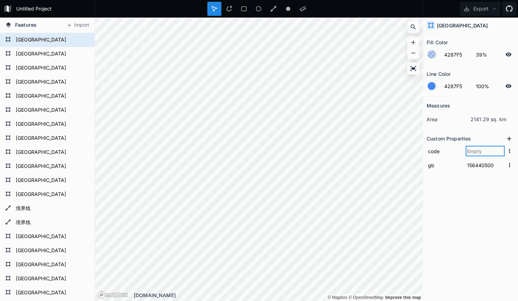
click at [477, 152] on input "text" at bounding box center [485, 151] width 39 height 11
paste input "440500"
click at [39, 56] on form "[GEOGRAPHIC_DATA]" at bounding box center [47, 54] width 66 height 11
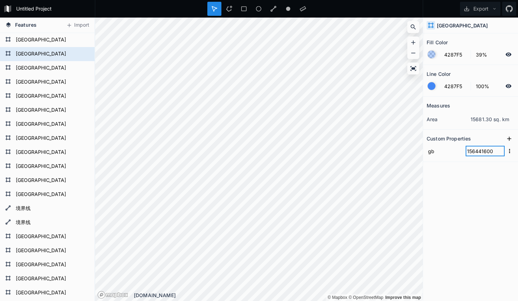
drag, startPoint x: 476, startPoint y: 152, endPoint x: 499, endPoint y: 154, distance: 22.9
click at [499, 154] on input "156441600" at bounding box center [485, 151] width 39 height 11
click at [508, 140] on icon at bounding box center [509, 138] width 7 height 7
click at [449, 151] on input "property 1" at bounding box center [445, 151] width 36 height 11
click at [477, 153] on input "text" at bounding box center [485, 151] width 39 height 11
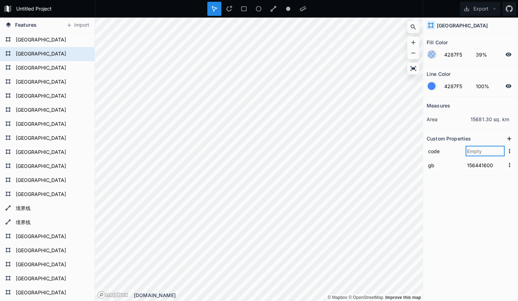
paste input "441600"
click at [467, 229] on div "Measures area 15681.30 sq. km Custom Properties code 441600 gb 156441600" at bounding box center [470, 181] width 95 height 169
click at [33, 67] on form "[GEOGRAPHIC_DATA]" at bounding box center [47, 68] width 66 height 11
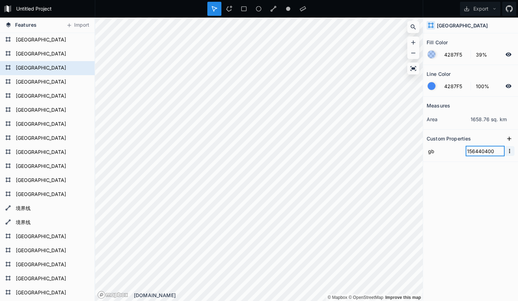
drag, startPoint x: 475, startPoint y: 153, endPoint x: 508, endPoint y: 153, distance: 32.4
click at [508, 153] on form "gb 156440400" at bounding box center [471, 151] width 88 height 14
click at [508, 140] on icon at bounding box center [509, 138] width 7 height 7
click at [447, 152] on input "property 1" at bounding box center [445, 151] width 36 height 11
click at [470, 154] on input "text" at bounding box center [485, 151] width 39 height 11
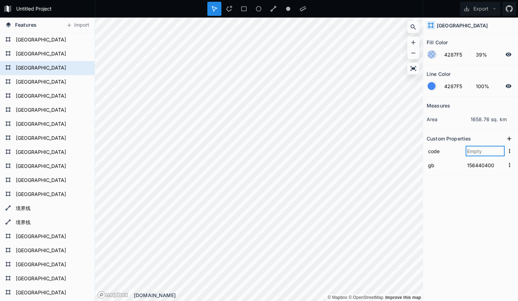
paste input "440400"
click at [475, 216] on div "Measures area 1658.76 sq. km Custom Properties code 440400 gb 156440400" at bounding box center [470, 181] width 95 height 169
click at [32, 86] on form "[GEOGRAPHIC_DATA]" at bounding box center [47, 82] width 66 height 11
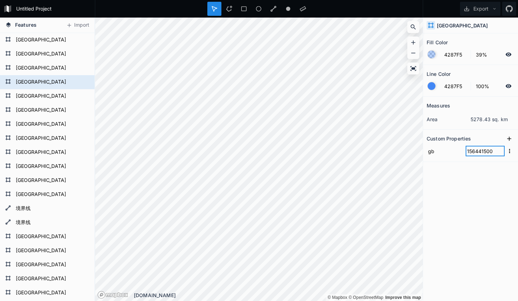
drag, startPoint x: 476, startPoint y: 152, endPoint x: 501, endPoint y: 153, distance: 25.7
click at [501, 153] on input "156441500" at bounding box center [485, 151] width 39 height 11
click at [506, 140] on icon at bounding box center [509, 138] width 7 height 7
click at [449, 149] on input "property 1" at bounding box center [445, 151] width 36 height 11
click at [472, 151] on input "text" at bounding box center [485, 151] width 39 height 11
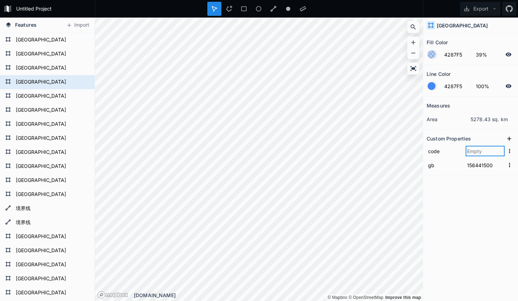
paste input "441500"
click at [473, 192] on div "Measures area 5278.43 sq. km Custom Properties code 441500 gb 156441500" at bounding box center [470, 181] width 95 height 169
click at [34, 95] on form "[GEOGRAPHIC_DATA]" at bounding box center [47, 96] width 66 height 11
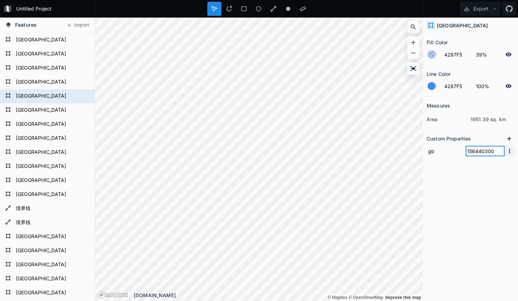
drag, startPoint x: 475, startPoint y: 151, endPoint x: 505, endPoint y: 150, distance: 30.6
click at [504, 151] on form "gb 156440300" at bounding box center [471, 151] width 88 height 14
click at [509, 140] on icon at bounding box center [509, 138] width 7 height 7
click at [445, 153] on input "property 1" at bounding box center [445, 151] width 36 height 11
click at [478, 151] on input "text" at bounding box center [485, 151] width 39 height 11
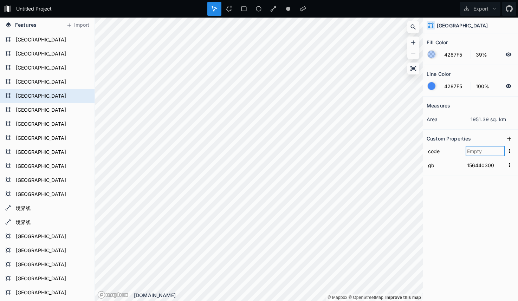
paste input "440300"
click at [474, 210] on div "Measures area 1951.39 sq. km Custom Properties code 440300 gb 156440300" at bounding box center [470, 181] width 95 height 169
click at [35, 110] on form "[GEOGRAPHIC_DATA]" at bounding box center [47, 110] width 66 height 11
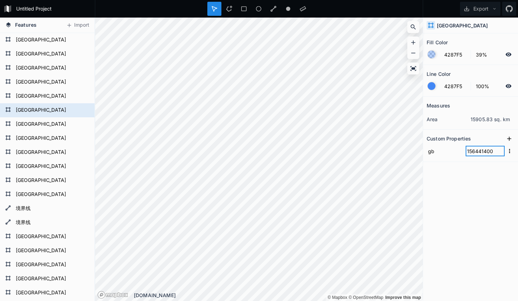
drag, startPoint x: 477, startPoint y: 150, endPoint x: 485, endPoint y: 150, distance: 8.1
click at [485, 150] on input "156441400" at bounding box center [485, 151] width 39 height 11
click at [470, 152] on input "156441400" at bounding box center [485, 151] width 39 height 11
drag, startPoint x: 475, startPoint y: 151, endPoint x: 505, endPoint y: 151, distance: 29.9
click at [505, 151] on form "gb 156441400" at bounding box center [471, 151] width 88 height 14
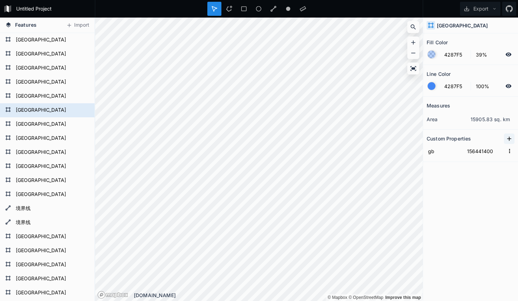
click at [507, 140] on icon at bounding box center [509, 138] width 7 height 7
click at [457, 153] on input "property 1" at bounding box center [445, 151] width 36 height 11
click at [484, 153] on input "text" at bounding box center [485, 151] width 39 height 11
paste input "441400"
click at [46, 122] on form "[GEOGRAPHIC_DATA]" at bounding box center [47, 124] width 66 height 11
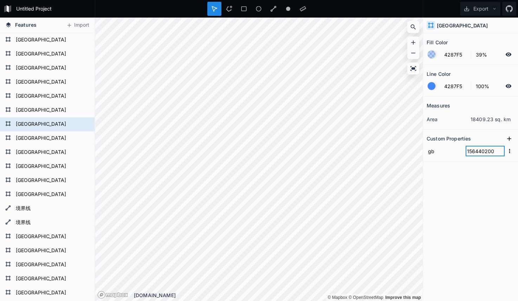
drag, startPoint x: 479, startPoint y: 153, endPoint x: 497, endPoint y: 152, distance: 18.3
click at [497, 152] on input "156440200" at bounding box center [485, 151] width 39 height 11
click at [506, 140] on icon at bounding box center [509, 138] width 7 height 7
click at [440, 153] on input "property 1" at bounding box center [445, 151] width 36 height 11
click at [474, 152] on input "text" at bounding box center [485, 151] width 39 height 11
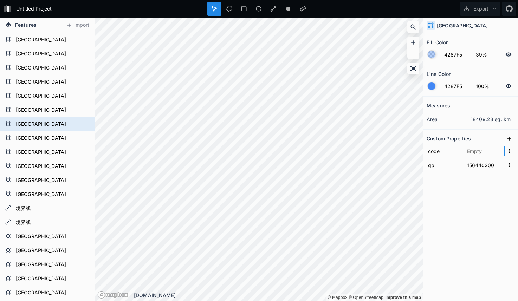
paste input "440200"
click at [470, 227] on div "Measures area 18409.23 sq. km Custom Properties code 440200 gb 156440200" at bounding box center [470, 181] width 95 height 169
click at [29, 136] on form "[GEOGRAPHIC_DATA]" at bounding box center [47, 138] width 66 height 11
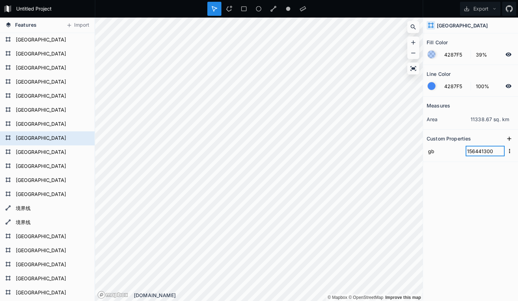
drag, startPoint x: 476, startPoint y: 151, endPoint x: 504, endPoint y: 151, distance: 27.8
click at [504, 151] on input "156441300" at bounding box center [485, 151] width 39 height 11
click at [507, 140] on icon at bounding box center [509, 138] width 7 height 7
click at [450, 149] on input "property 1" at bounding box center [445, 151] width 36 height 11
click at [481, 151] on input "text" at bounding box center [485, 151] width 39 height 11
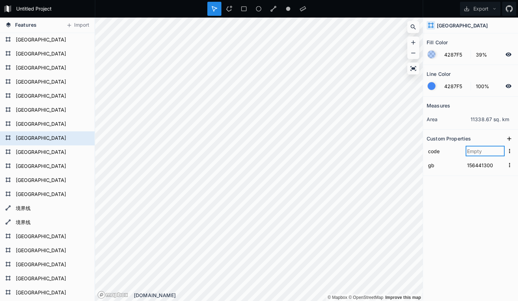
paste input "441300"
click at [36, 153] on form "[GEOGRAPHIC_DATA]" at bounding box center [47, 152] width 66 height 11
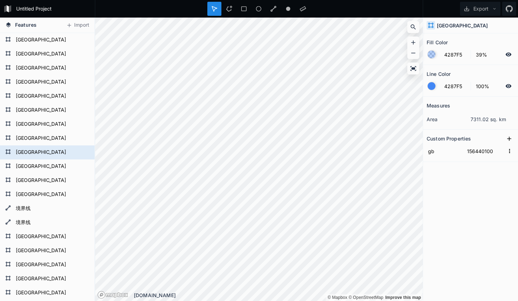
click at [483, 167] on div "Measures area 7311.02 sq. km Custom Properties gb 156440100" at bounding box center [470, 181] width 95 height 169
drag, startPoint x: 476, startPoint y: 152, endPoint x: 496, endPoint y: 152, distance: 20.4
click at [496, 152] on input "156440100" at bounding box center [485, 151] width 39 height 11
click at [510, 139] on icon at bounding box center [509, 139] width 4 height 4
click at [439, 152] on input "property 1" at bounding box center [445, 151] width 36 height 11
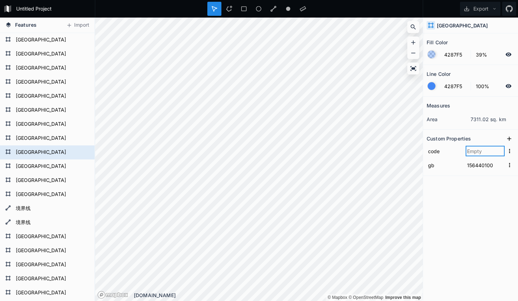
click at [473, 152] on input "text" at bounding box center [485, 151] width 39 height 11
paste input "440100"
click at [39, 162] on form "[GEOGRAPHIC_DATA]" at bounding box center [47, 166] width 66 height 11
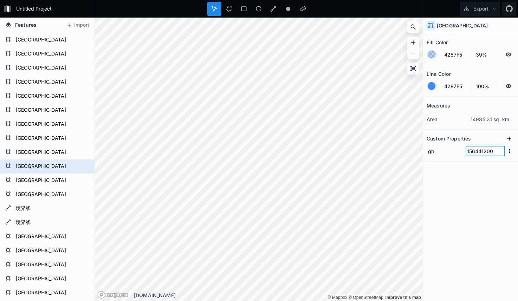
drag, startPoint x: 476, startPoint y: 151, endPoint x: 498, endPoint y: 152, distance: 22.2
click at [498, 152] on input "156441200" at bounding box center [485, 151] width 39 height 11
click at [508, 141] on icon at bounding box center [509, 138] width 7 height 7
click at [457, 153] on input "property 1" at bounding box center [445, 151] width 36 height 11
click at [475, 152] on input "text" at bounding box center [485, 151] width 39 height 11
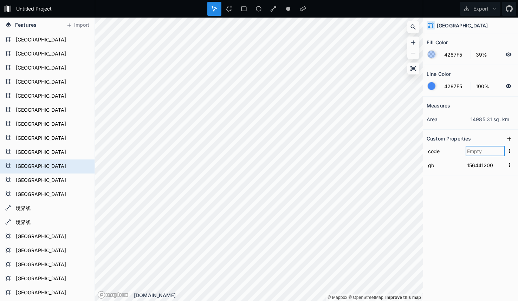
paste input "441200"
click at [27, 174] on div "[GEOGRAPHIC_DATA]" at bounding box center [47, 181] width 95 height 14
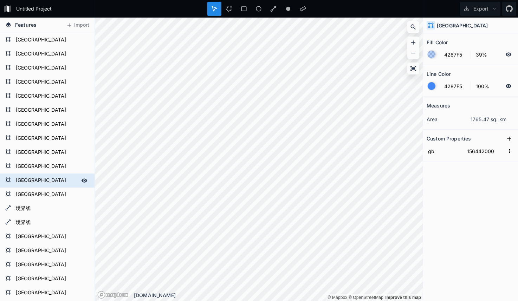
click at [27, 175] on form "[GEOGRAPHIC_DATA]" at bounding box center [47, 180] width 66 height 11
drag, startPoint x: 474, startPoint y: 150, endPoint x: 502, endPoint y: 150, distance: 27.8
click at [502, 150] on input "156442000" at bounding box center [485, 151] width 39 height 11
click at [507, 140] on icon at bounding box center [509, 138] width 7 height 7
click at [446, 151] on input "property 1" at bounding box center [445, 151] width 36 height 11
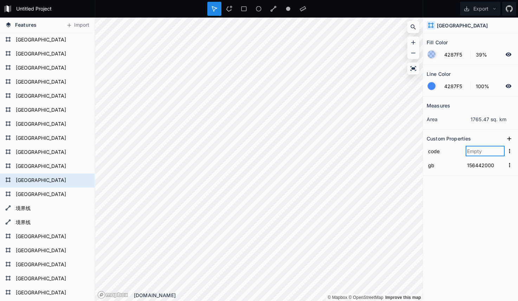
click at [478, 151] on input "text" at bounding box center [485, 151] width 39 height 11
paste input "442000"
click at [23, 193] on form "[GEOGRAPHIC_DATA]" at bounding box center [47, 194] width 66 height 11
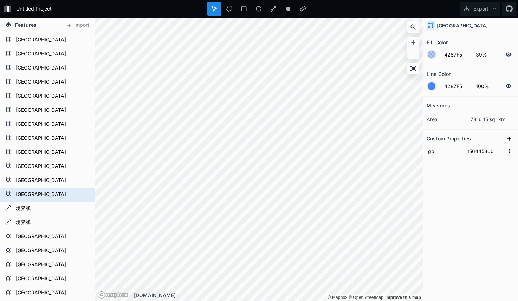
drag, startPoint x: 491, startPoint y: 161, endPoint x: 482, endPoint y: 156, distance: 10.4
click at [490, 161] on section "Custom Properties gb 156445300" at bounding box center [470, 146] width 95 height 32
drag, startPoint x: 475, startPoint y: 152, endPoint x: 505, endPoint y: 152, distance: 29.9
click at [505, 152] on form "gb 156445300" at bounding box center [471, 151] width 88 height 14
click at [508, 141] on icon at bounding box center [509, 138] width 7 height 7
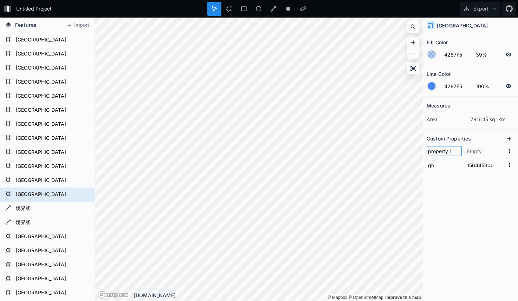
click at [450, 153] on input "property 1" at bounding box center [445, 151] width 36 height 11
click at [474, 152] on input "text" at bounding box center [485, 151] width 39 height 11
paste input "445300"
click at [481, 199] on div "Measures area 7816.15 sq. km Custom Properties code 445300 gb 156445300" at bounding box center [470, 181] width 95 height 169
click at [27, 207] on form "境界线" at bounding box center [47, 209] width 66 height 11
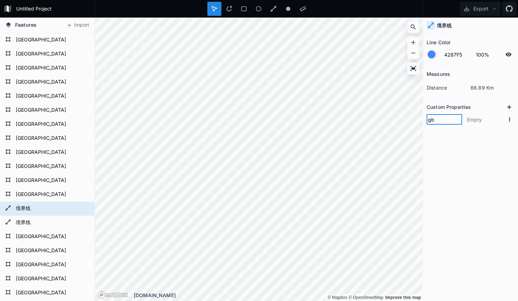
click at [436, 123] on input "gb" at bounding box center [445, 119] width 36 height 11
click at [29, 231] on div "[GEOGRAPHIC_DATA]" at bounding box center [47, 237] width 95 height 14
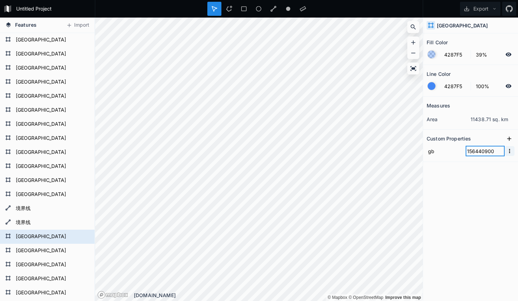
drag, startPoint x: 476, startPoint y: 152, endPoint x: 507, endPoint y: 151, distance: 30.6
click at [507, 151] on form "gb 156440900" at bounding box center [471, 151] width 88 height 14
click at [508, 139] on icon at bounding box center [509, 138] width 7 height 7
click at [445, 152] on input "property 1" at bounding box center [445, 151] width 36 height 11
click at [476, 150] on input "text" at bounding box center [485, 151] width 39 height 11
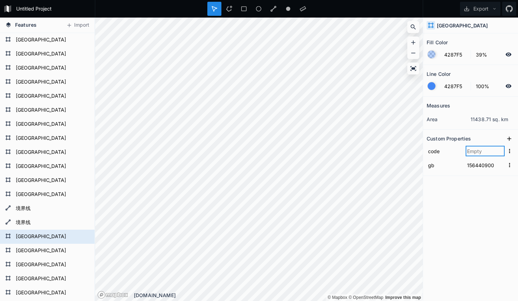
paste input "440900"
click at [30, 250] on form "[GEOGRAPHIC_DATA]" at bounding box center [47, 251] width 66 height 11
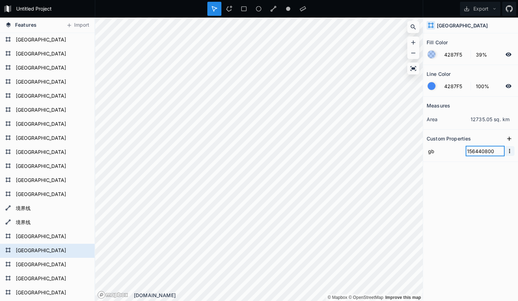
drag, startPoint x: 476, startPoint y: 152, endPoint x: 507, endPoint y: 153, distance: 30.6
click at [507, 153] on form "gb 156440800" at bounding box center [471, 151] width 88 height 14
click at [507, 139] on icon at bounding box center [509, 138] width 7 height 7
click at [443, 152] on input "property 1" at bounding box center [445, 151] width 36 height 11
click at [475, 151] on input "text" at bounding box center [485, 151] width 39 height 11
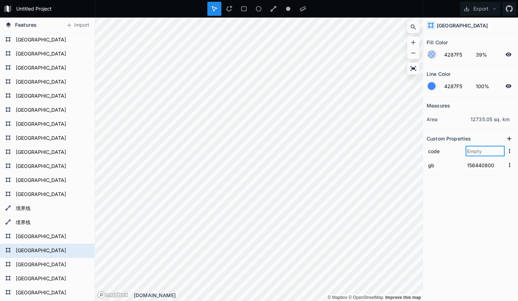
paste input "440800"
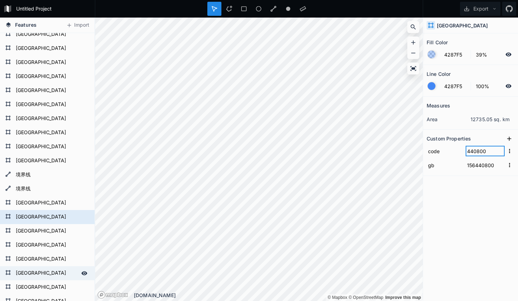
scroll to position [57, 0]
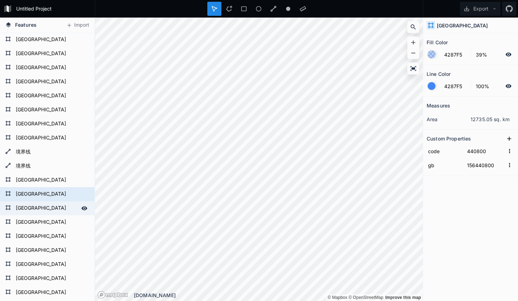
click at [27, 205] on form "[GEOGRAPHIC_DATA]" at bounding box center [47, 208] width 66 height 11
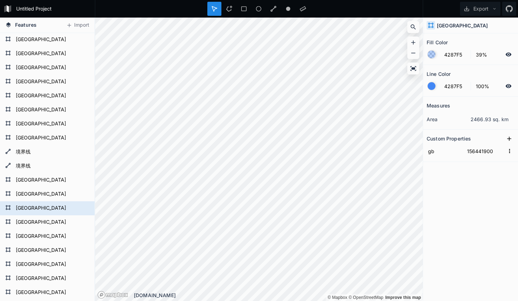
click at [472, 177] on div "Measures area 2466.93 sq. km Custom Properties gb 156441900" at bounding box center [470, 181] width 95 height 169
drag, startPoint x: 475, startPoint y: 151, endPoint x: 500, endPoint y: 151, distance: 25.3
click at [500, 151] on input "156441900" at bounding box center [485, 151] width 39 height 11
click at [505, 142] on button at bounding box center [509, 139] width 11 height 11
click at [445, 154] on input "property 1" at bounding box center [445, 151] width 36 height 11
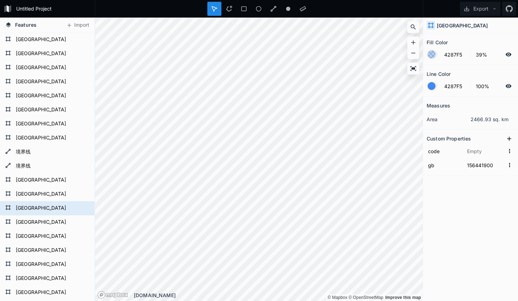
click at [474, 158] on form "gb 156441900" at bounding box center [471, 165] width 88 height 14
click at [477, 150] on input "text" at bounding box center [485, 151] width 39 height 11
paste input "441900"
click at [485, 199] on div "Measures area 2466.93 sq. km Custom Properties code 441900 gb 156441900" at bounding box center [470, 181] width 95 height 169
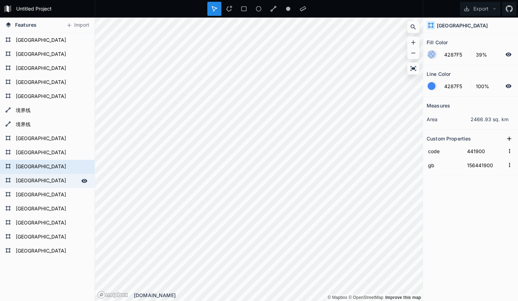
click at [26, 182] on form "[GEOGRAPHIC_DATA]" at bounding box center [47, 181] width 66 height 11
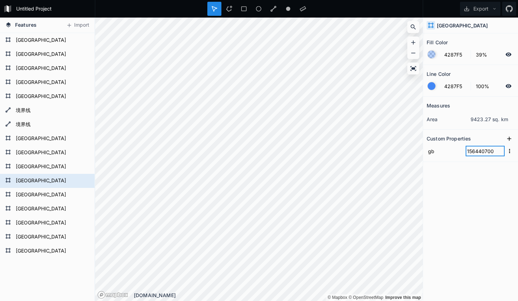
drag, startPoint x: 475, startPoint y: 151, endPoint x: 498, endPoint y: 152, distance: 22.9
click at [498, 152] on input "156440700" at bounding box center [485, 151] width 39 height 11
click at [504, 140] on button at bounding box center [509, 139] width 11 height 11
click at [450, 153] on input "property 1" at bounding box center [445, 151] width 36 height 11
click at [481, 152] on input "text" at bounding box center [485, 151] width 39 height 11
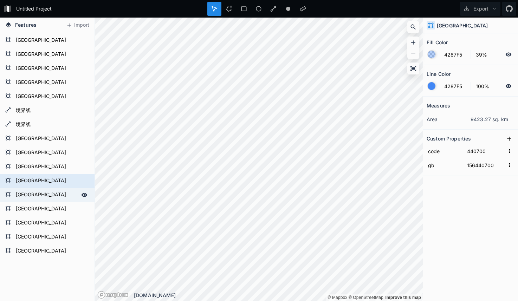
click at [16, 196] on form "[GEOGRAPHIC_DATA]" at bounding box center [47, 195] width 66 height 11
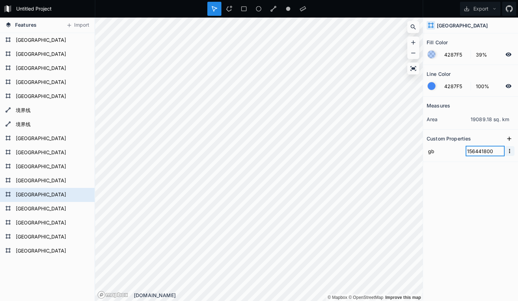
drag, startPoint x: 476, startPoint y: 152, endPoint x: 508, endPoint y: 153, distance: 31.3
click at [508, 153] on form "gb 156441800" at bounding box center [471, 151] width 88 height 14
click at [509, 141] on icon at bounding box center [509, 138] width 7 height 7
click at [453, 153] on input "property 1" at bounding box center [445, 151] width 36 height 11
click at [482, 151] on input "text" at bounding box center [485, 151] width 39 height 11
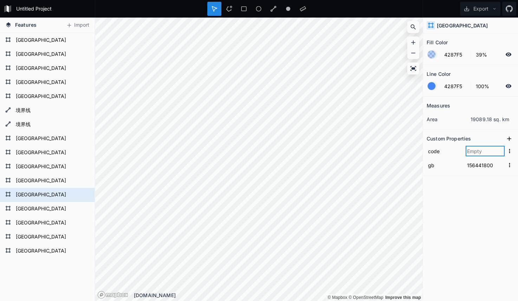
paste input "441800"
click at [30, 214] on form "[GEOGRAPHIC_DATA]" at bounding box center [47, 209] width 66 height 11
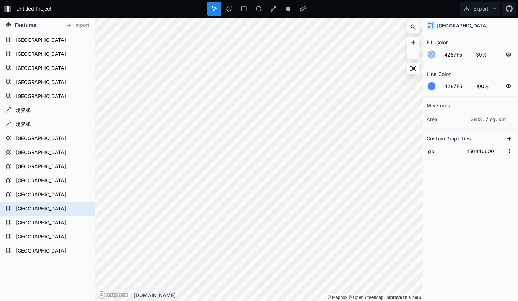
click at [455, 182] on div "Measures area 3813.17 sq. km Custom Properties gb 156440600" at bounding box center [470, 181] width 95 height 169
drag, startPoint x: 477, startPoint y: 150, endPoint x: 495, endPoint y: 150, distance: 17.9
click at [495, 150] on input "156440600" at bounding box center [485, 151] width 39 height 11
click at [482, 153] on input "156440600" at bounding box center [485, 151] width 39 height 11
drag, startPoint x: 476, startPoint y: 152, endPoint x: 503, endPoint y: 151, distance: 26.4
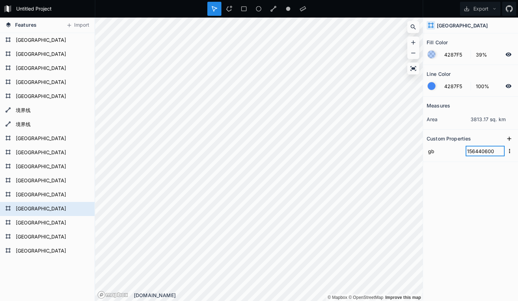
click at [501, 152] on input "156440600" at bounding box center [485, 151] width 39 height 11
click at [510, 141] on icon at bounding box center [509, 138] width 7 height 7
click at [442, 155] on input "property 1" at bounding box center [445, 151] width 36 height 11
click at [476, 151] on input "text" at bounding box center [485, 151] width 39 height 11
click at [475, 213] on div "Measures area 3813.17 sq. km Custom Properties code 440600 gb 156440600" at bounding box center [470, 181] width 95 height 169
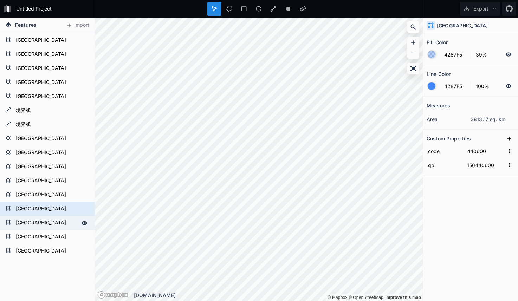
click at [41, 219] on form "[GEOGRAPHIC_DATA]" at bounding box center [47, 223] width 66 height 11
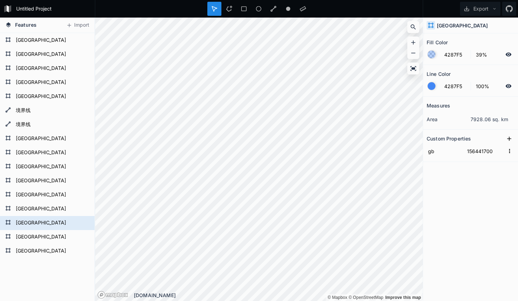
click at [453, 169] on div "Measures area 7928.06 sq. km Custom Properties gb 156441700" at bounding box center [470, 181] width 95 height 169
drag, startPoint x: 476, startPoint y: 152, endPoint x: 505, endPoint y: 151, distance: 29.2
click at [505, 151] on form "gb 156441700" at bounding box center [471, 151] width 88 height 14
click at [507, 139] on icon at bounding box center [509, 138] width 7 height 7
click at [435, 154] on input "property 1" at bounding box center [445, 151] width 36 height 11
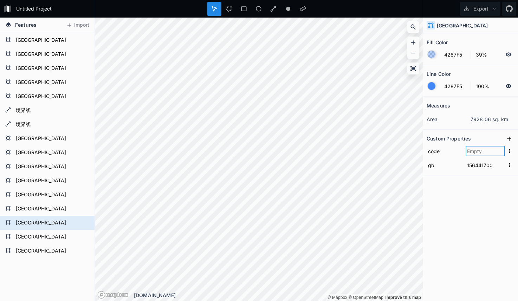
click at [476, 151] on input "text" at bounding box center [485, 151] width 39 height 11
paste input "441700"
click at [40, 237] on form "[GEOGRAPHIC_DATA]" at bounding box center [47, 237] width 66 height 11
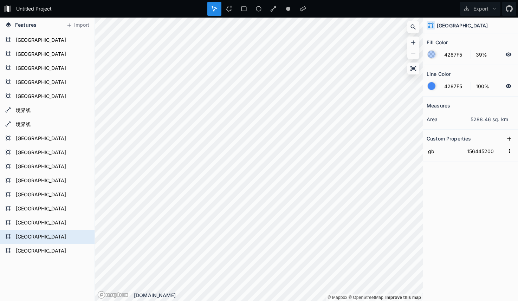
click at [469, 182] on div "Measures area 5288.46 sq. km Custom Properties gb 156445200" at bounding box center [470, 181] width 95 height 169
drag, startPoint x: 476, startPoint y: 152, endPoint x: 494, endPoint y: 153, distance: 18.0
click at [494, 153] on input "156445200" at bounding box center [485, 151] width 39 height 11
click at [507, 139] on icon at bounding box center [509, 138] width 7 height 7
click at [442, 155] on input "property 1" at bounding box center [445, 151] width 36 height 11
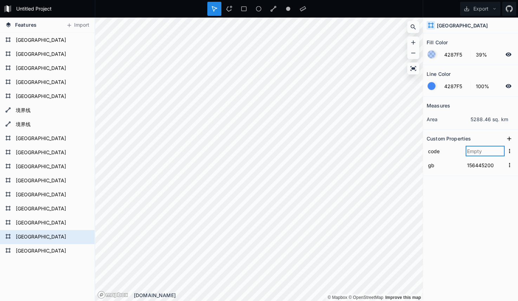
click at [479, 148] on input "text" at bounding box center [485, 151] width 39 height 11
paste input "445200"
click at [467, 212] on div "Measures area 5288.46 sq. km Custom Properties code 445200 gb 156445200" at bounding box center [470, 181] width 95 height 169
click at [13, 251] on div "[GEOGRAPHIC_DATA]" at bounding box center [47, 251] width 95 height 14
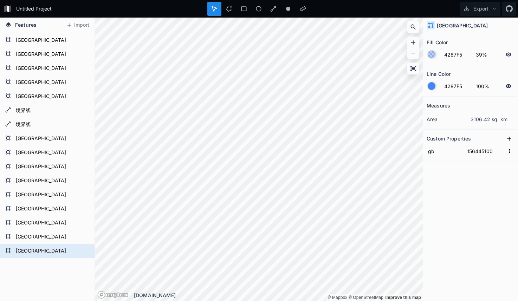
click at [468, 184] on div "Measures area 3106.42 sq. km Custom Properties gb 156445100" at bounding box center [470, 181] width 95 height 169
drag, startPoint x: 479, startPoint y: 152, endPoint x: 501, endPoint y: 146, distance: 23.5
click at [499, 152] on input "156445100" at bounding box center [485, 151] width 39 height 11
click at [508, 139] on icon at bounding box center [509, 139] width 4 height 4
drag, startPoint x: 475, startPoint y: 165, endPoint x: 502, endPoint y: 164, distance: 27.1
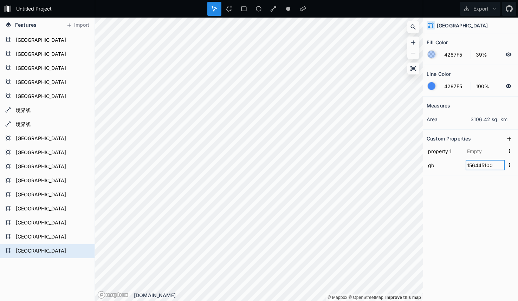
click at [502, 164] on input "156445100" at bounding box center [485, 165] width 39 height 11
click at [481, 154] on input "text" at bounding box center [485, 151] width 39 height 11
paste input "445100"
click at [476, 205] on div "Measures area 3106.42 sq. km Custom Properties property 1 445100 gb 156445100" at bounding box center [470, 181] width 95 height 169
click at [483, 11] on button "Export" at bounding box center [480, 9] width 40 height 14
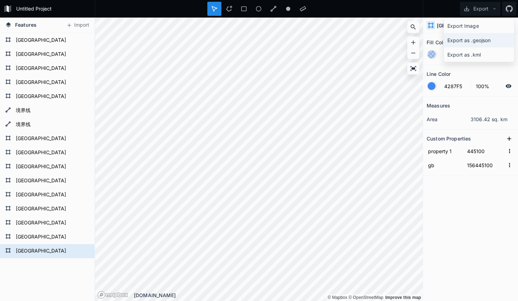
click at [472, 41] on div "Export as .geojson" at bounding box center [479, 40] width 70 height 14
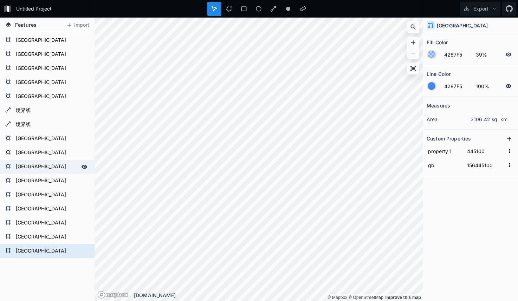
click at [58, 167] on form "[GEOGRAPHIC_DATA]" at bounding box center [47, 167] width 66 height 11
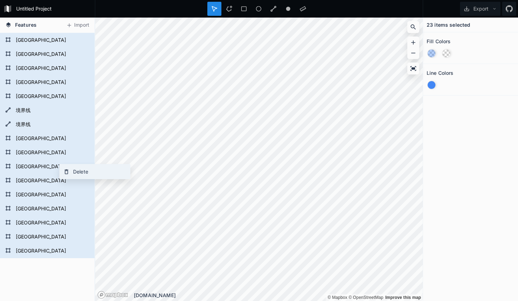
click at [69, 171] on icon at bounding box center [66, 172] width 6 height 6
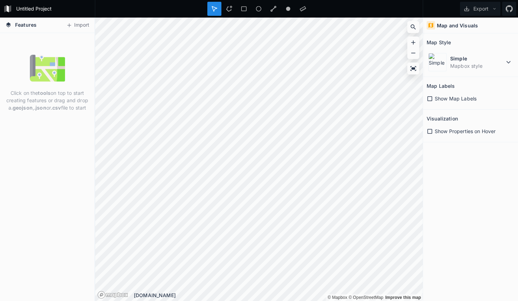
scroll to position [0, 0]
click at [74, 20] on button "Import" at bounding box center [78, 25] width 30 height 11
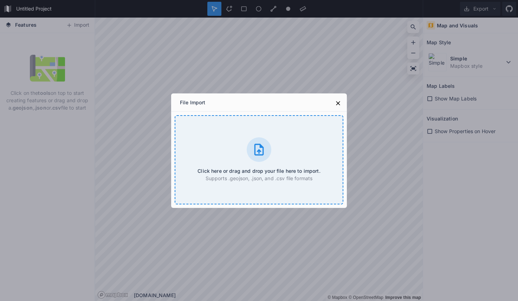
click at [243, 155] on div "Click here or drag and drop your file here to import. Supports .geojson, .json,…" at bounding box center [259, 159] width 169 height 89
